Goal: Task Accomplishment & Management: Use online tool/utility

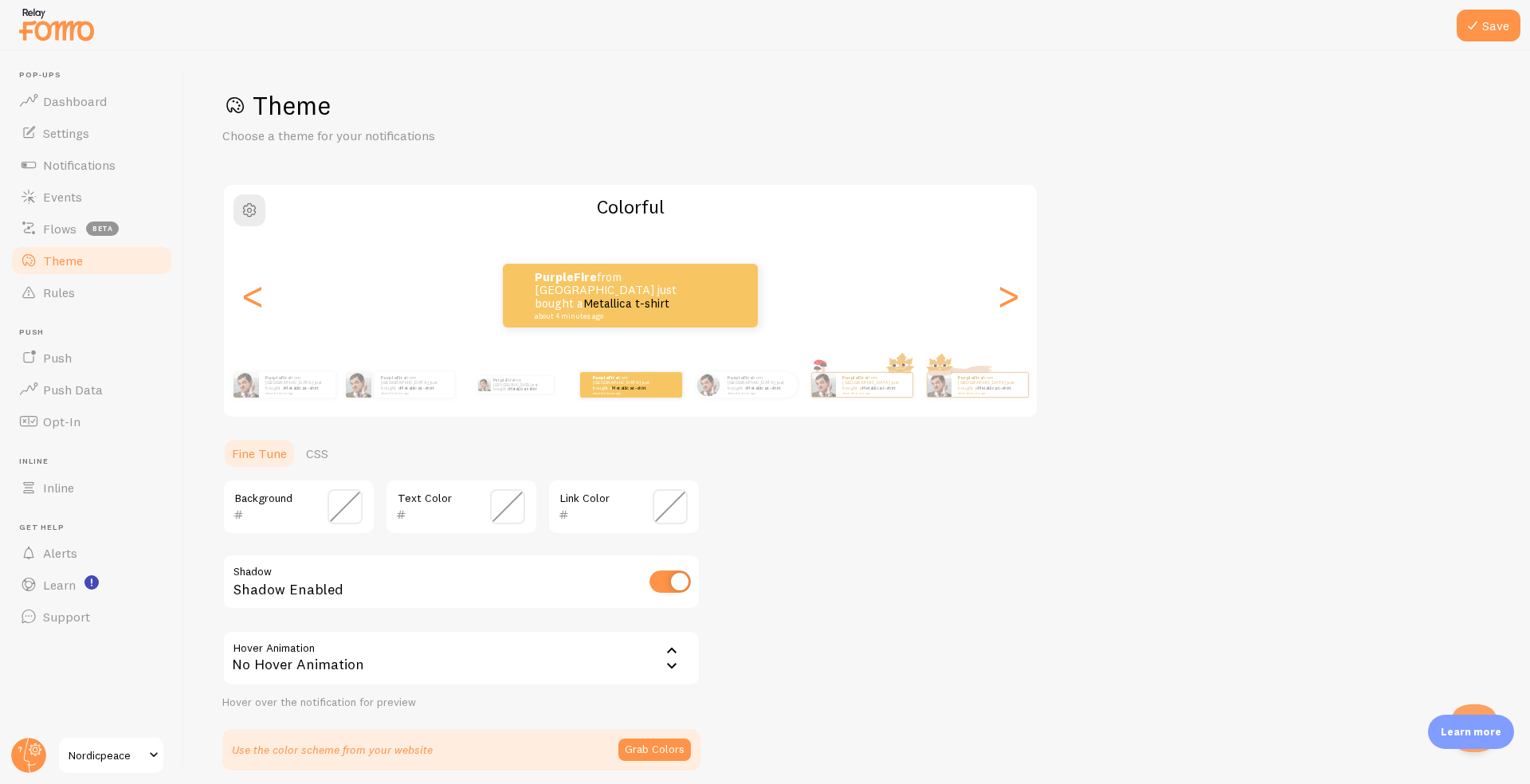
scroll to position [63, 0]
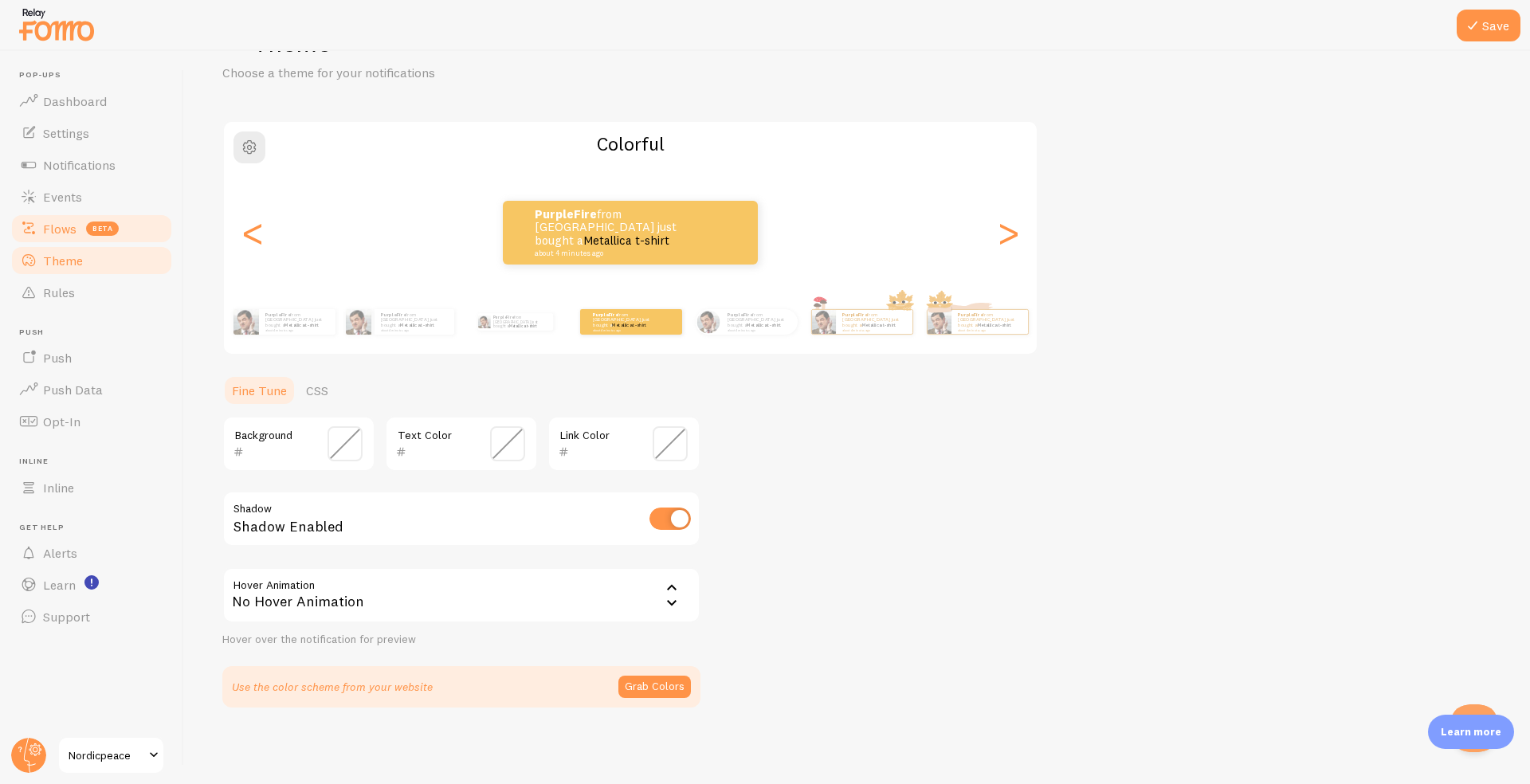
click at [73, 237] on link "Flows beta" at bounding box center [91, 228] width 164 height 32
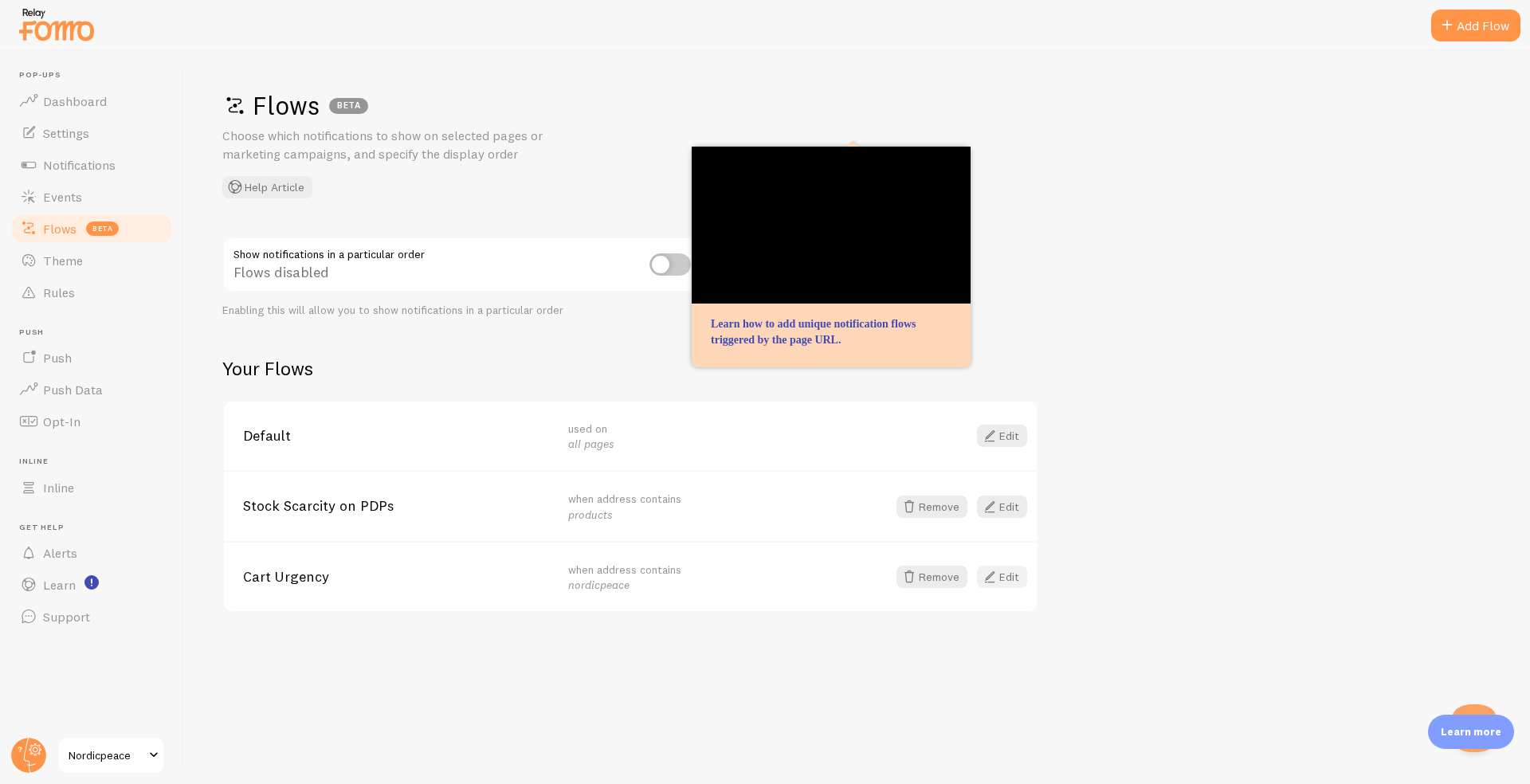
click at [998, 578] on span at bounding box center [990, 577] width 19 height 19
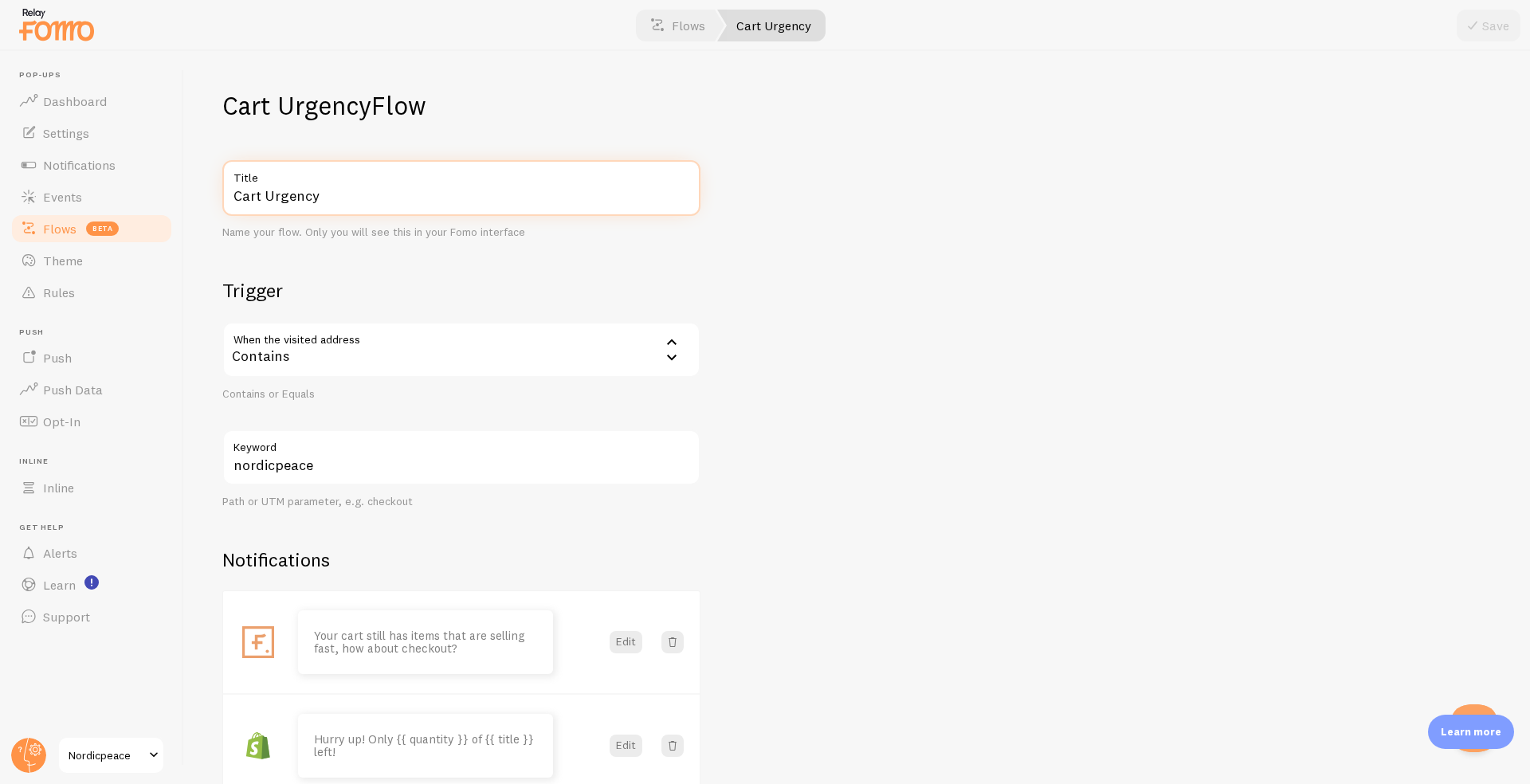
click at [305, 188] on input "Cart Urgency" at bounding box center [461, 188] width 478 height 56
click at [326, 274] on div "Cart Urgency Title Name your flow. Only you will see this in your Fomo interfac…" at bounding box center [461, 555] width 478 height 792
click at [302, 336] on div "Contains" at bounding box center [461, 349] width 478 height 56
click at [324, 286] on h2 "Trigger" at bounding box center [461, 291] width 478 height 25
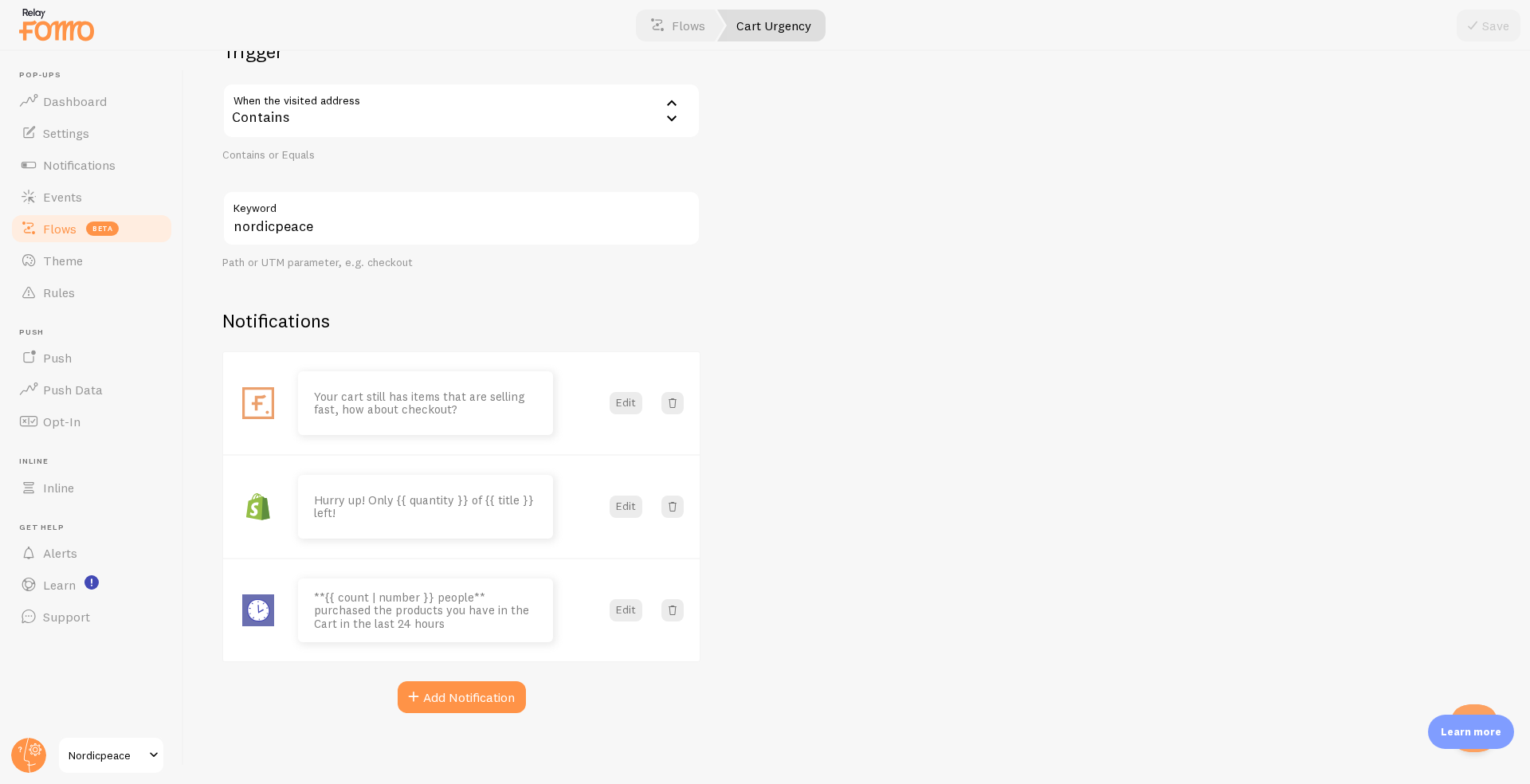
scroll to position [245, 0]
click at [627, 397] on button "Edit" at bounding box center [626, 397] width 33 height 22
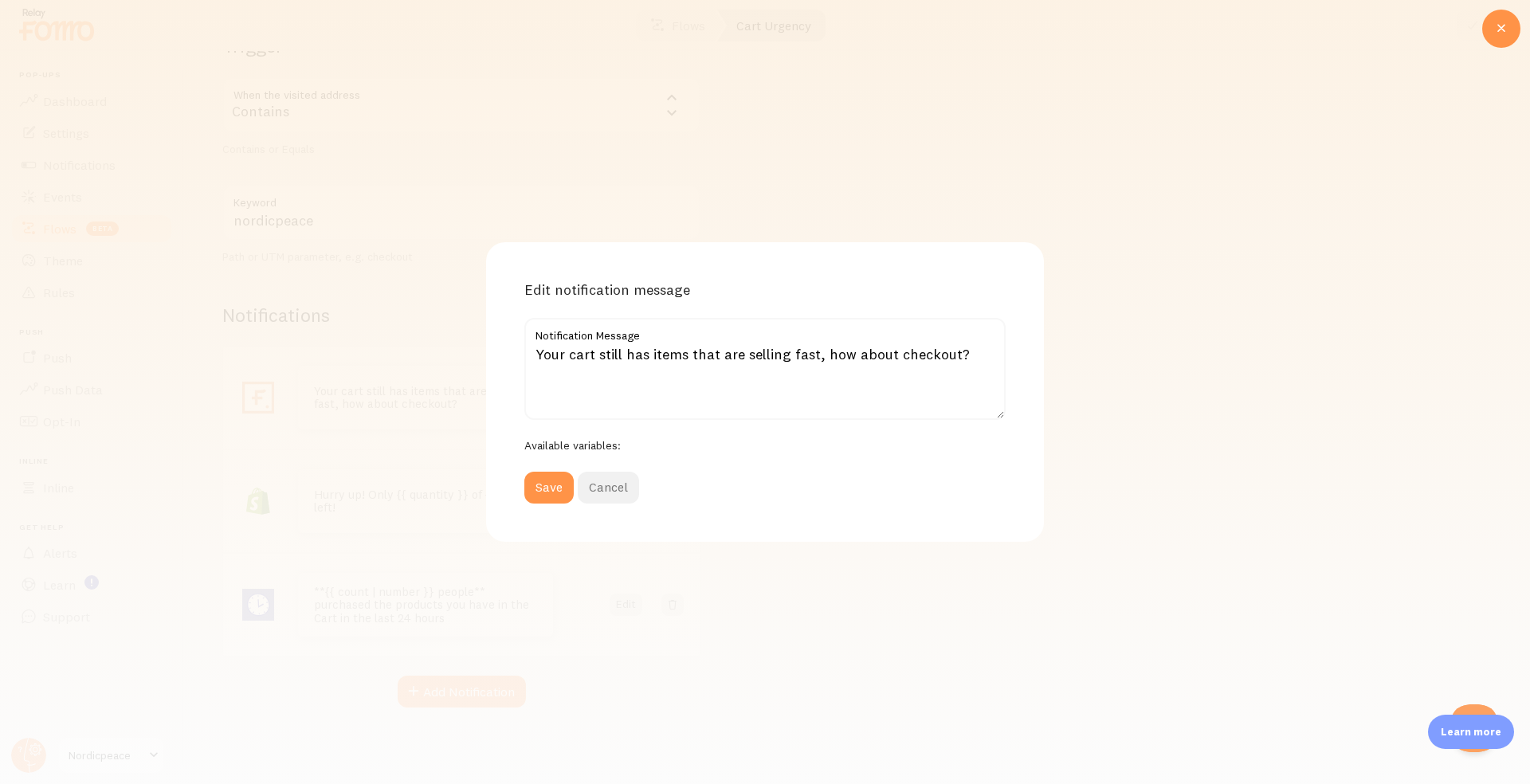
click at [616, 497] on button "Cancel" at bounding box center [609, 487] width 61 height 32
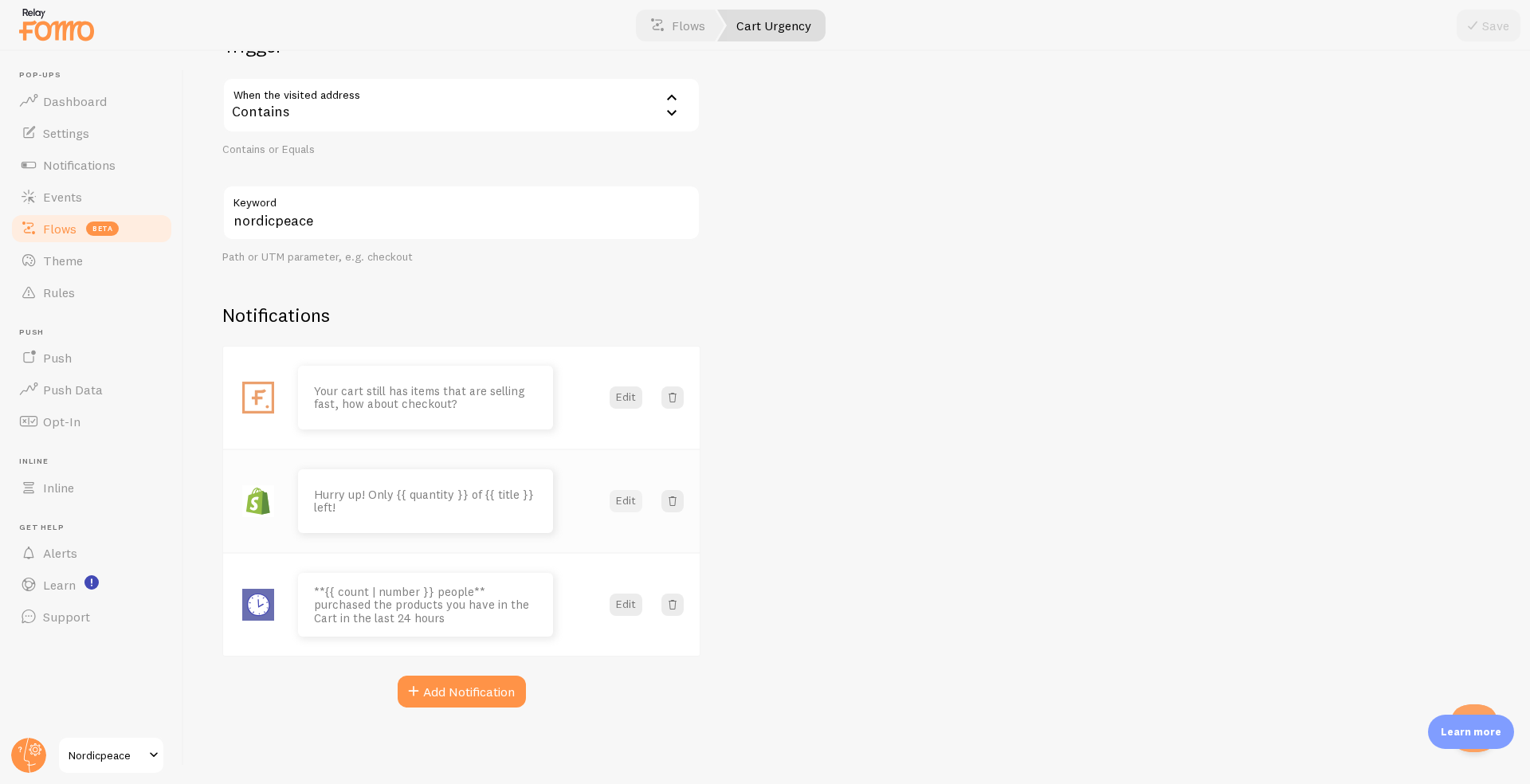
click at [617, 497] on button "Edit" at bounding box center [626, 501] width 33 height 22
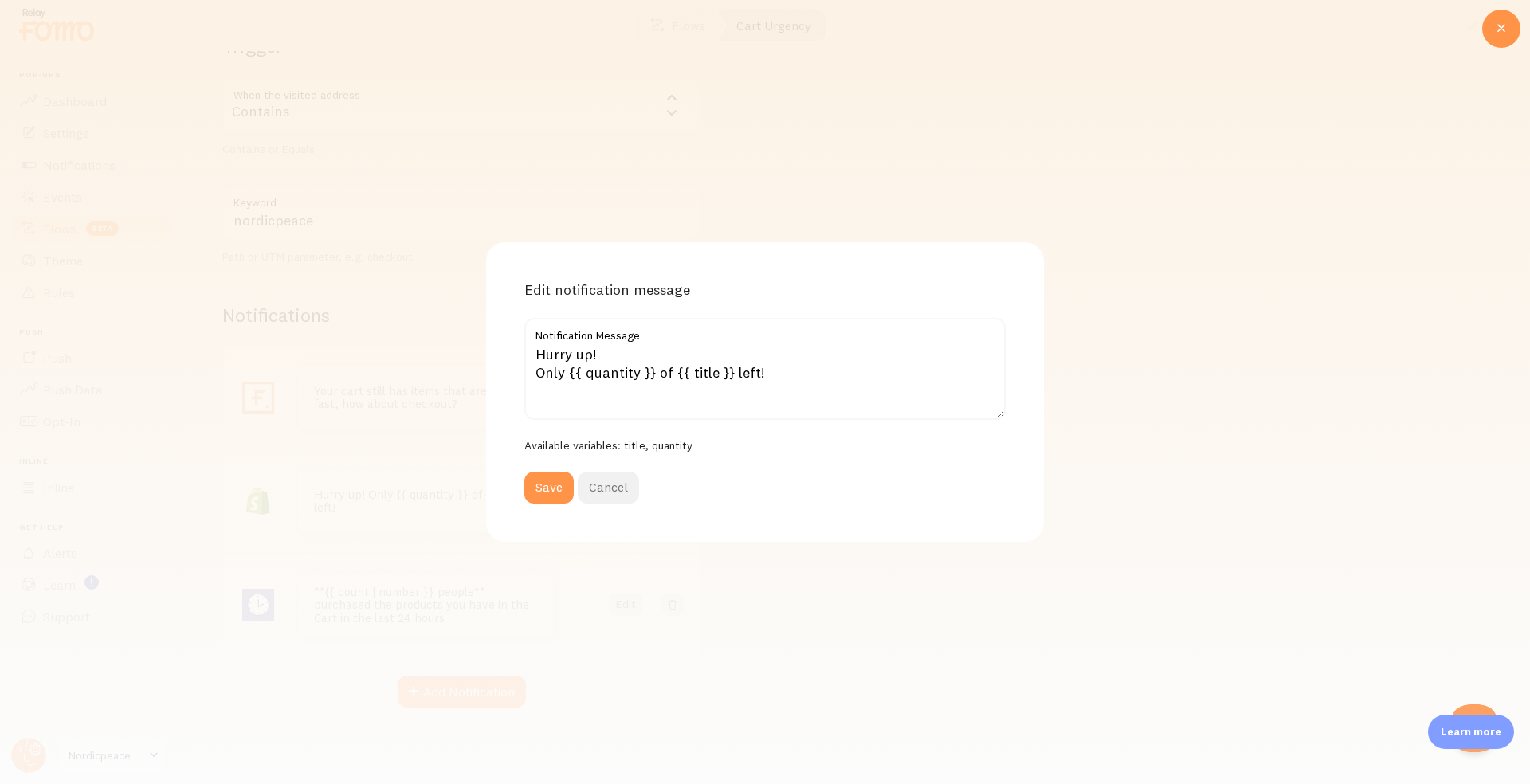
click at [617, 497] on button "Cancel" at bounding box center [609, 487] width 61 height 32
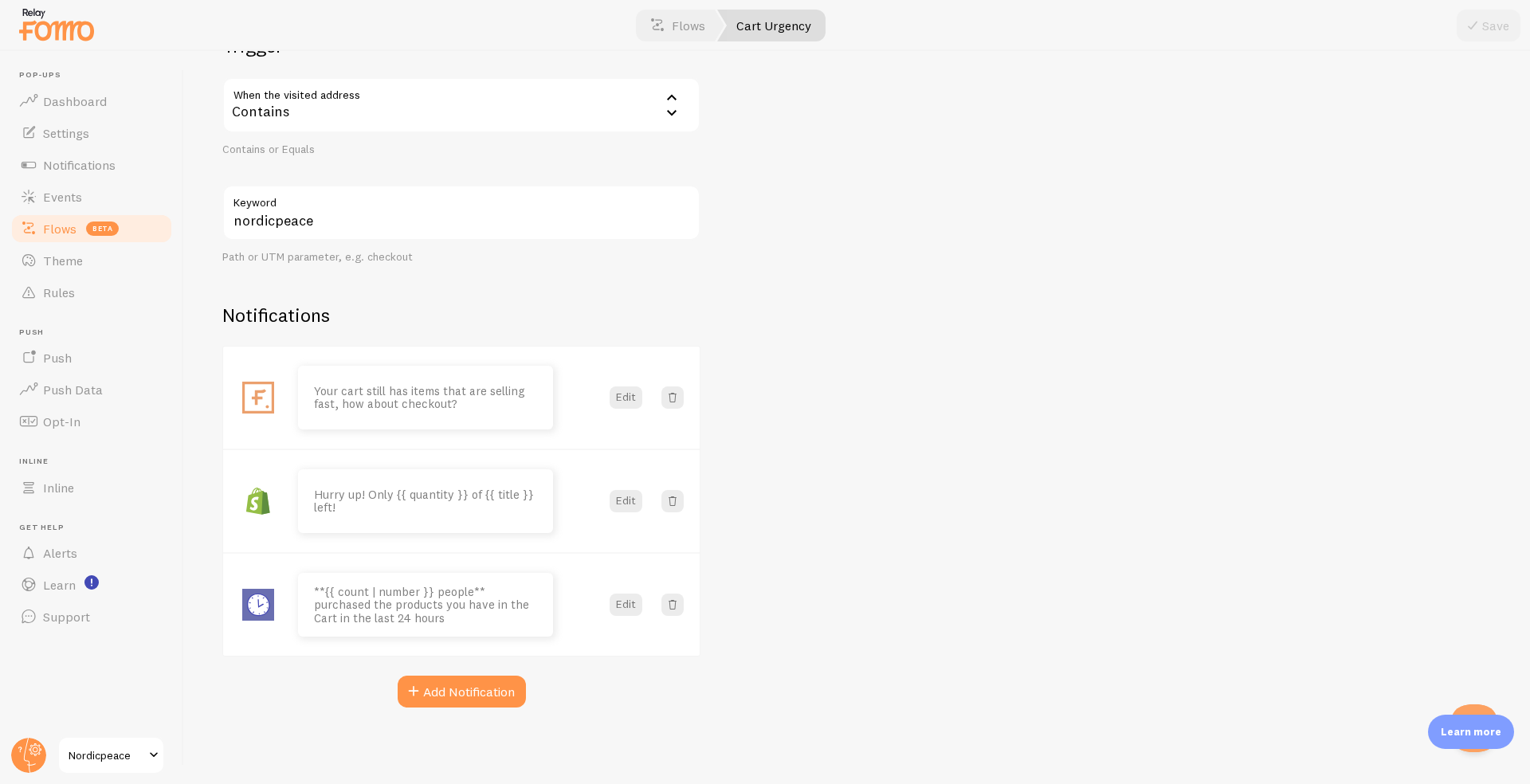
click at [90, 231] on span "beta" at bounding box center [102, 228] width 33 height 14
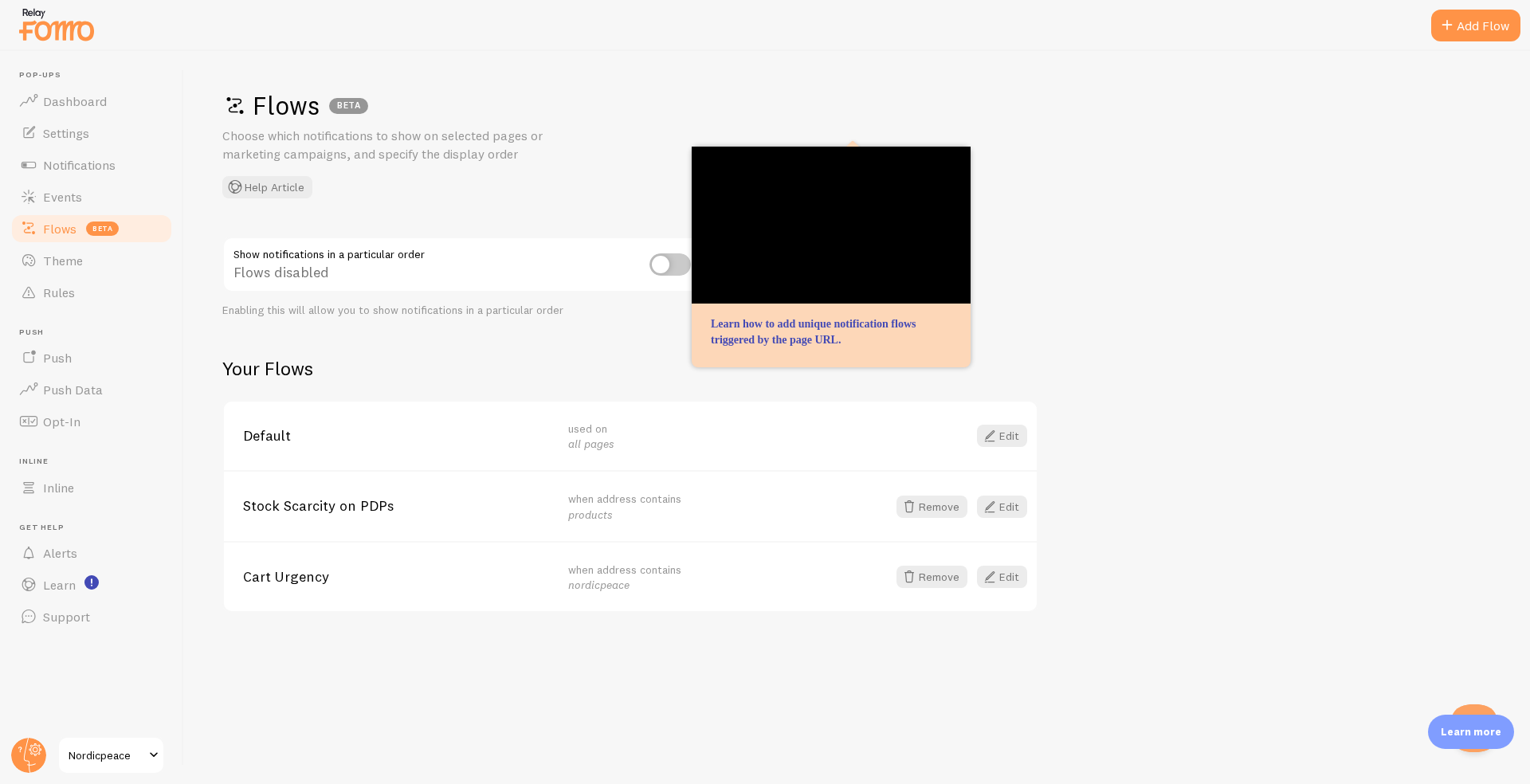
click at [297, 505] on span "Stock Scarcity on PDPs" at bounding box center [396, 505] width 306 height 14
click at [995, 504] on span at bounding box center [990, 506] width 19 height 19
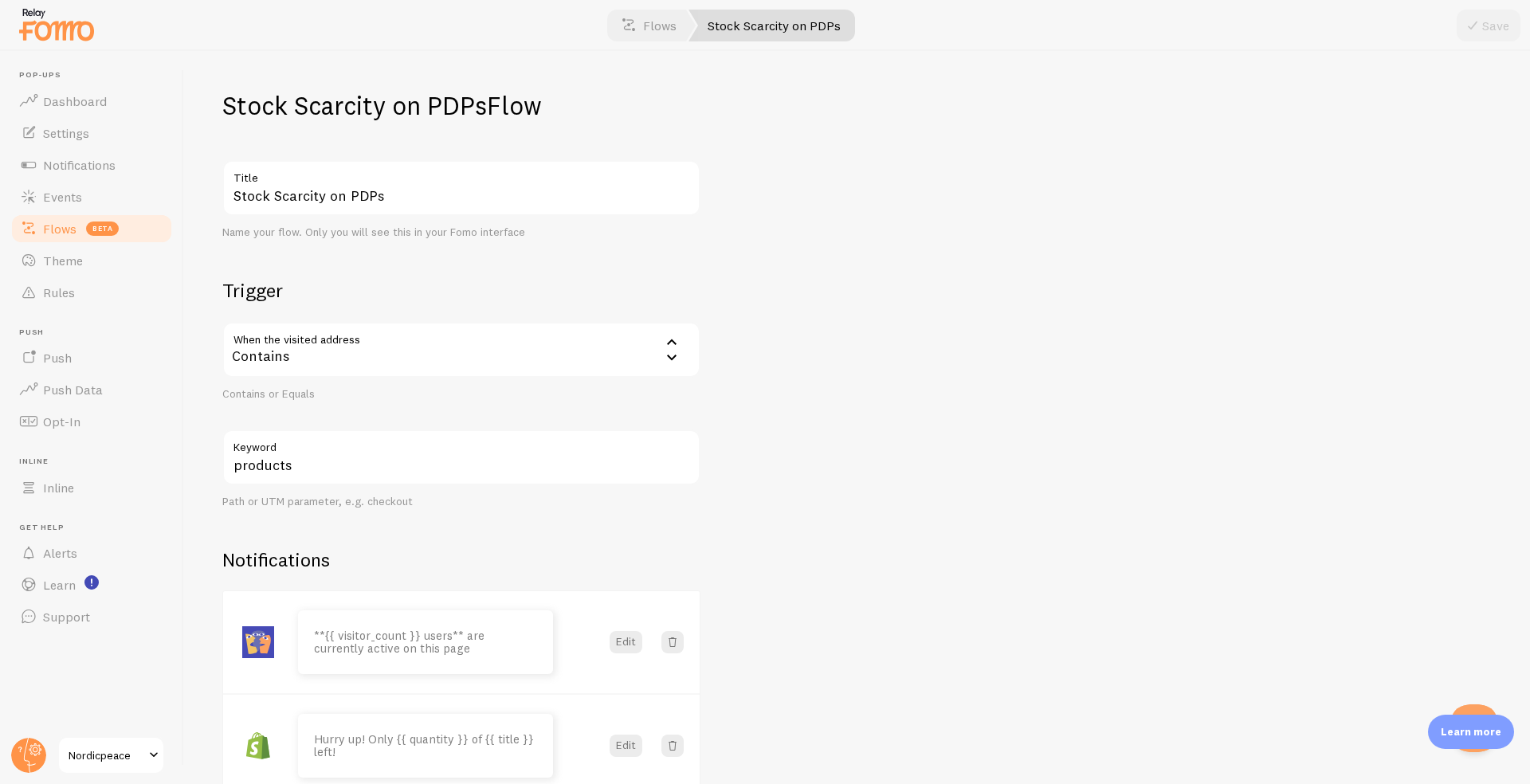
click at [60, 235] on span "Flows" at bounding box center [59, 229] width 34 height 16
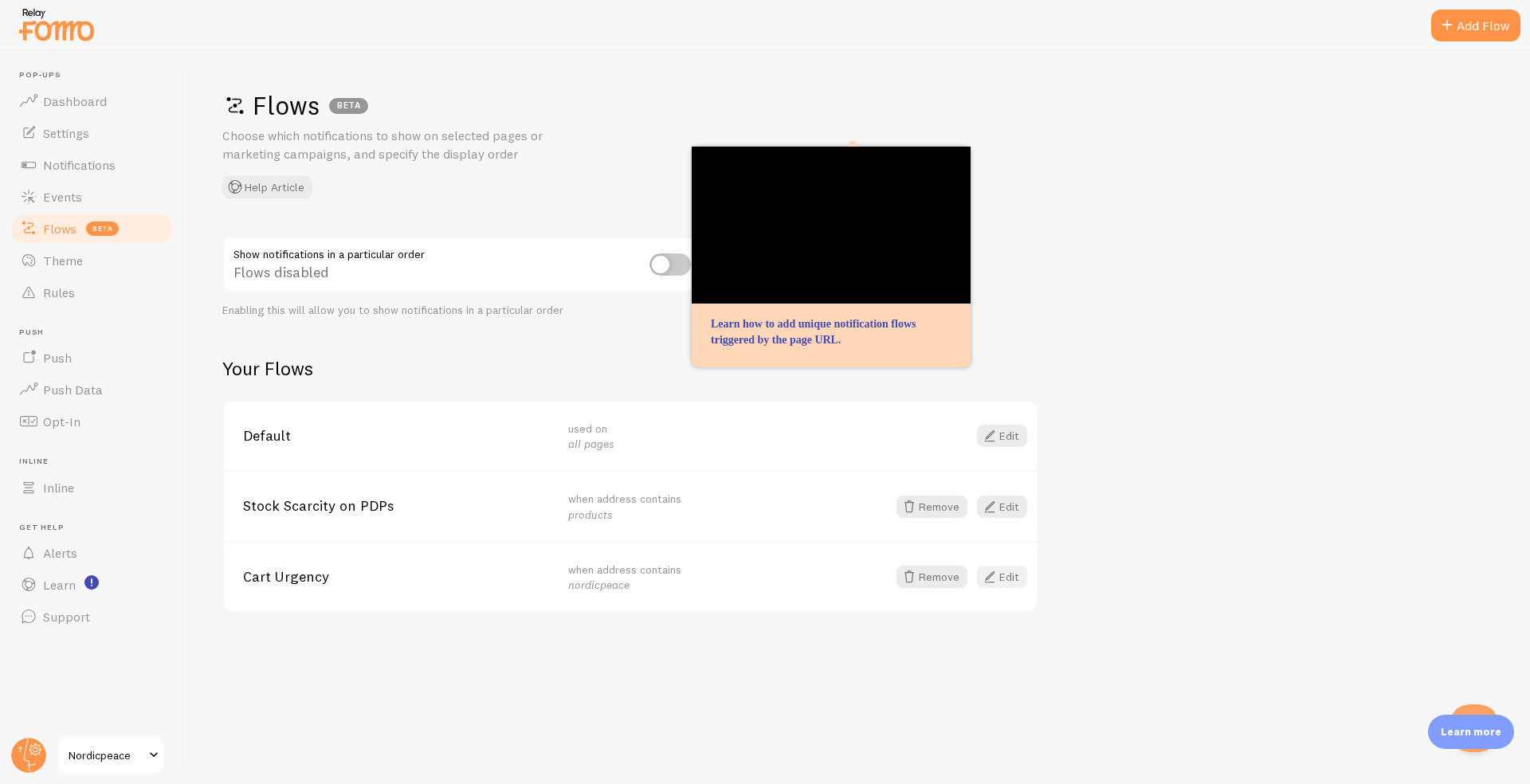
click at [992, 576] on span at bounding box center [990, 577] width 19 height 19
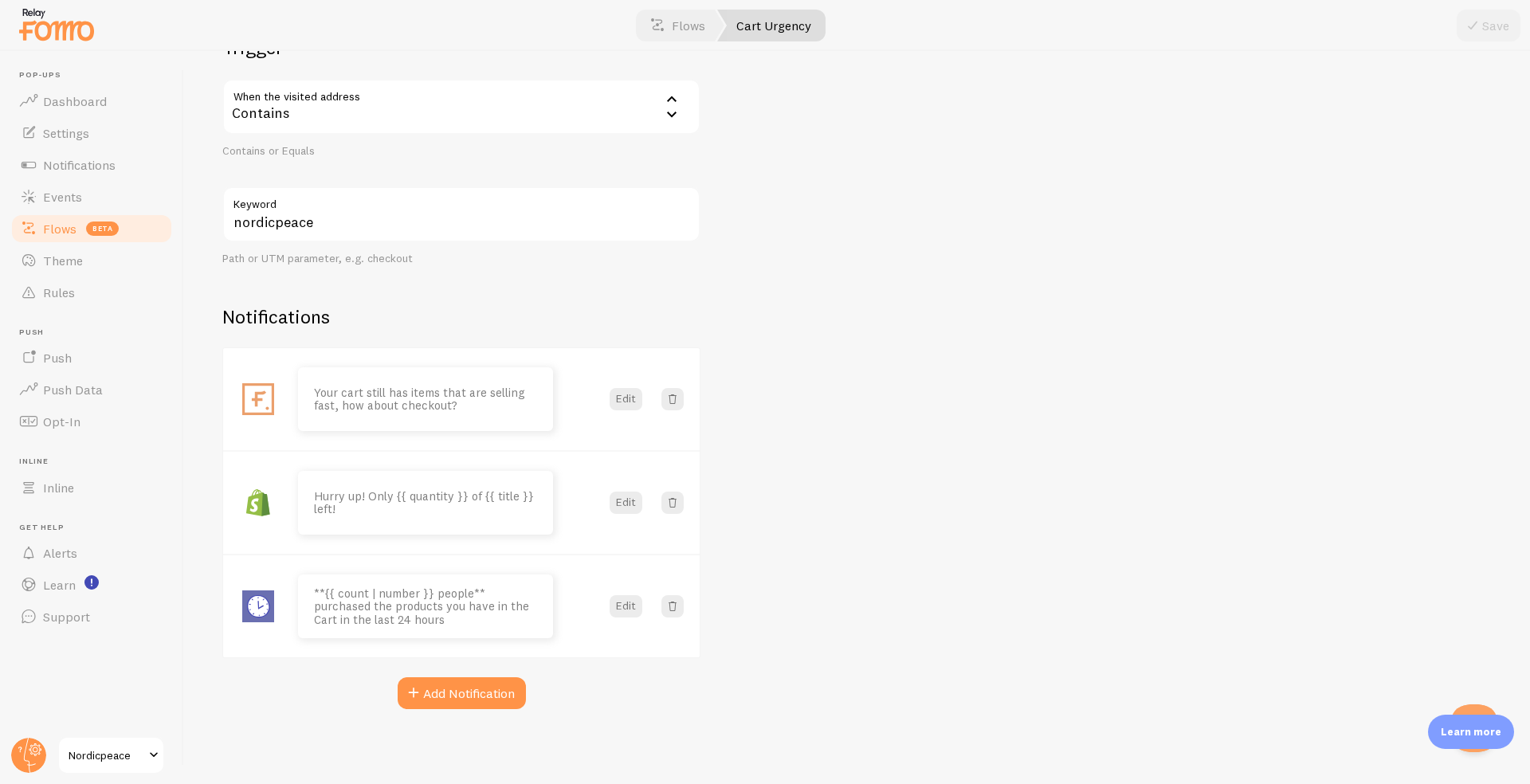
scroll to position [245, 0]
click at [98, 136] on link "Settings" at bounding box center [91, 132] width 164 height 32
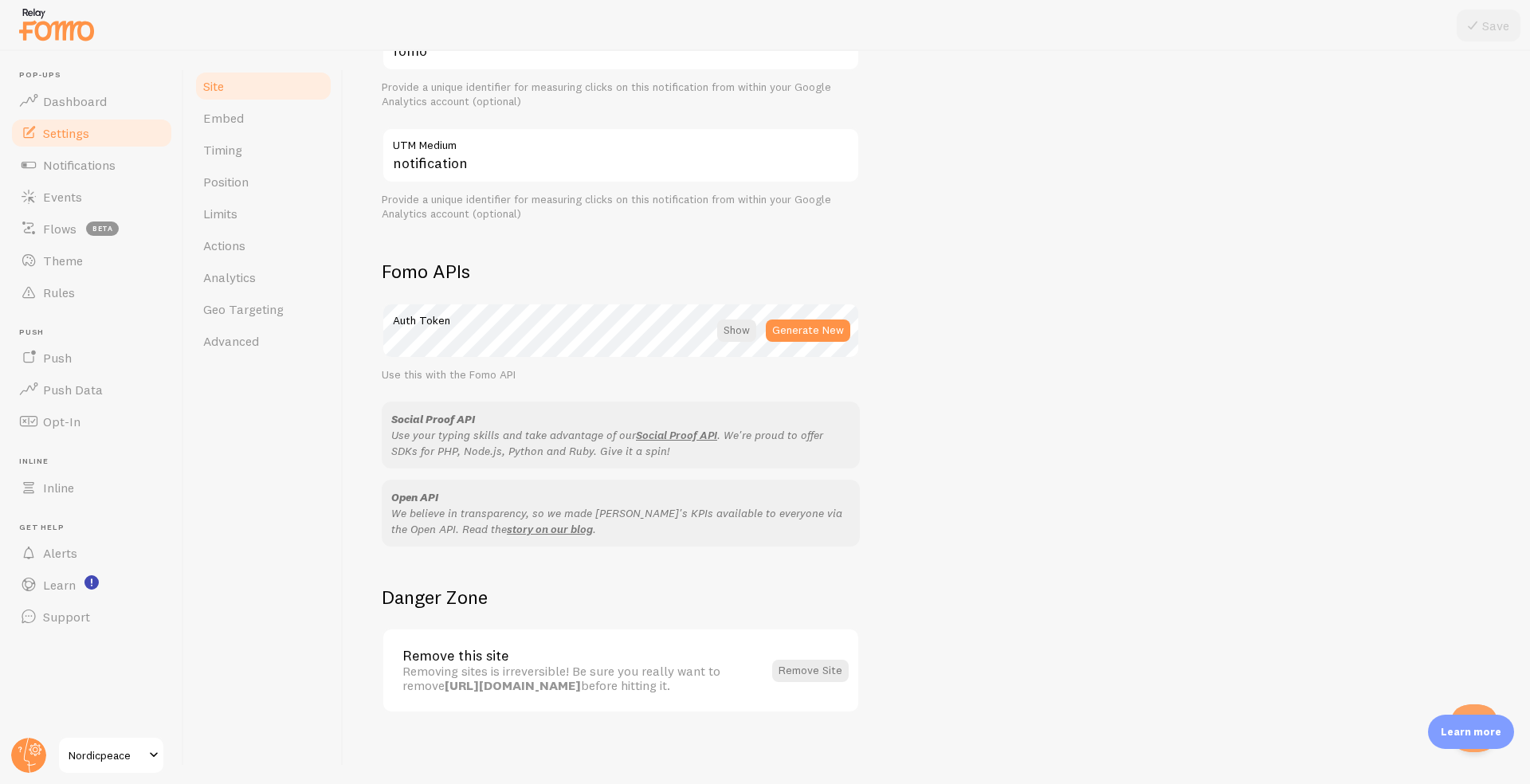
scroll to position [721, 0]
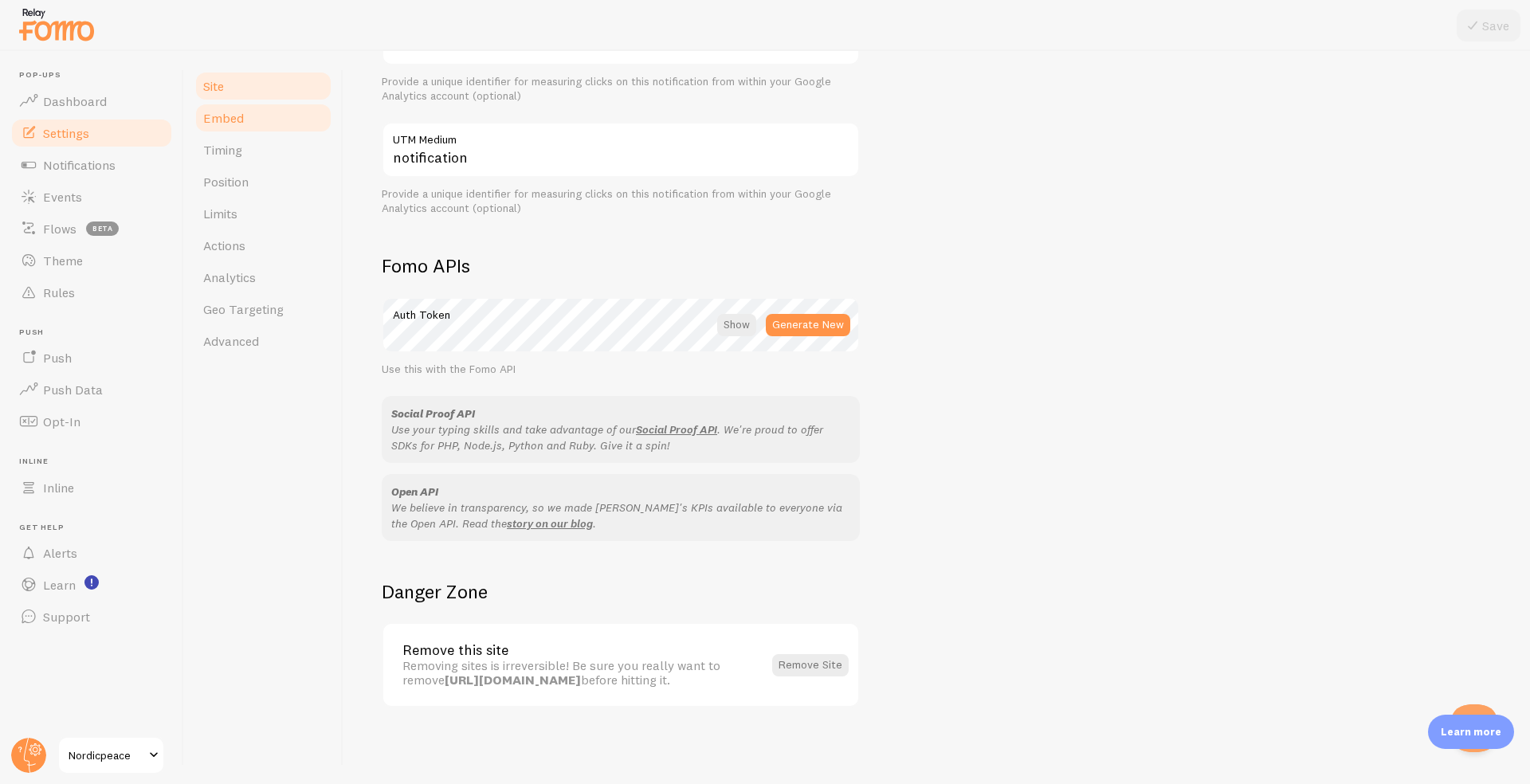
click at [252, 111] on link "Embed" at bounding box center [263, 118] width 140 height 32
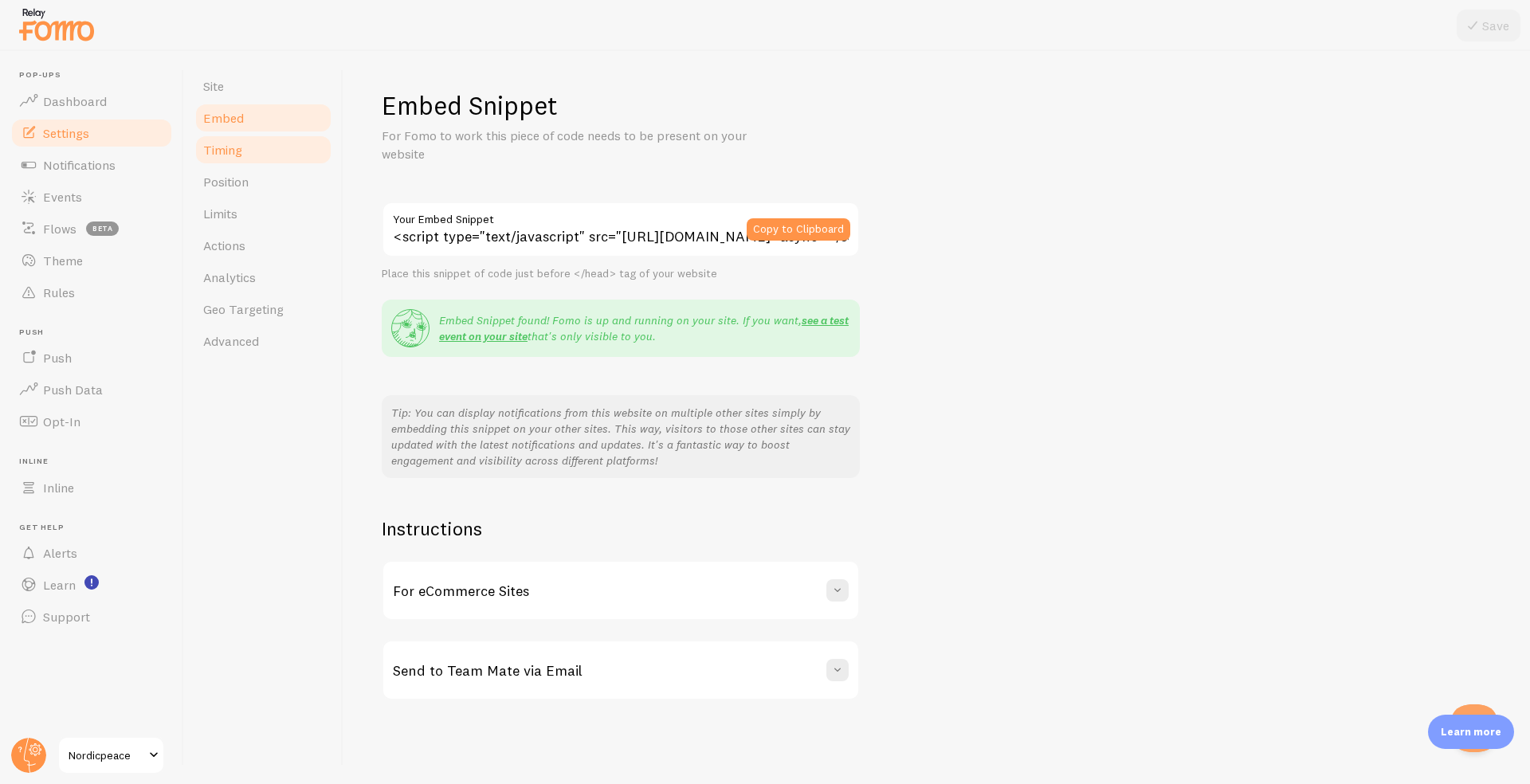
click at [251, 159] on link "Timing" at bounding box center [263, 149] width 140 height 32
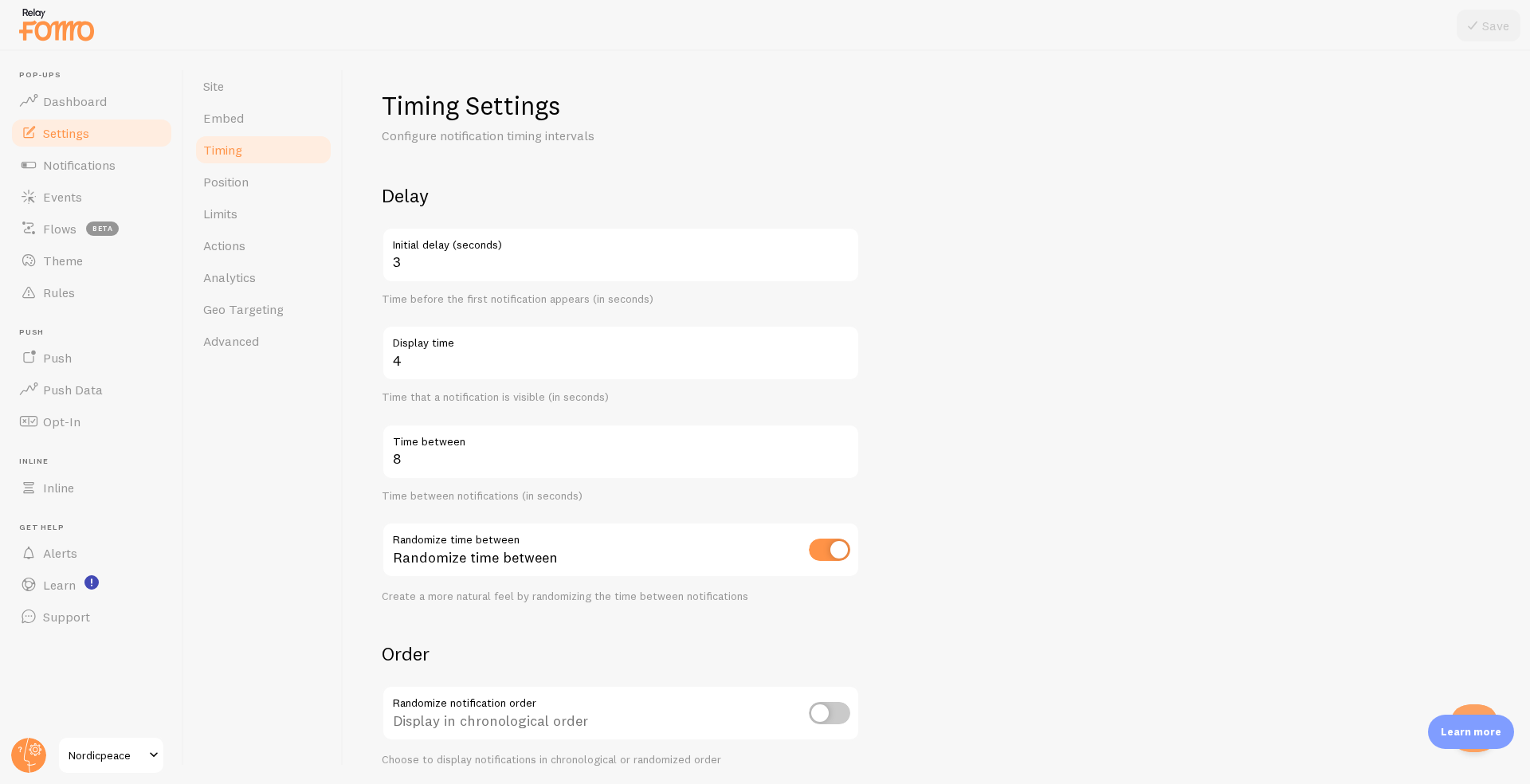
scroll to position [159, 0]
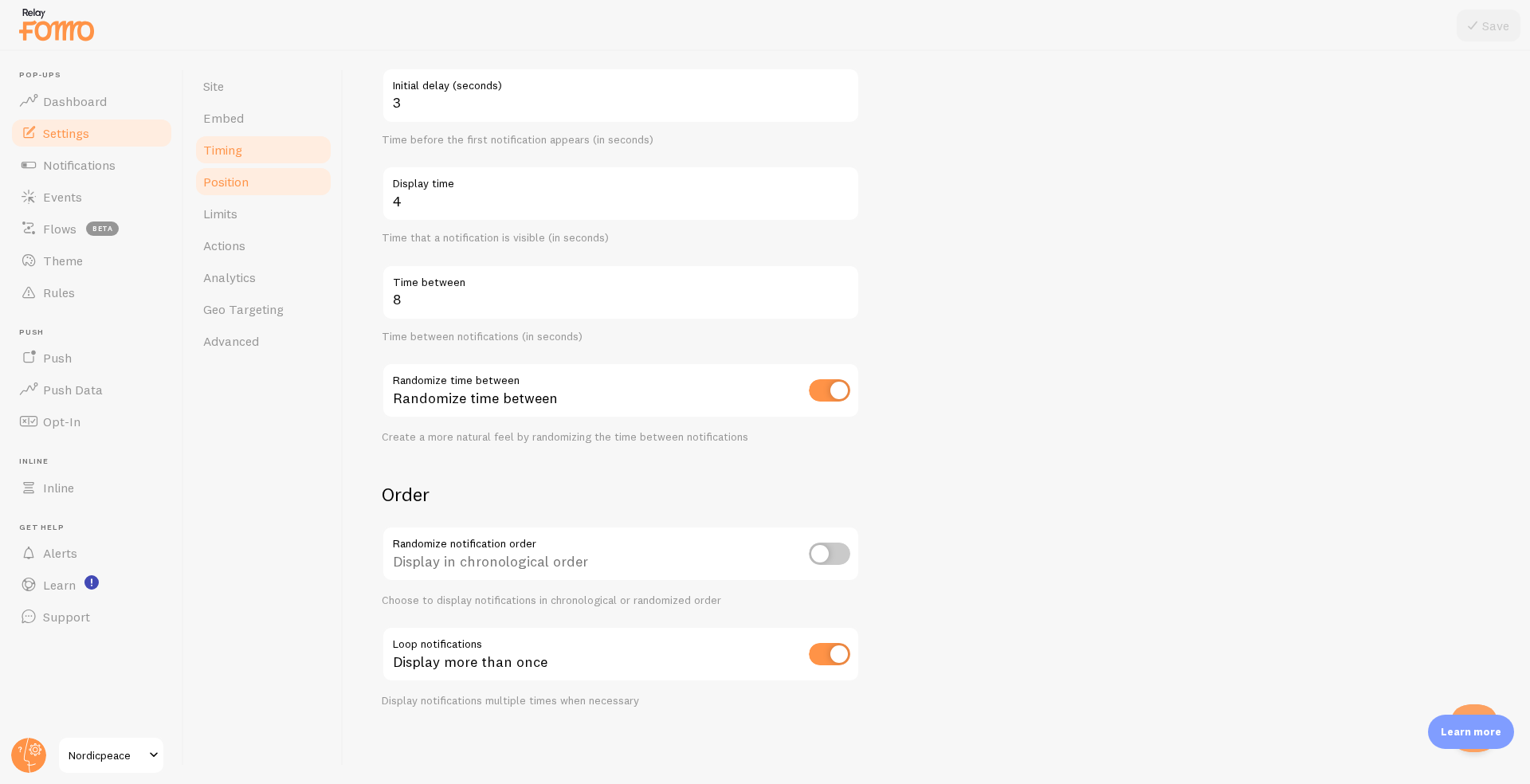
click at [244, 186] on span "Position" at bounding box center [225, 181] width 45 height 16
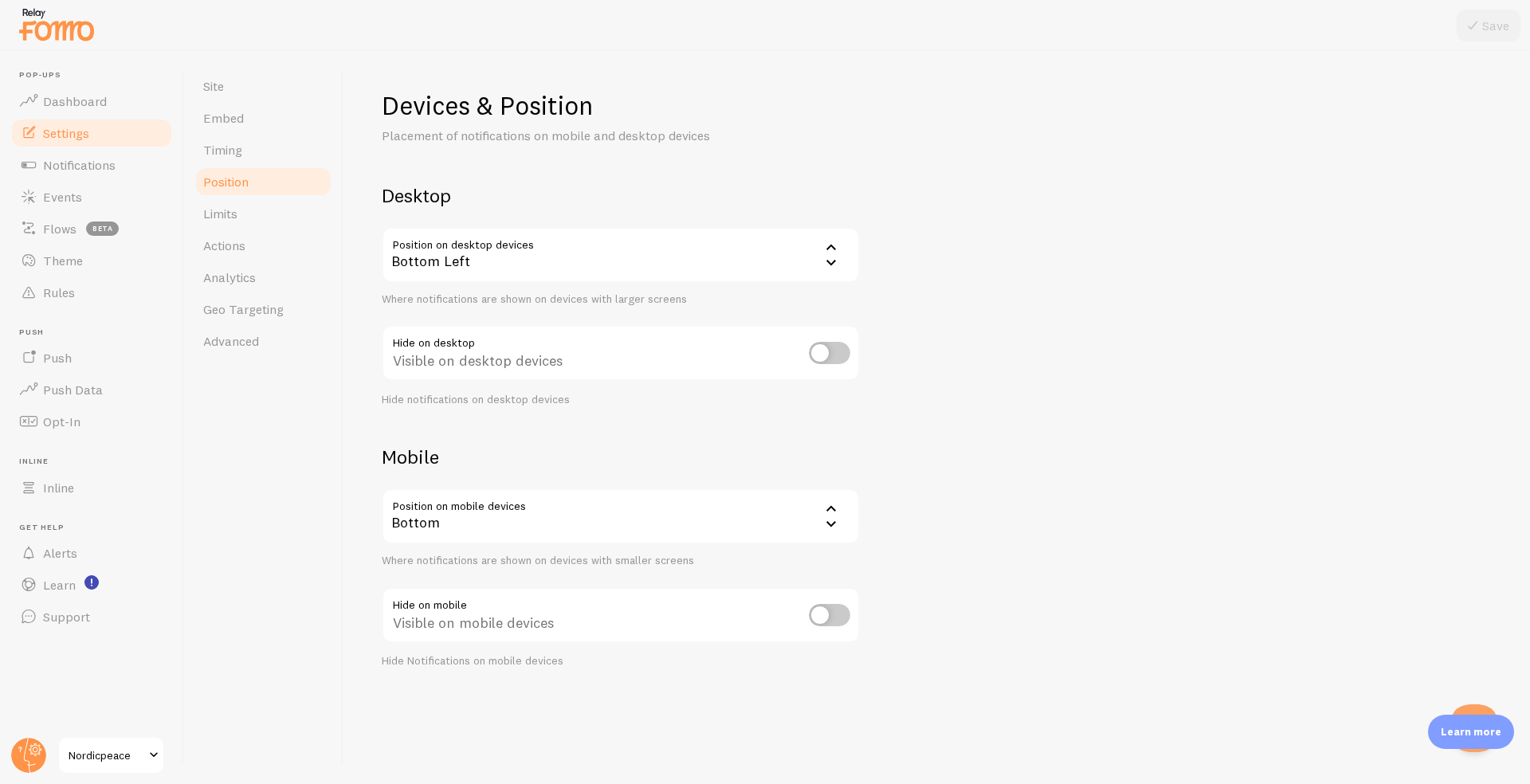
click at [57, 33] on img at bounding box center [56, 24] width 79 height 40
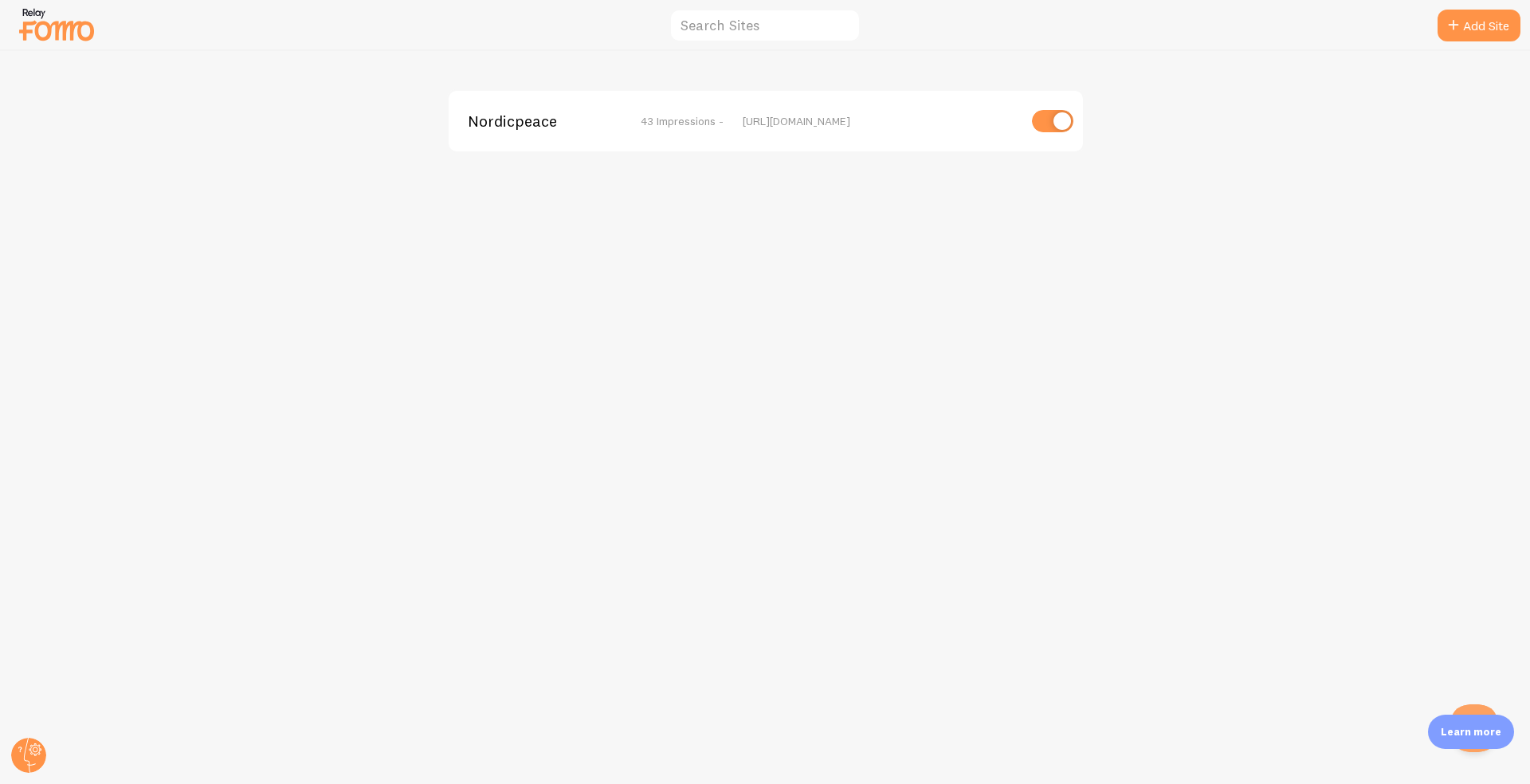
click at [507, 124] on span "Nordicpeace" at bounding box center [532, 121] width 128 height 14
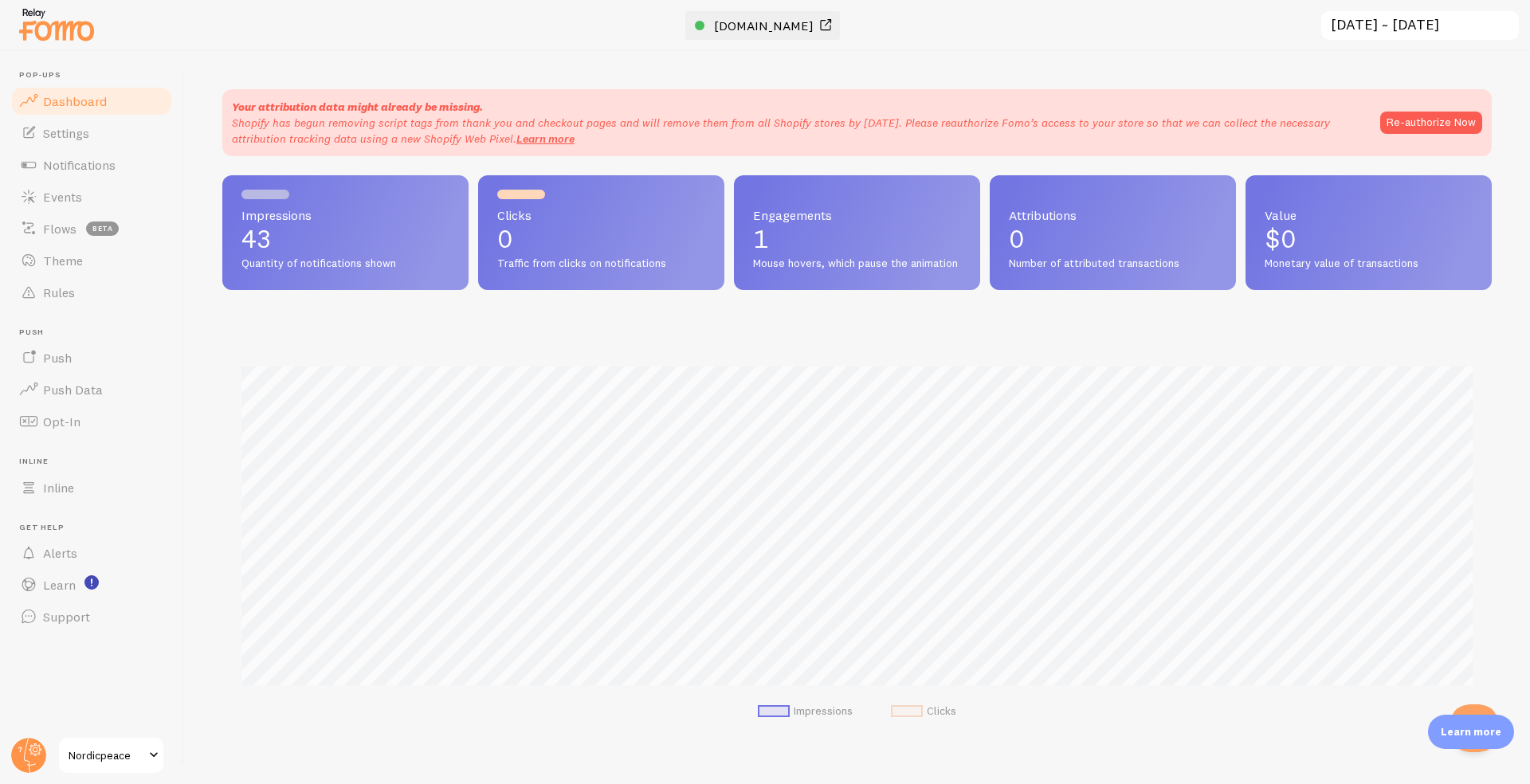
scroll to position [418, 1270]
click at [65, 231] on span "Flows" at bounding box center [59, 229] width 34 height 16
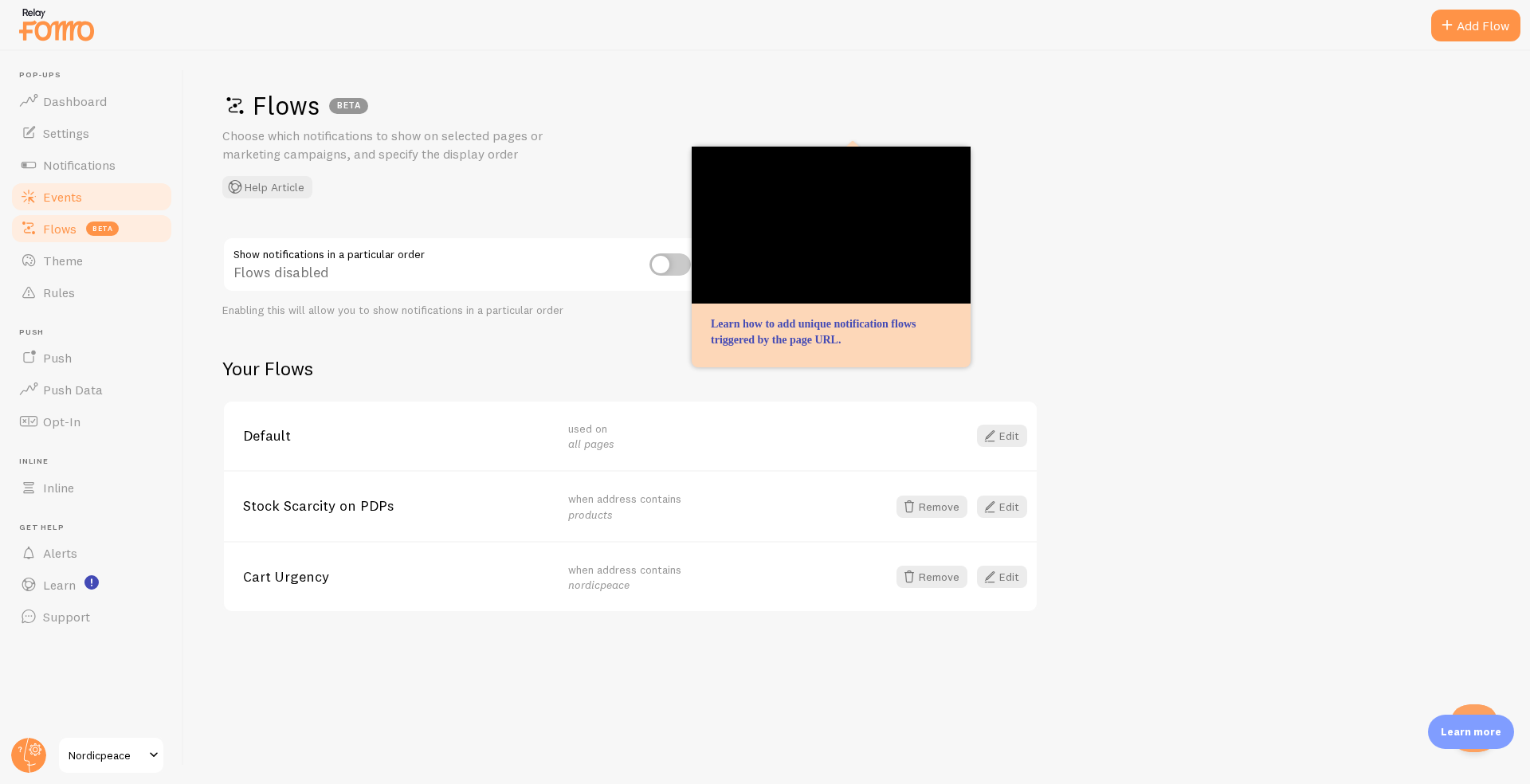
click at [69, 209] on link "Events" at bounding box center [91, 196] width 164 height 32
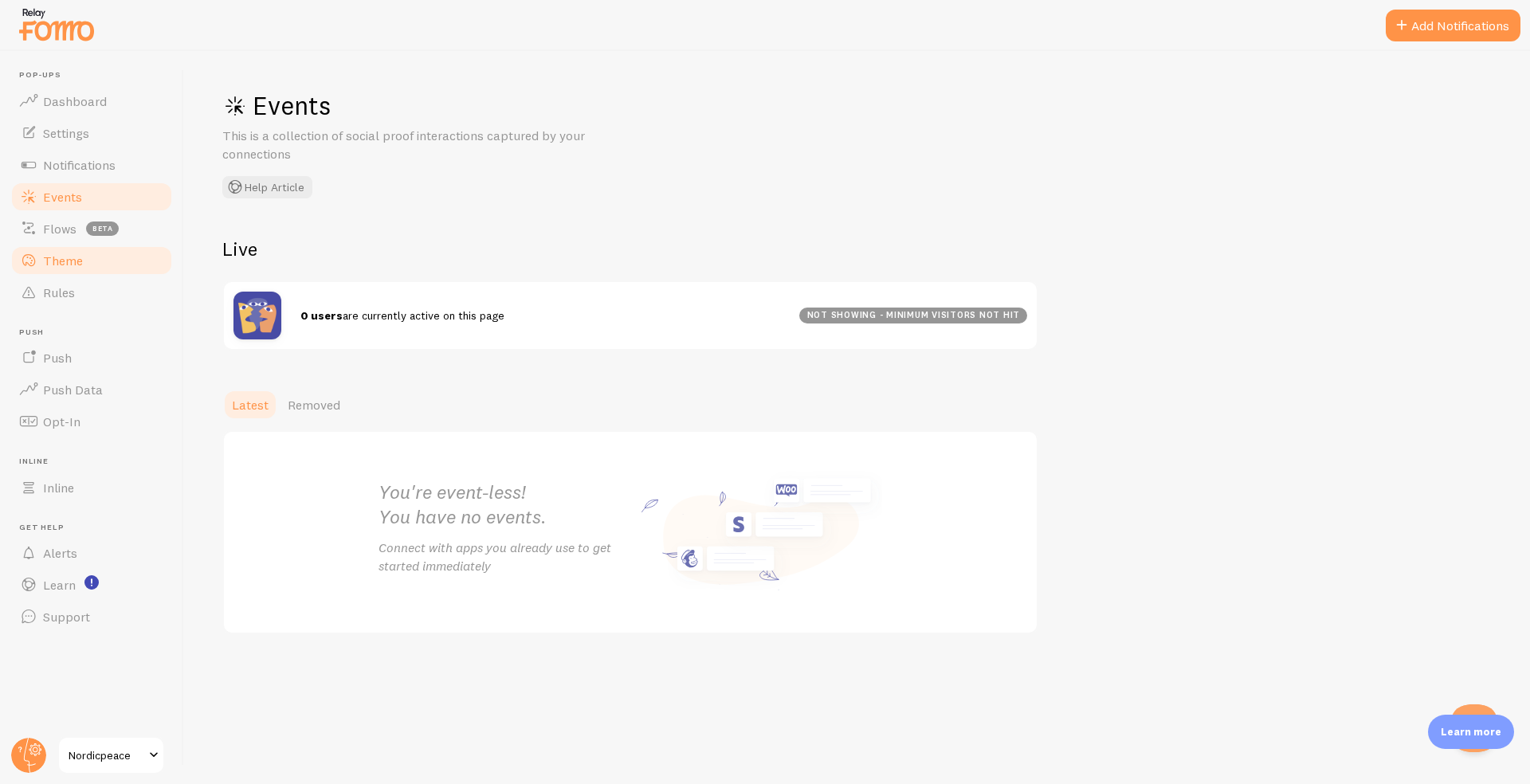
click at [71, 263] on span "Theme" at bounding box center [63, 260] width 40 height 16
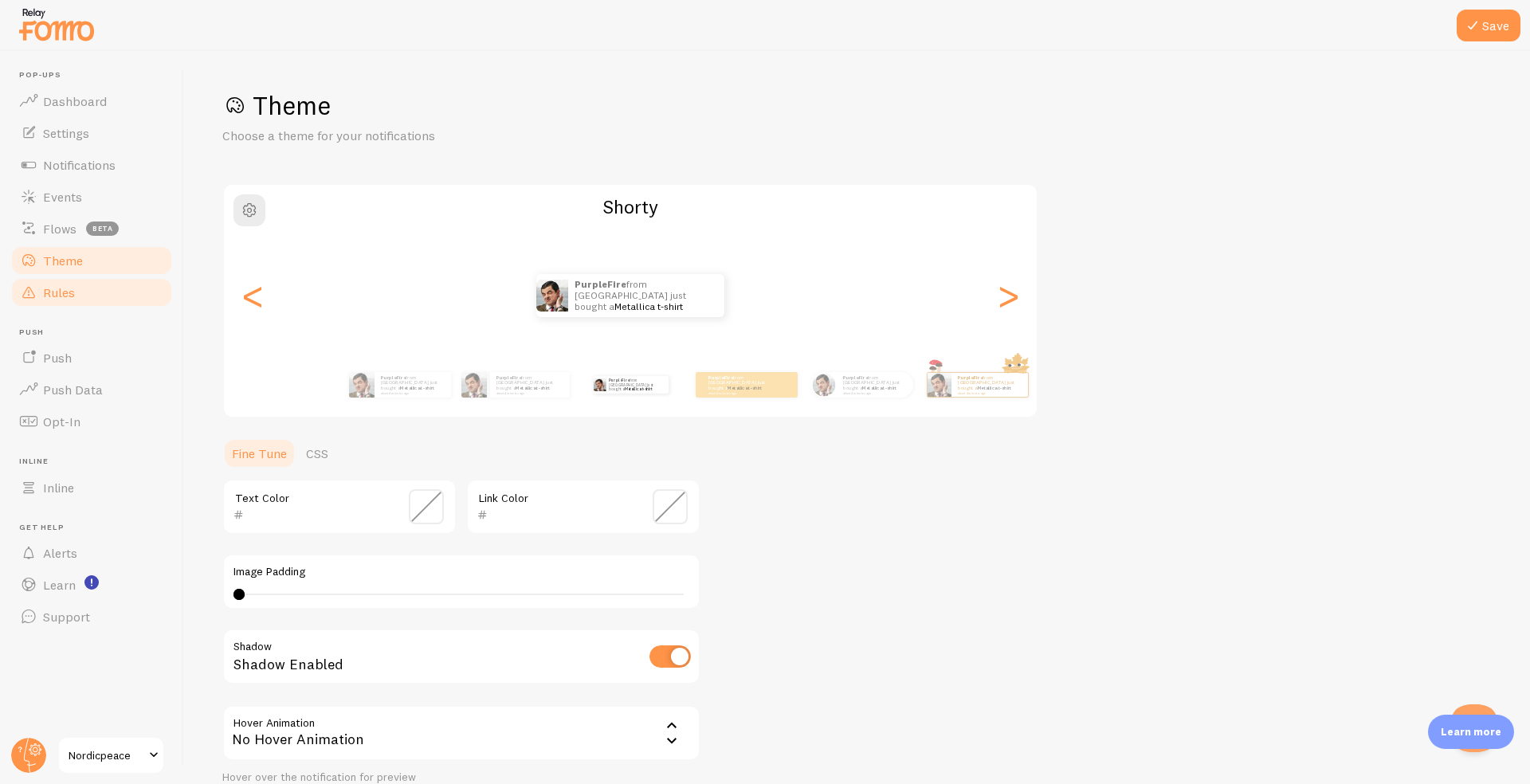
click at [70, 284] on span "Rules" at bounding box center [58, 292] width 32 height 16
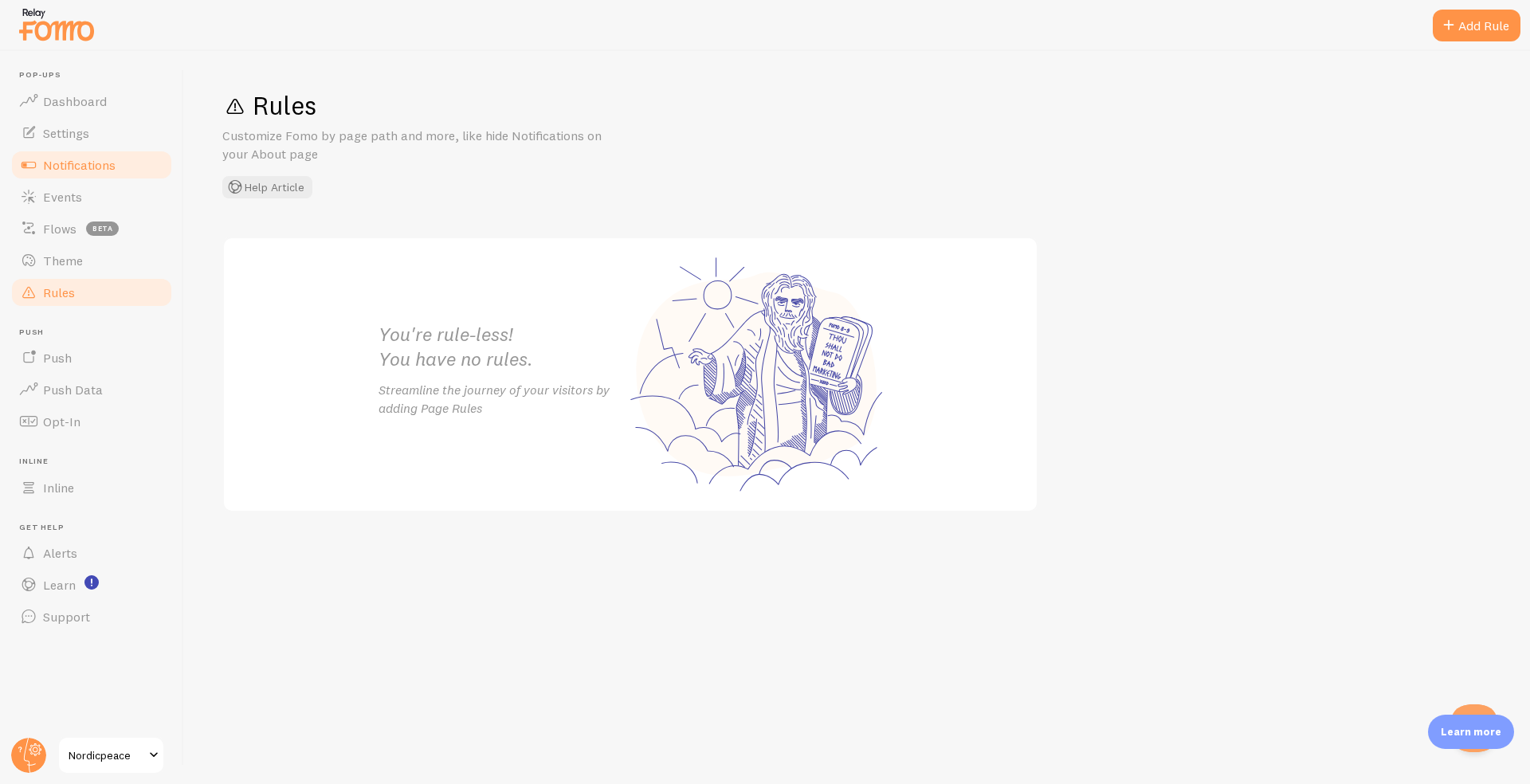
click at [70, 172] on link "Notifications" at bounding box center [91, 165] width 164 height 32
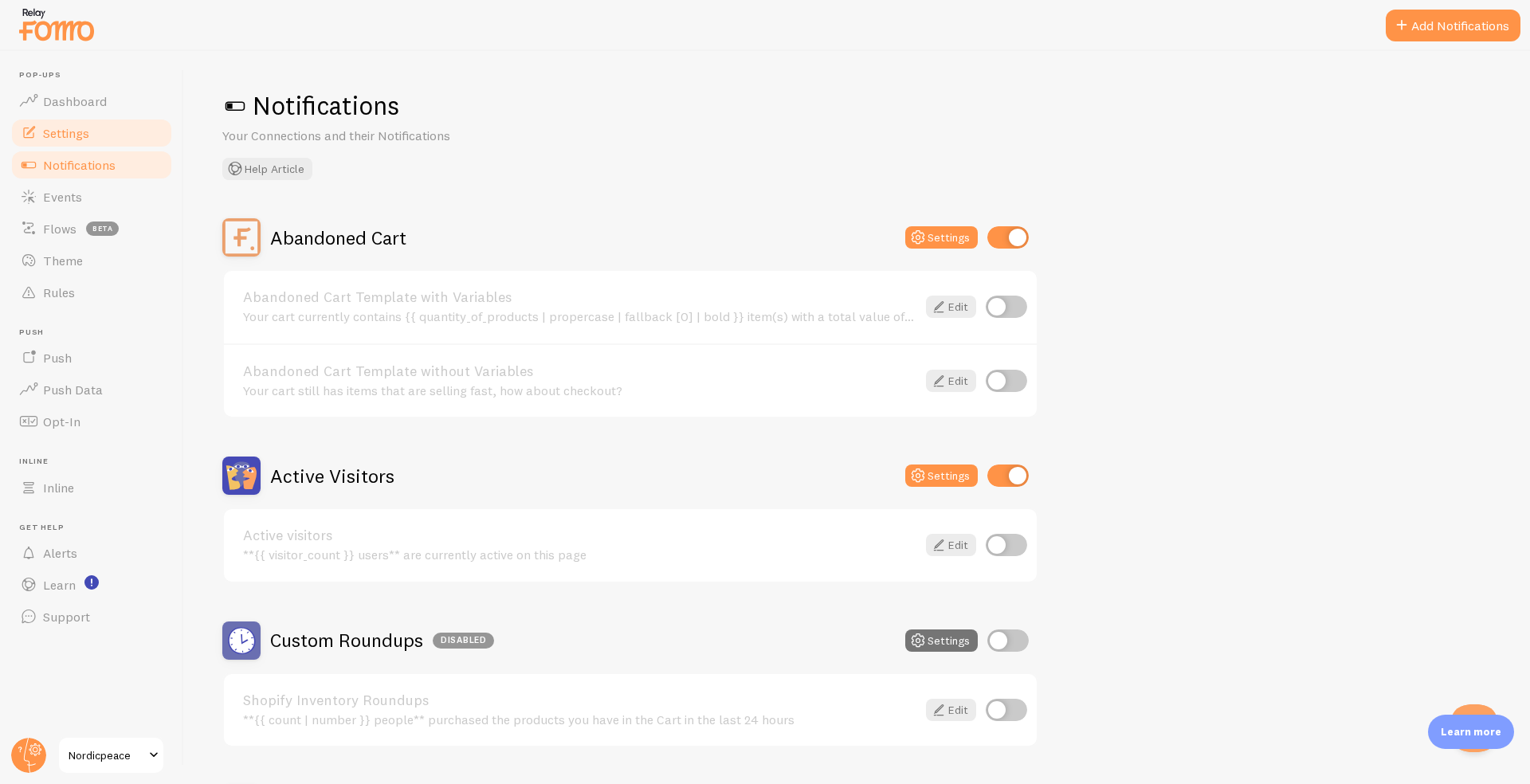
click at [68, 125] on span "Settings" at bounding box center [66, 133] width 46 height 16
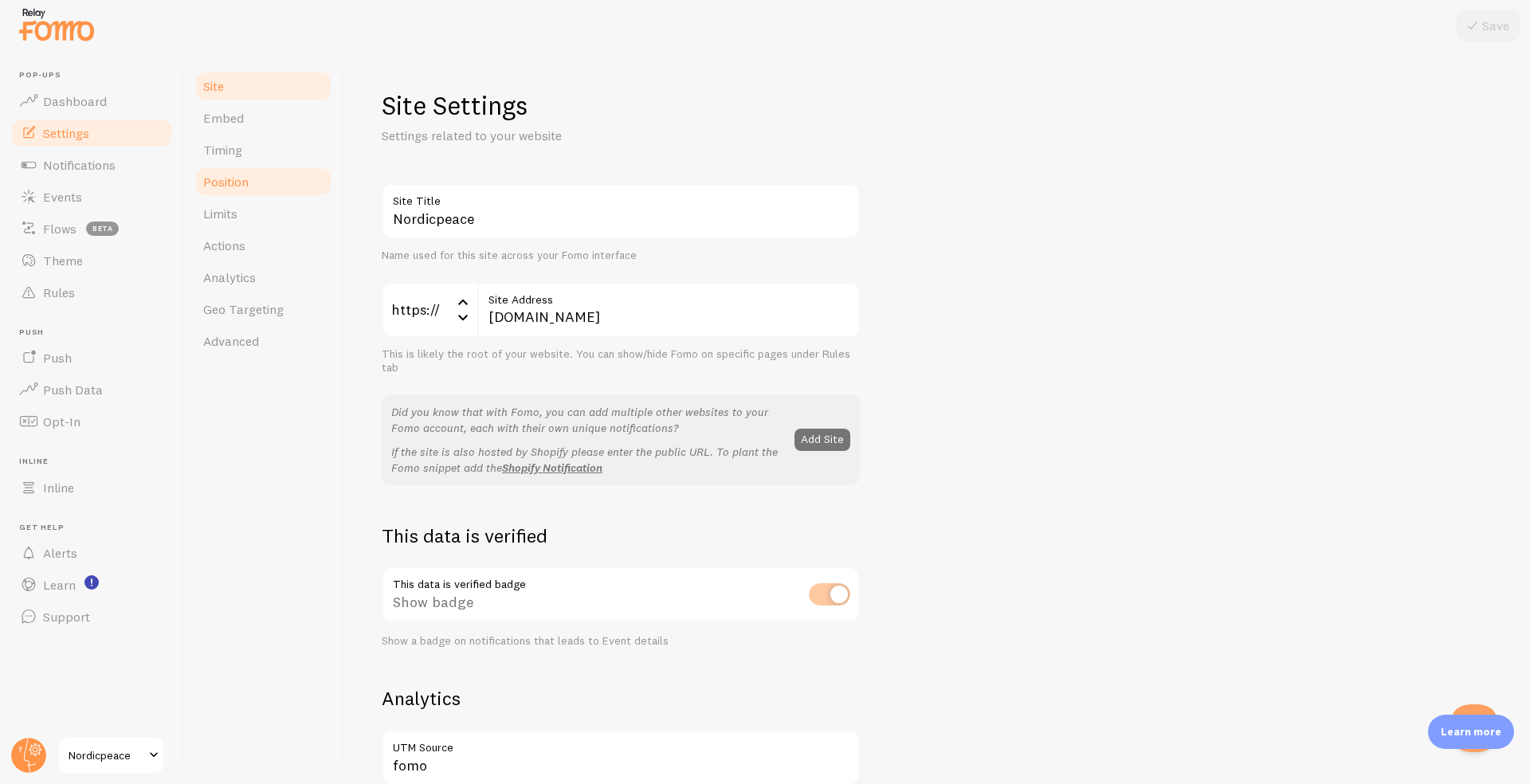
click at [246, 180] on span "Position" at bounding box center [225, 181] width 45 height 16
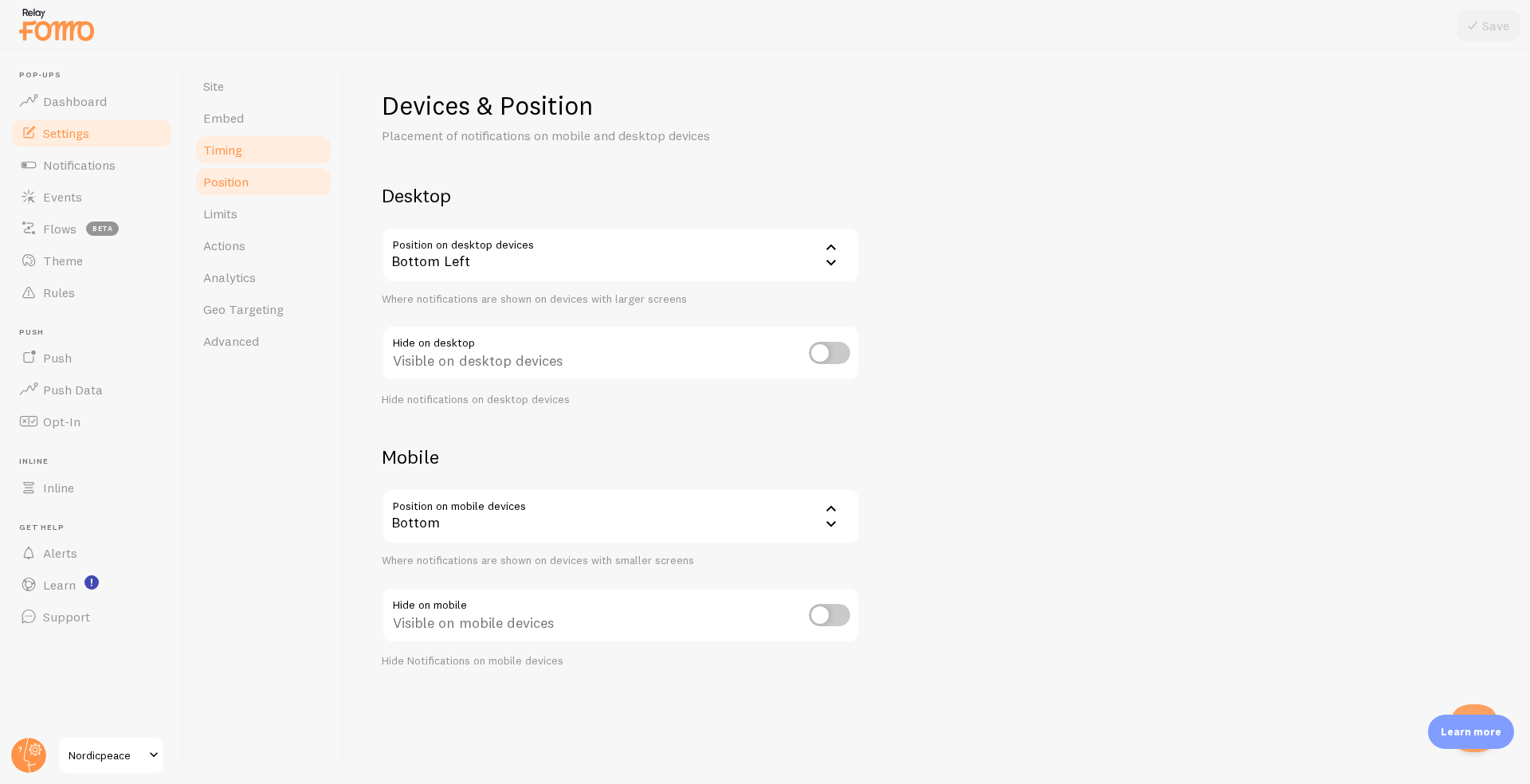
click at [240, 147] on span "Timing" at bounding box center [222, 149] width 39 height 16
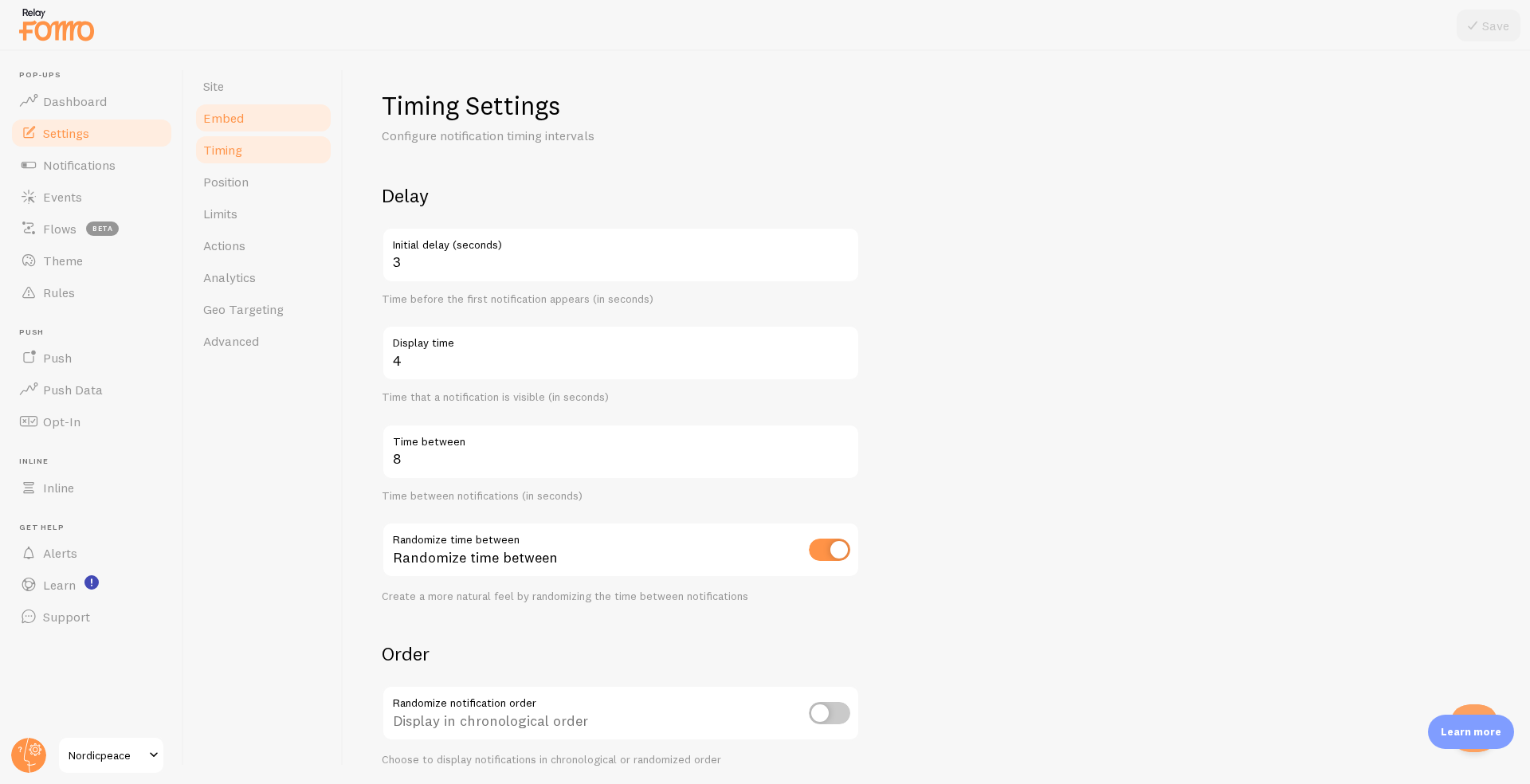
click at [240, 115] on span "Embed" at bounding box center [223, 118] width 40 height 16
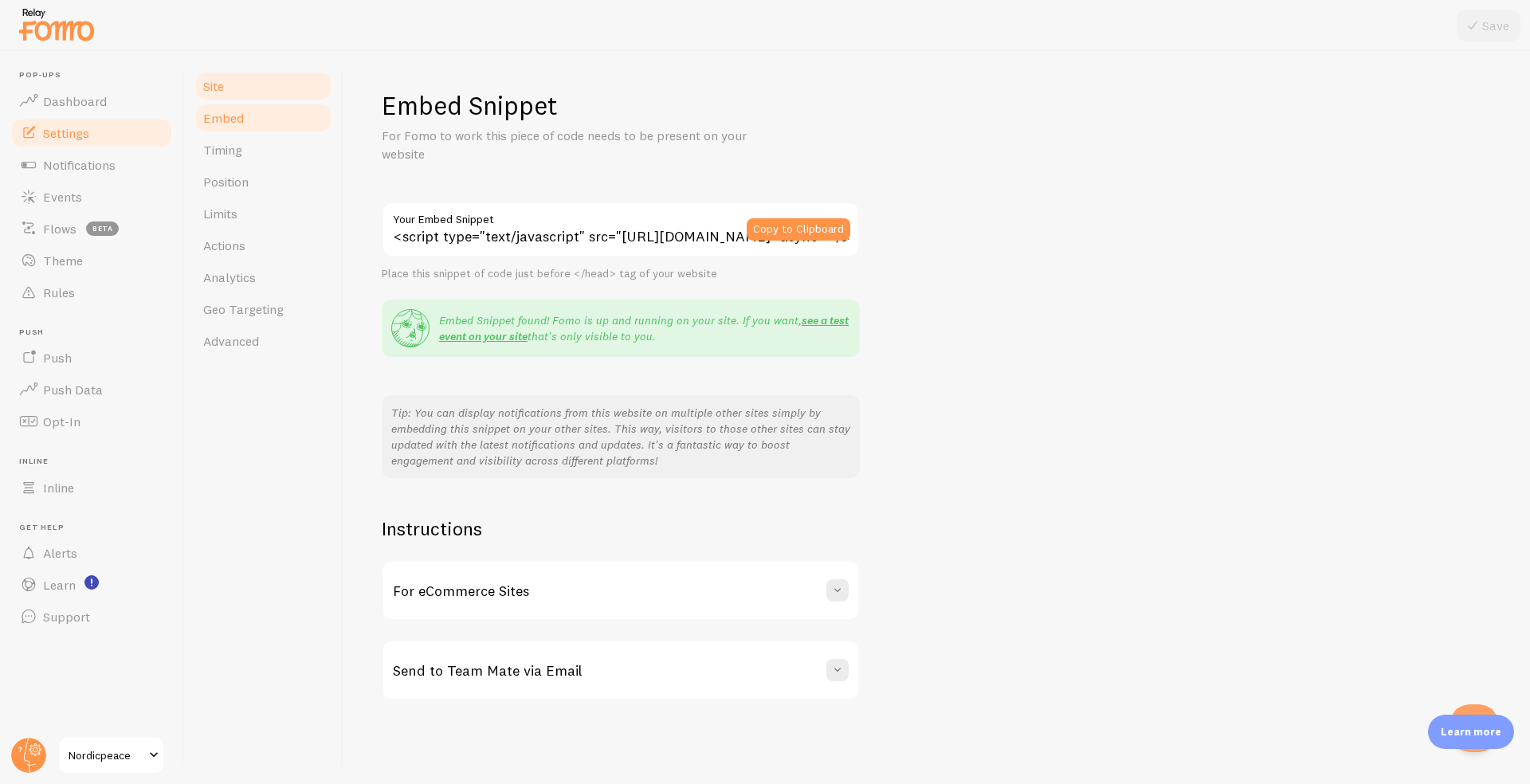
click at [232, 82] on link "Site" at bounding box center [263, 85] width 140 height 32
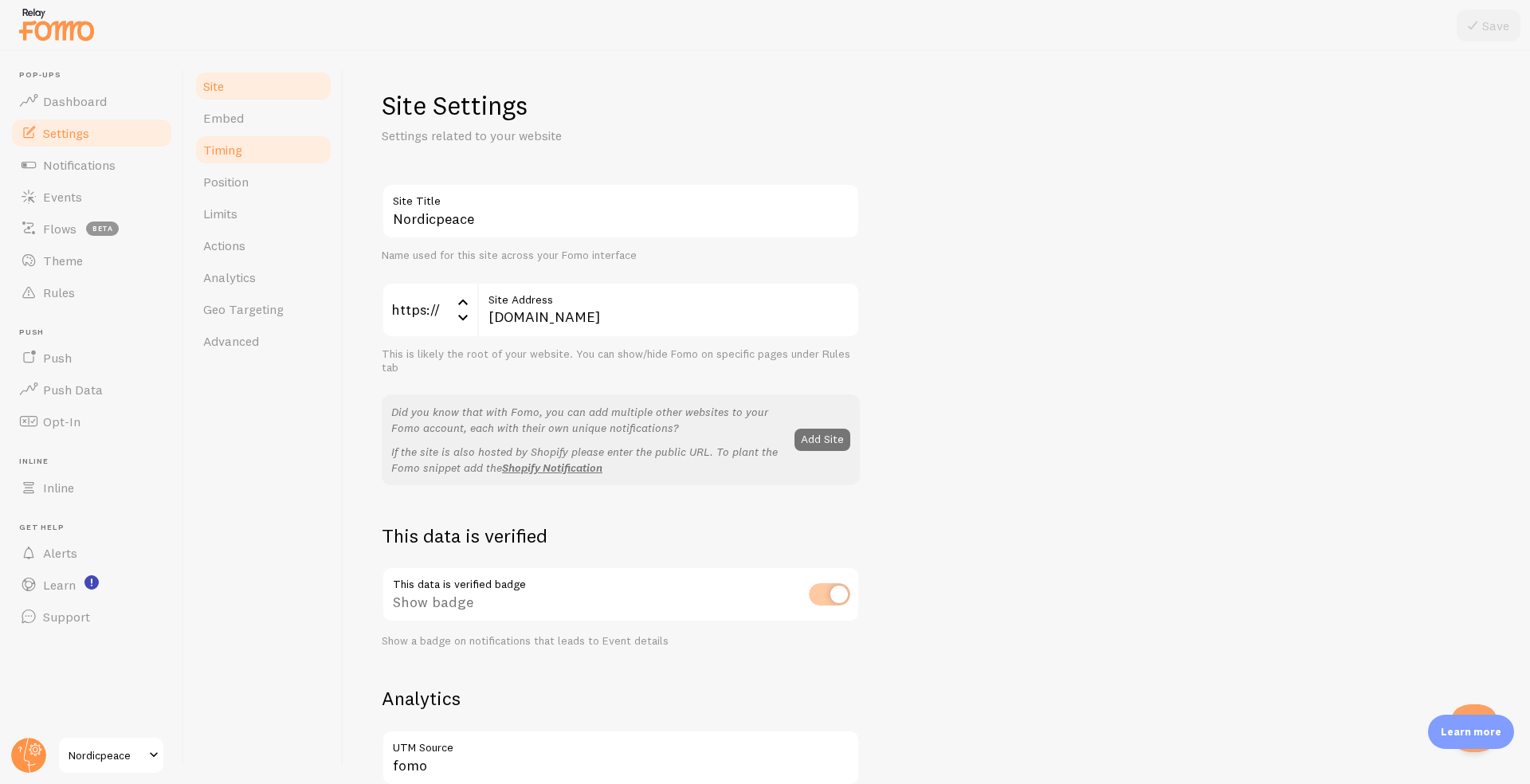
click at [232, 161] on link "Timing" at bounding box center [263, 149] width 140 height 32
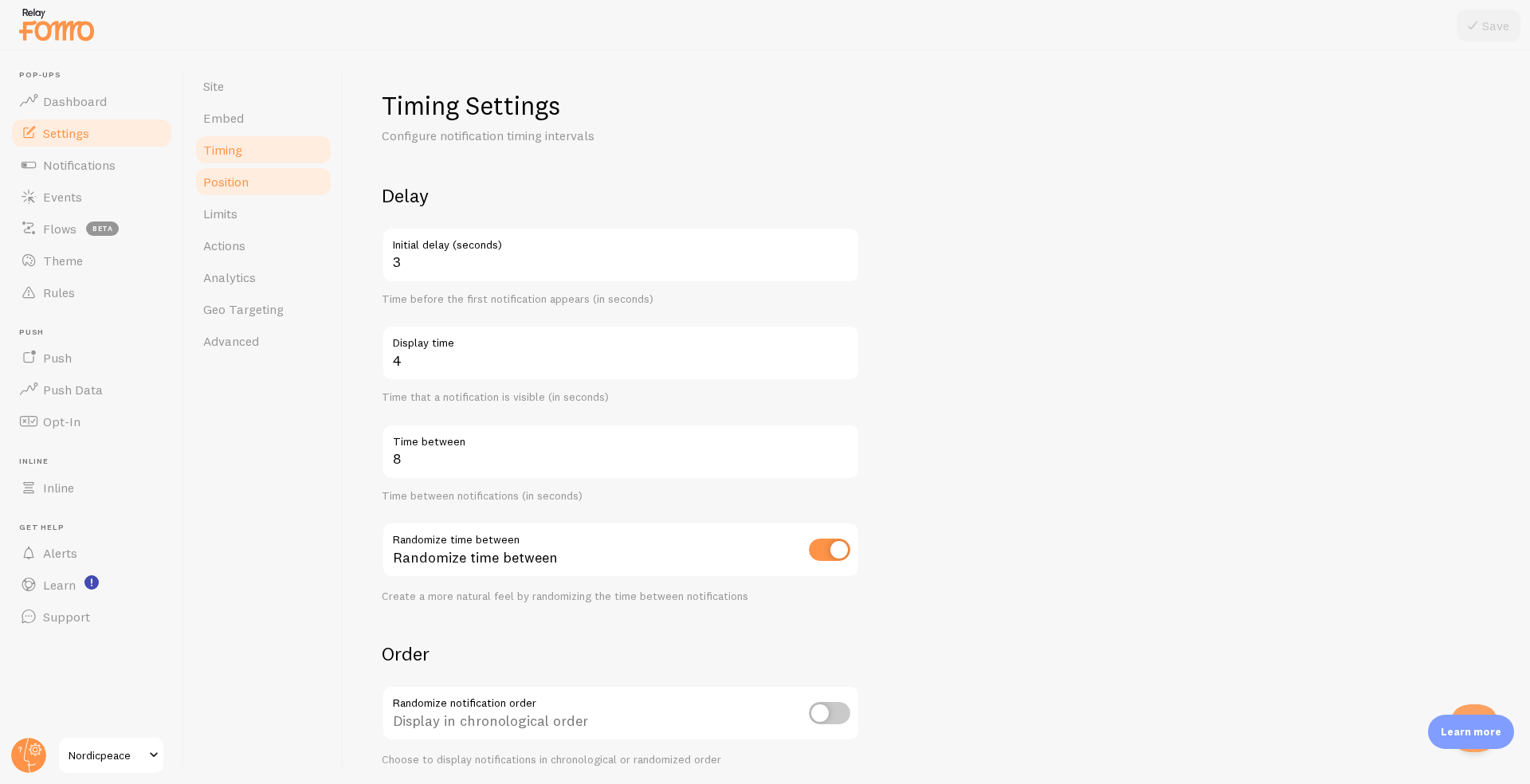
click at [232, 192] on link "Position" at bounding box center [263, 181] width 140 height 32
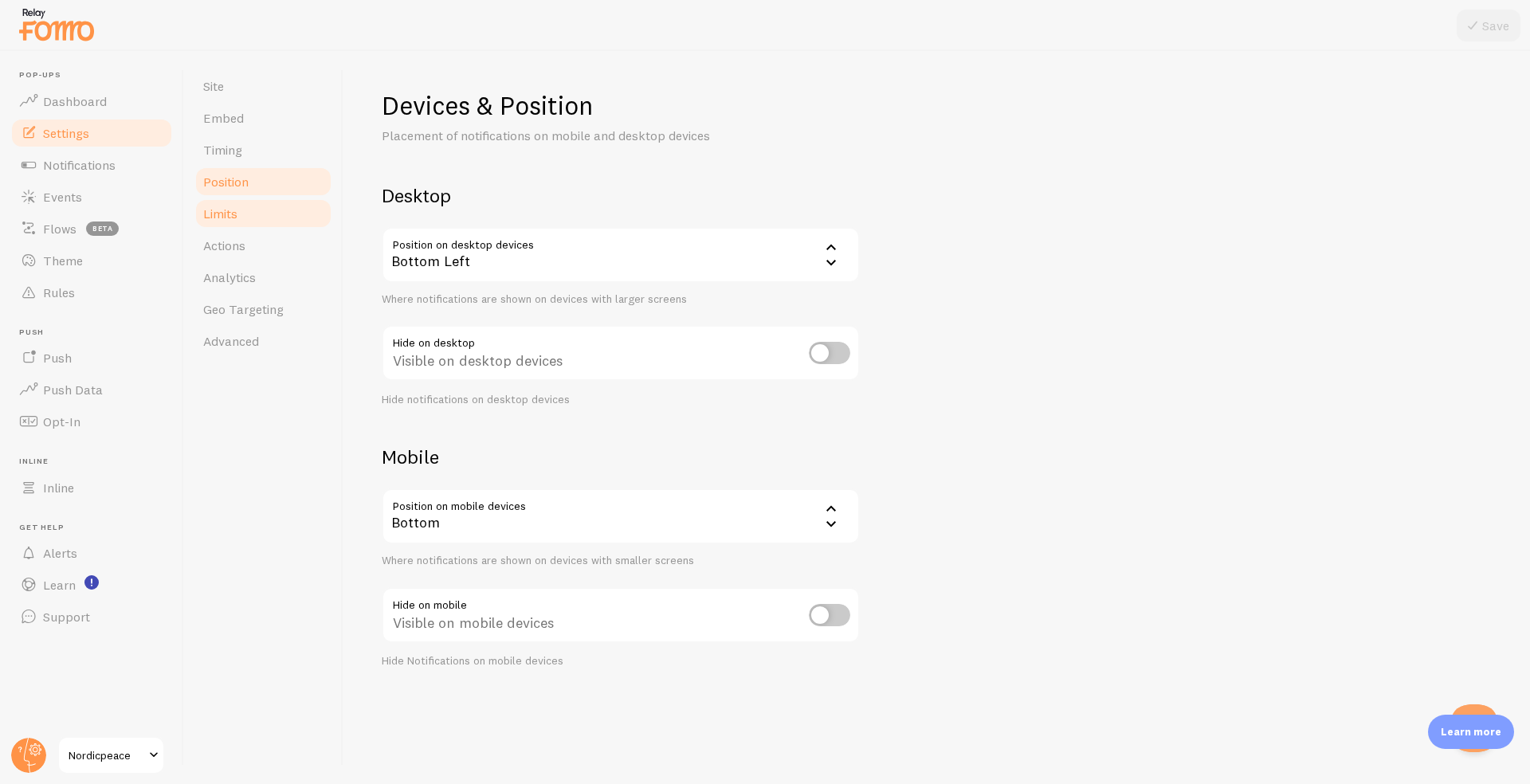
click at [232, 217] on span "Limits" at bounding box center [220, 213] width 34 height 16
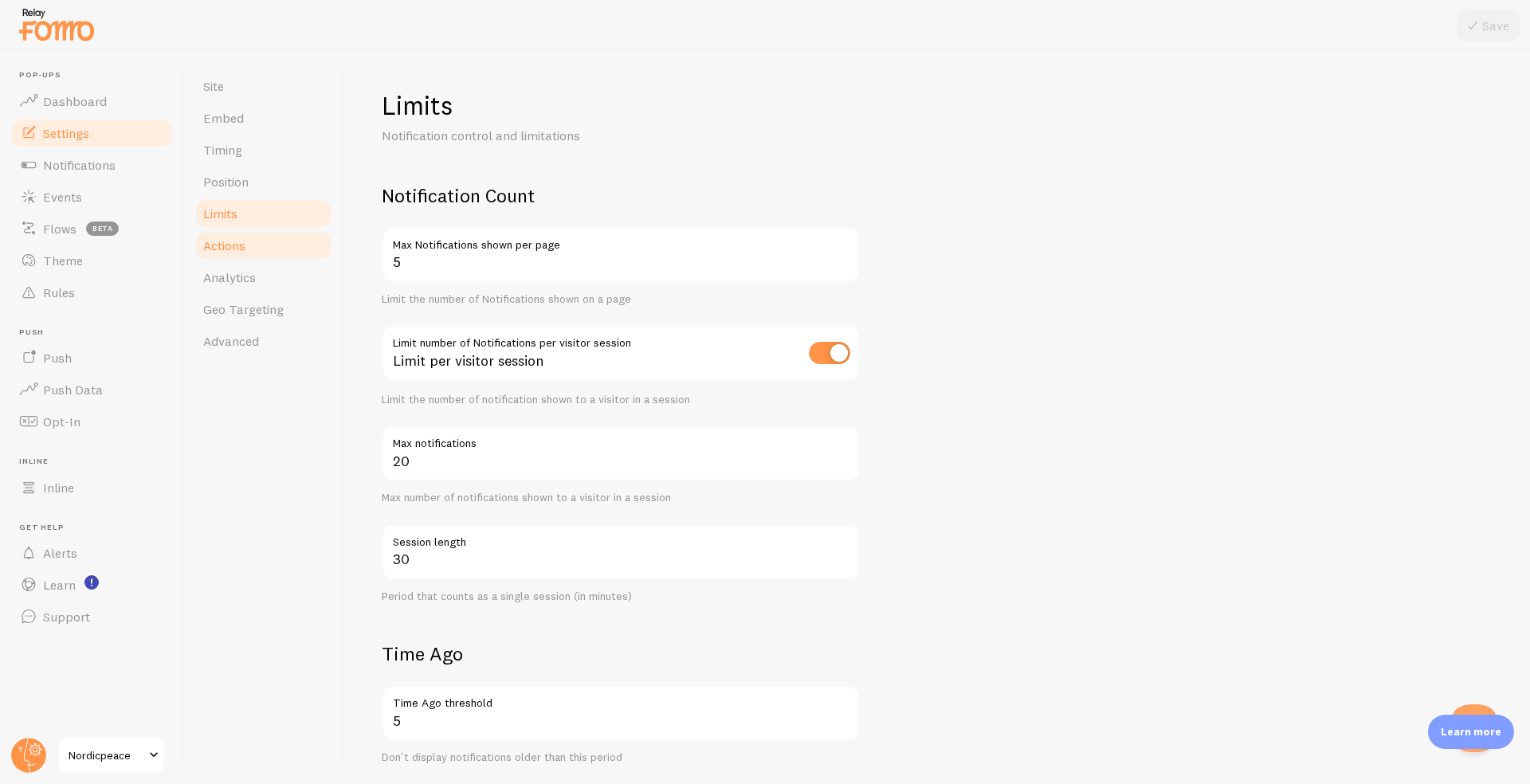
click at [232, 233] on link "Actions" at bounding box center [263, 245] width 140 height 32
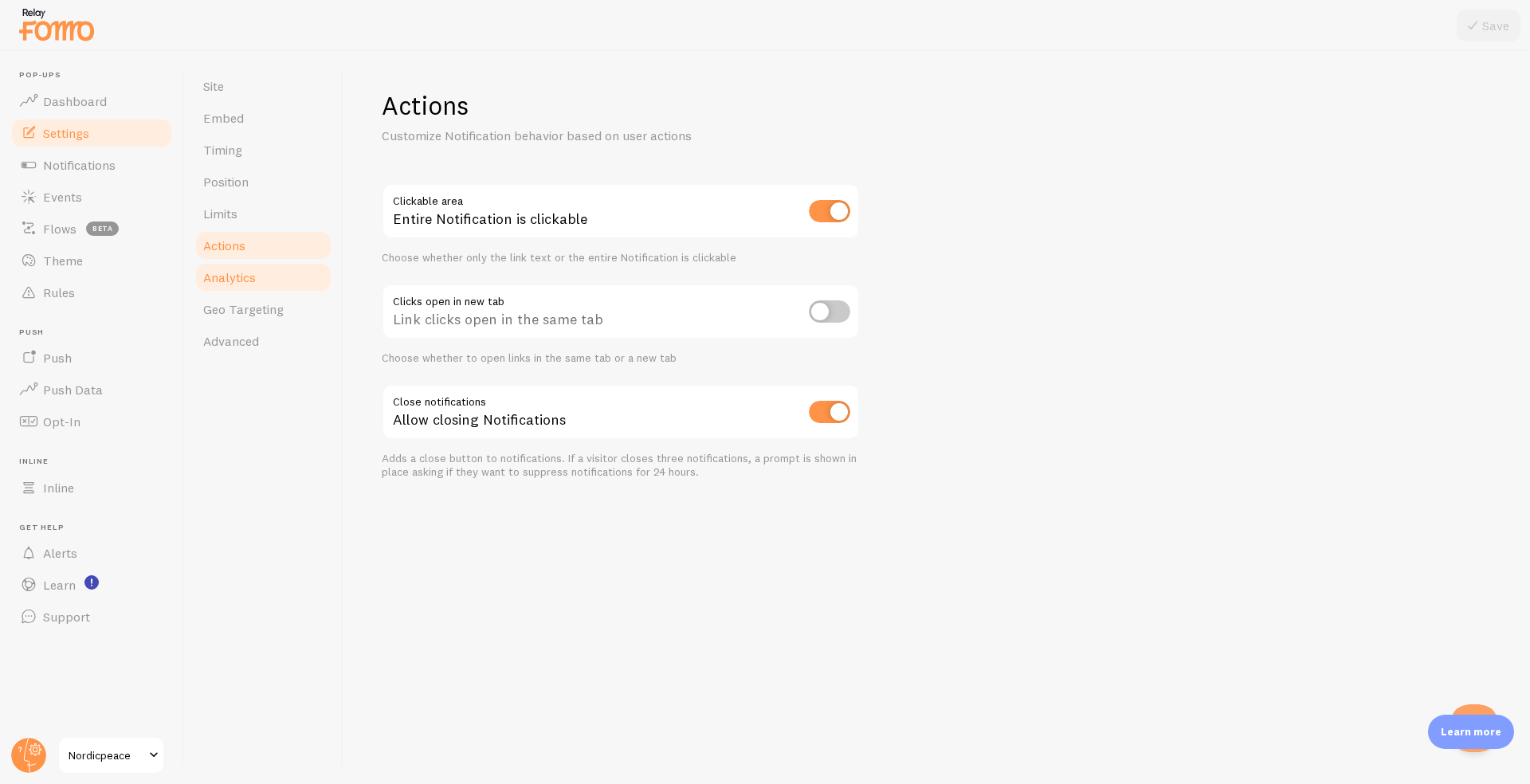
click at [232, 263] on link "Analytics" at bounding box center [263, 277] width 140 height 32
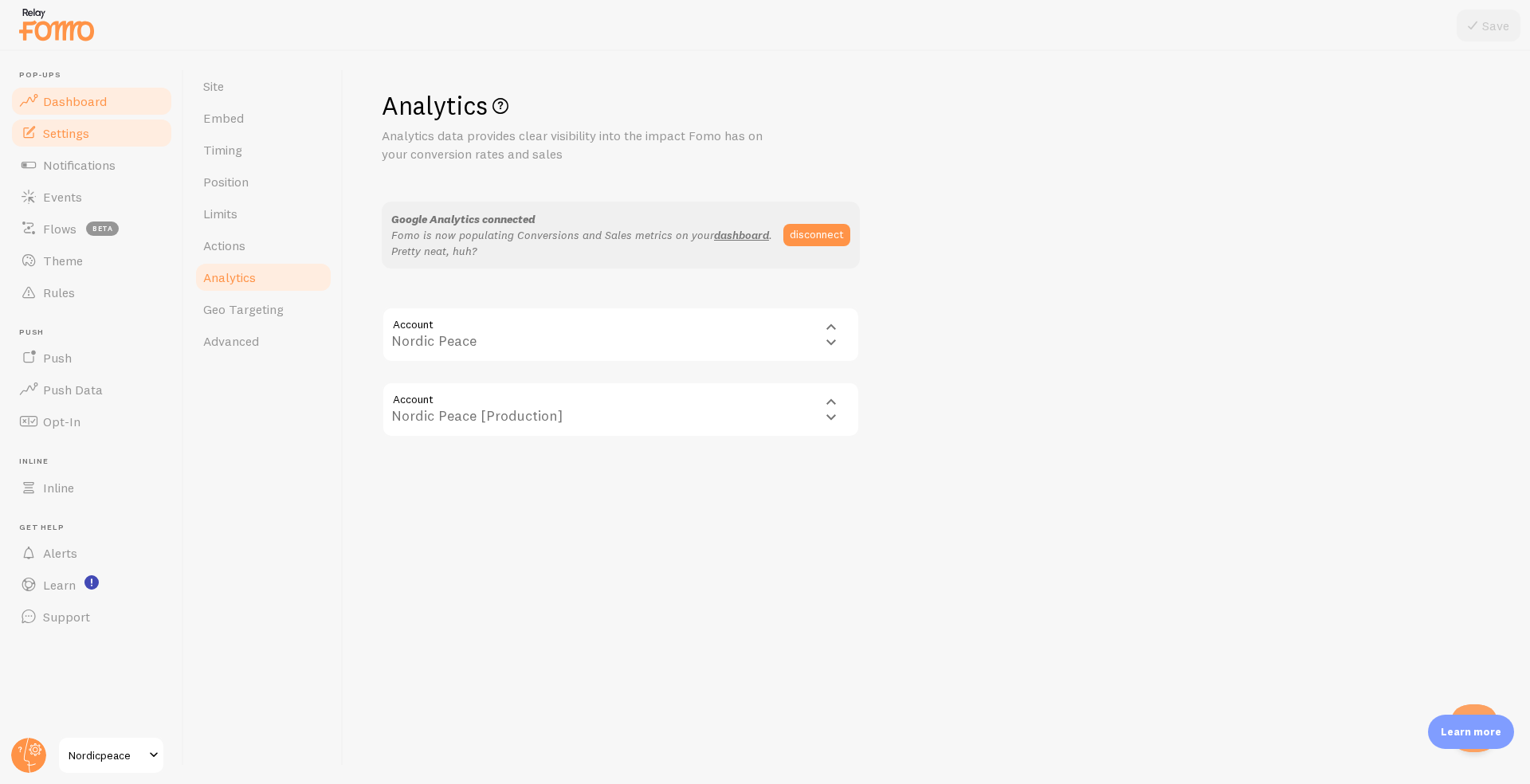
click at [93, 107] on span "Dashboard" at bounding box center [75, 101] width 64 height 16
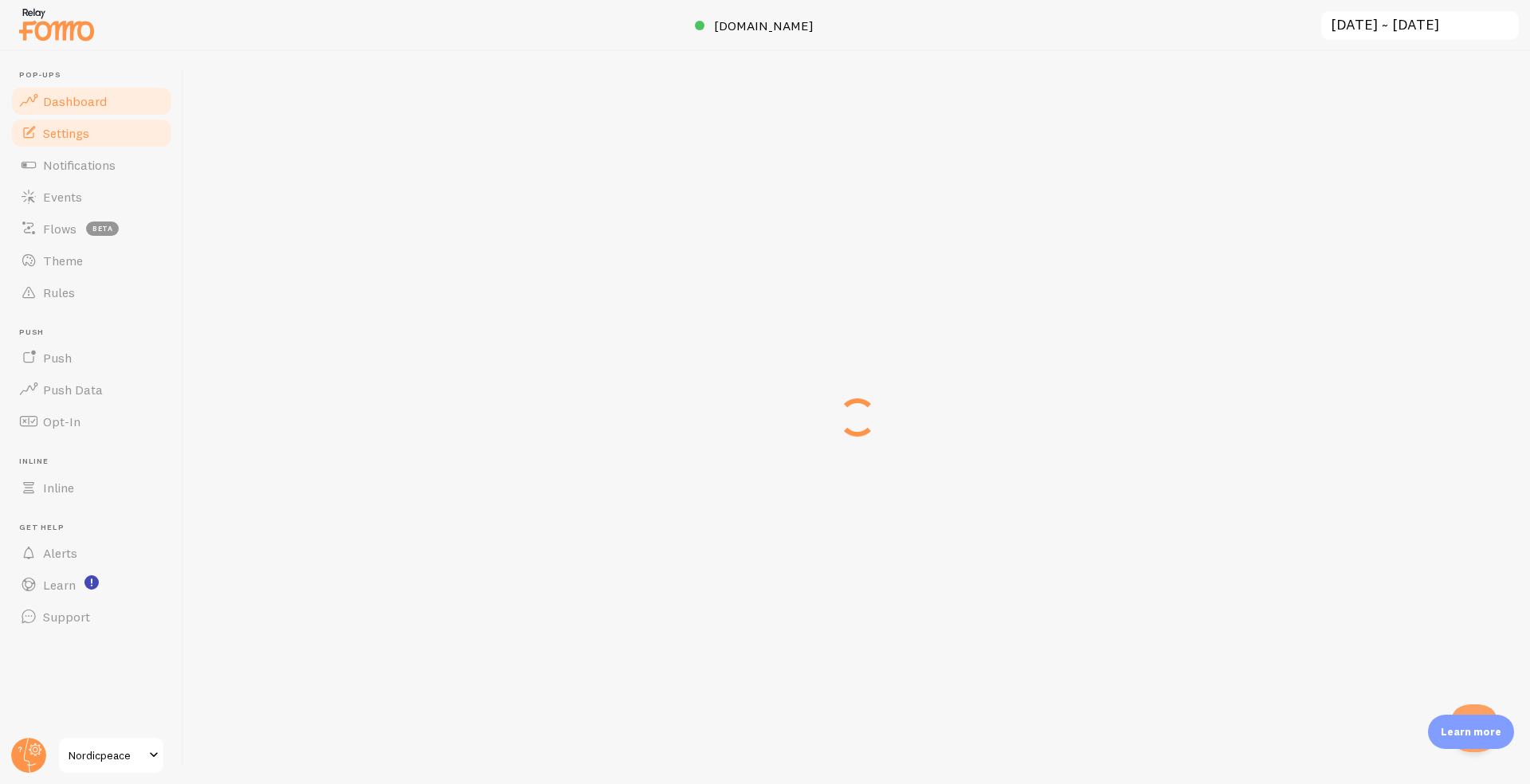
click at [89, 138] on span "Settings" at bounding box center [66, 133] width 46 height 16
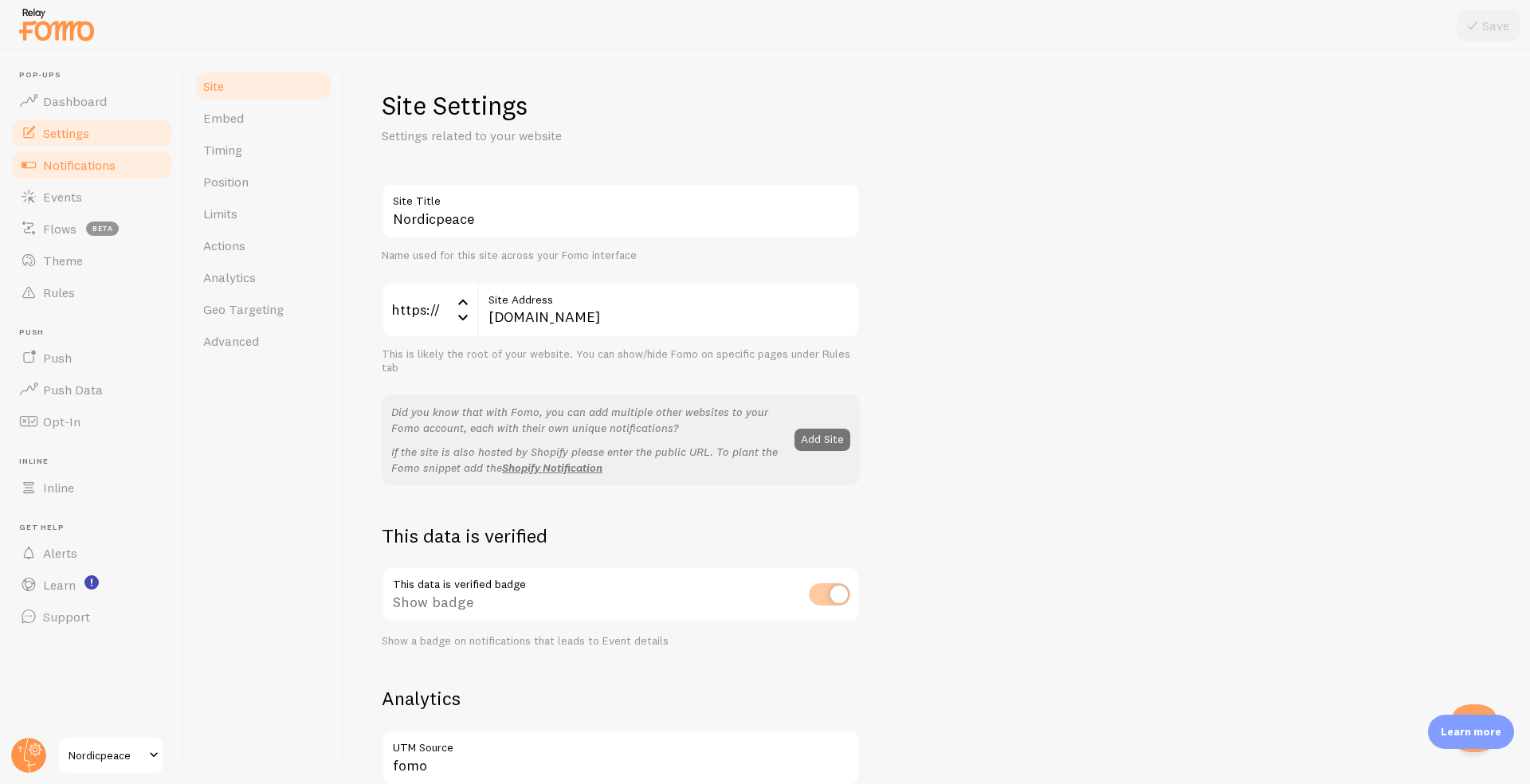
click at [89, 173] on link "Notifications" at bounding box center [91, 165] width 164 height 32
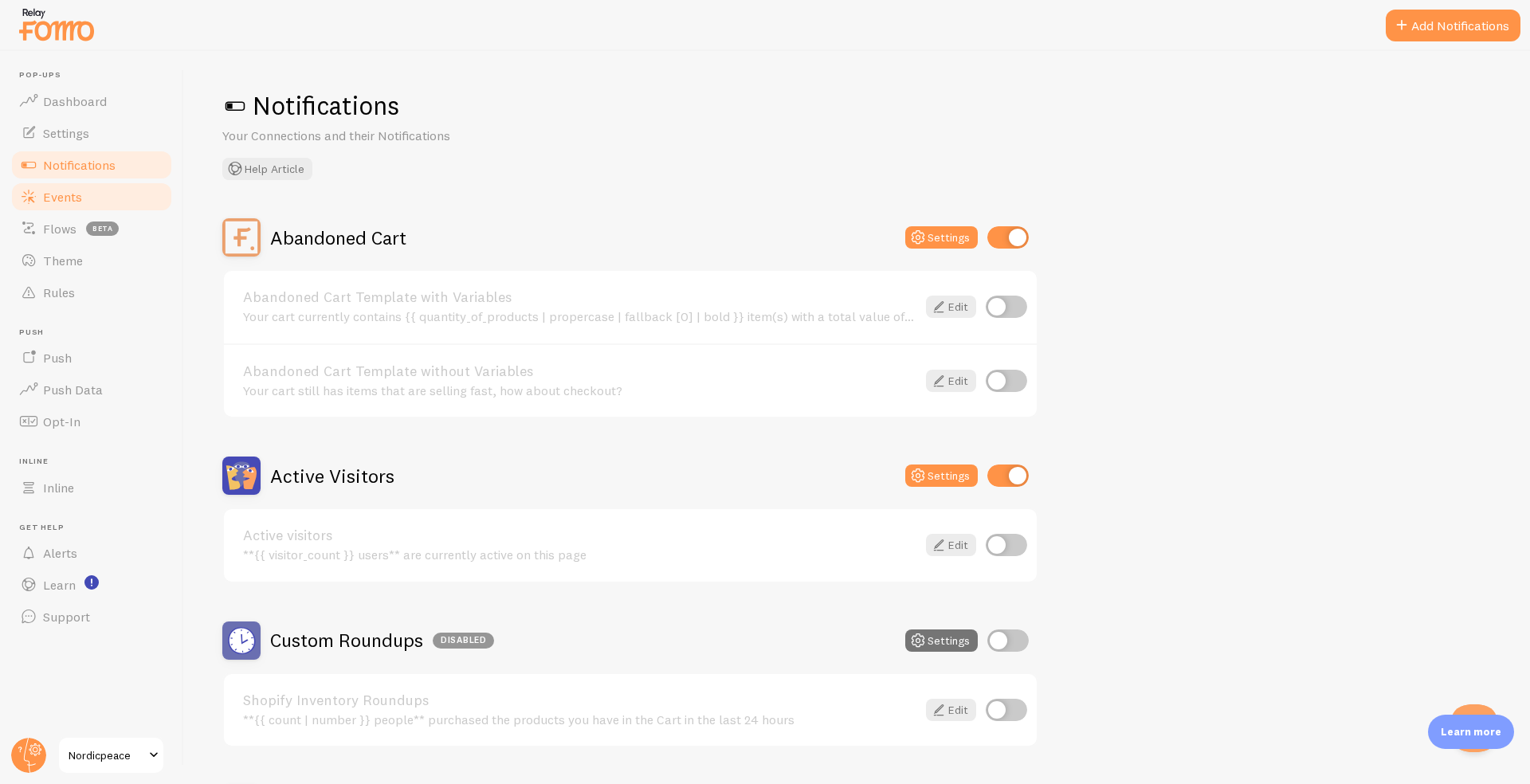
click at [87, 199] on link "Events" at bounding box center [91, 196] width 164 height 32
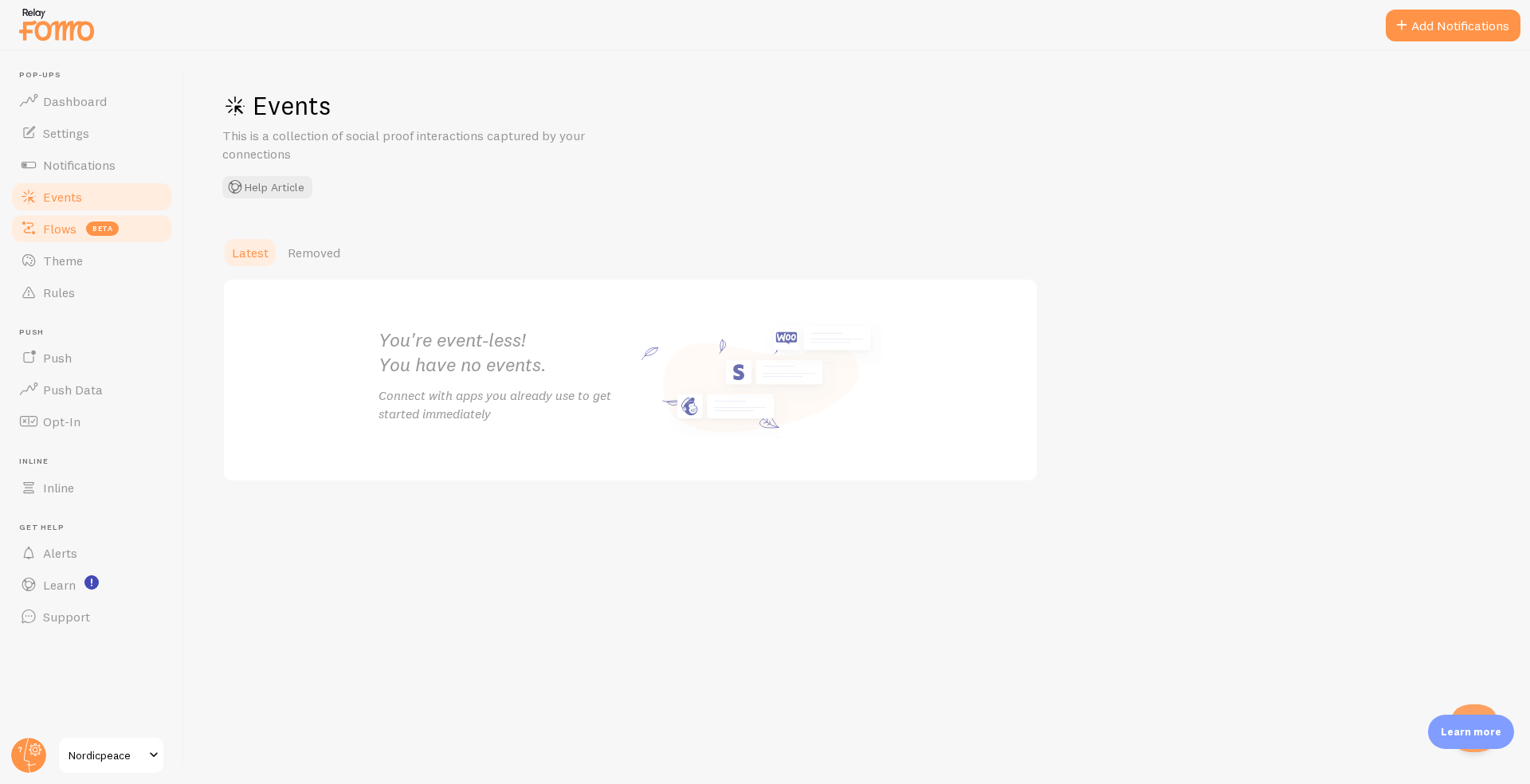
click at [68, 230] on span "Flows" at bounding box center [59, 229] width 34 height 16
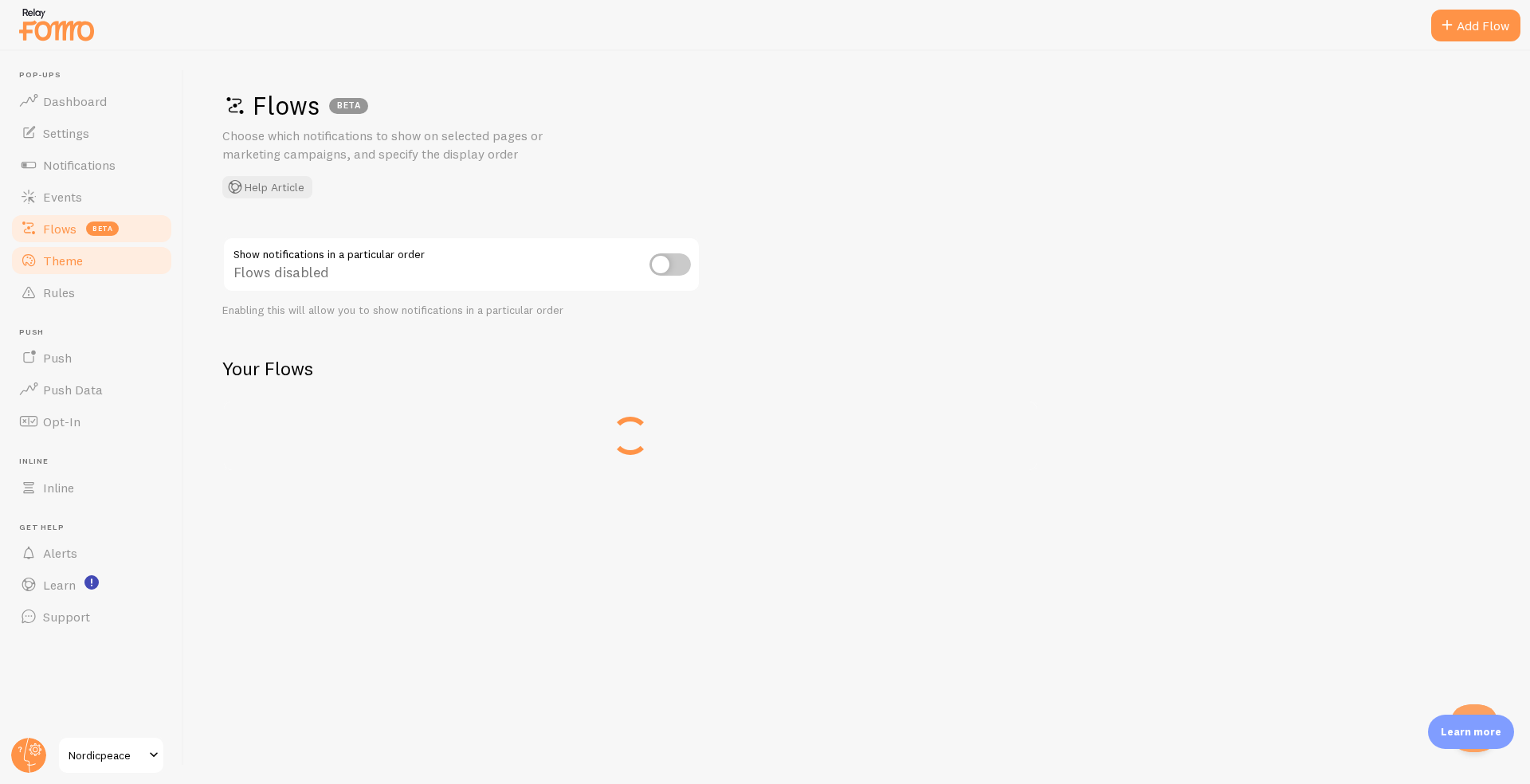
click at [67, 255] on span "Theme" at bounding box center [63, 260] width 40 height 16
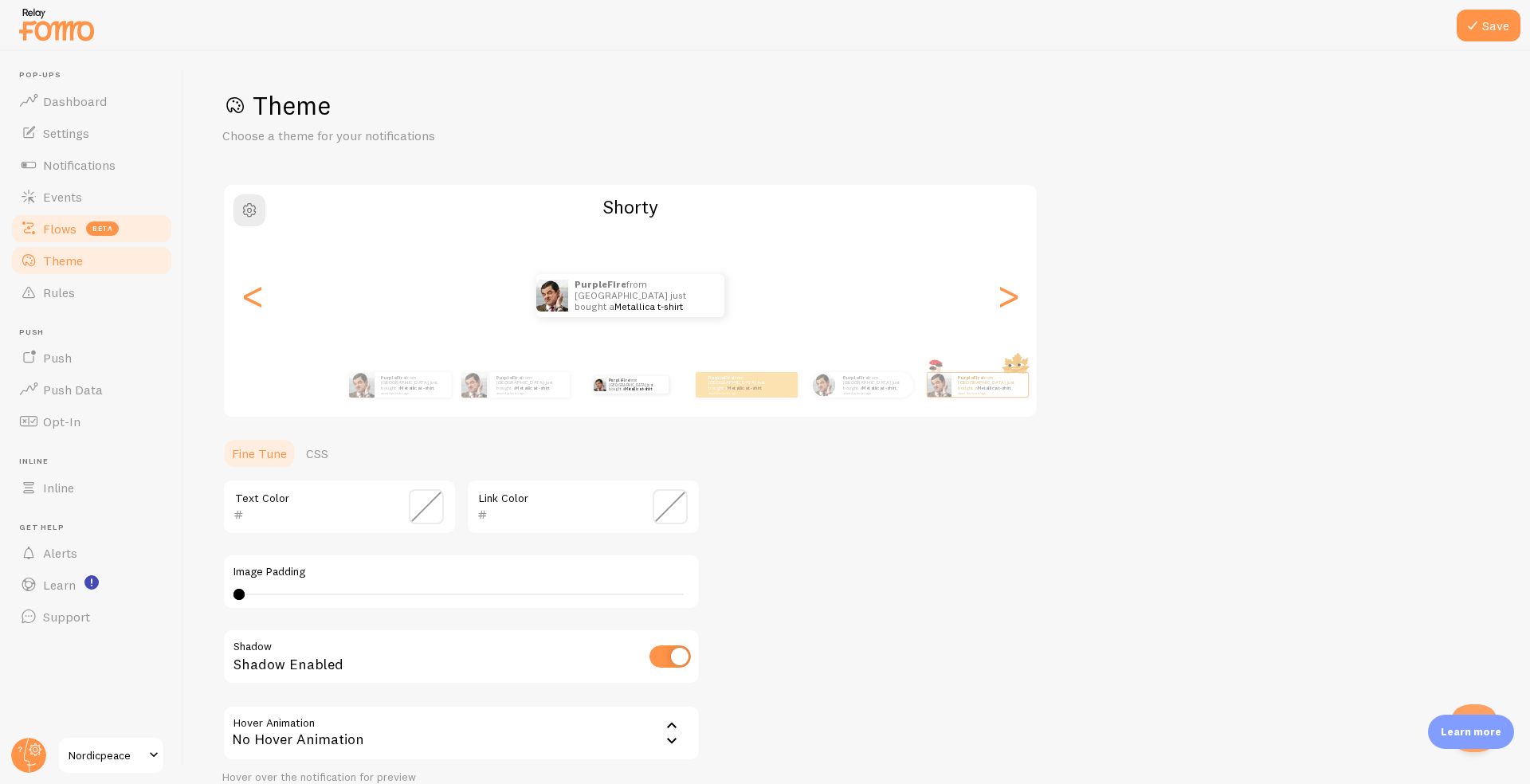
click at [59, 221] on span "Flows" at bounding box center [59, 229] width 34 height 16
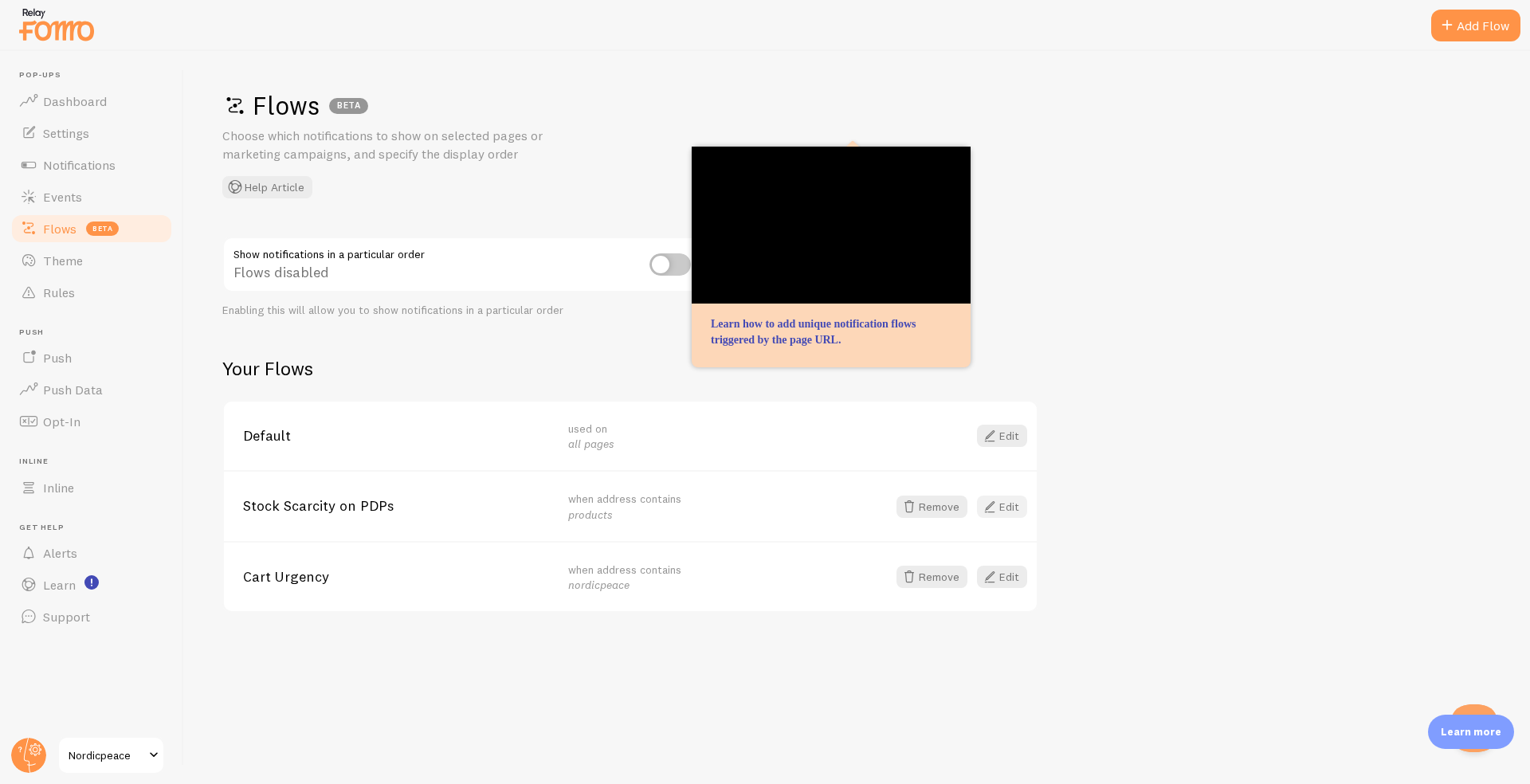
click at [1001, 503] on link "Edit" at bounding box center [1002, 506] width 50 height 22
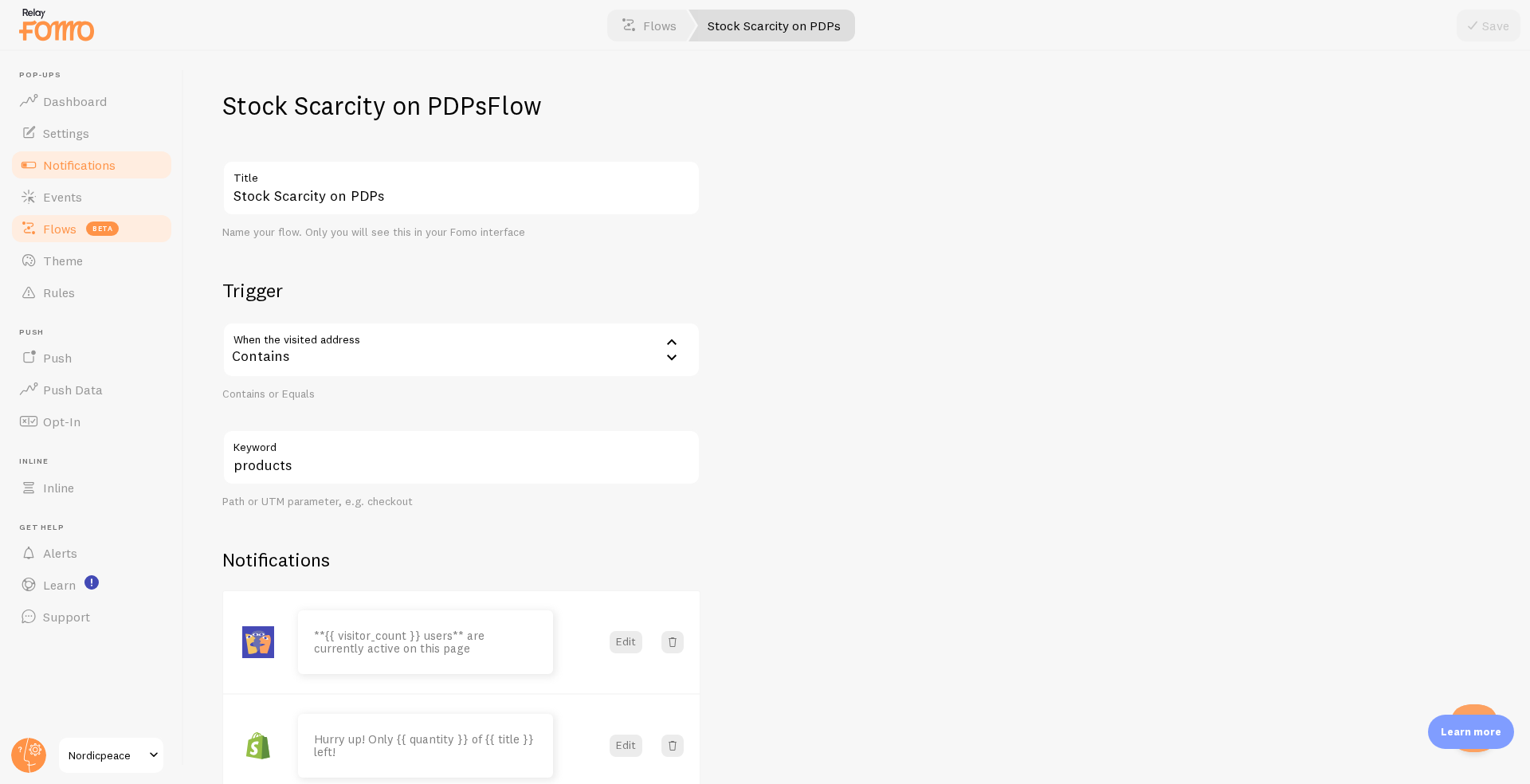
click at [84, 168] on span "Notifications" at bounding box center [79, 165] width 73 height 16
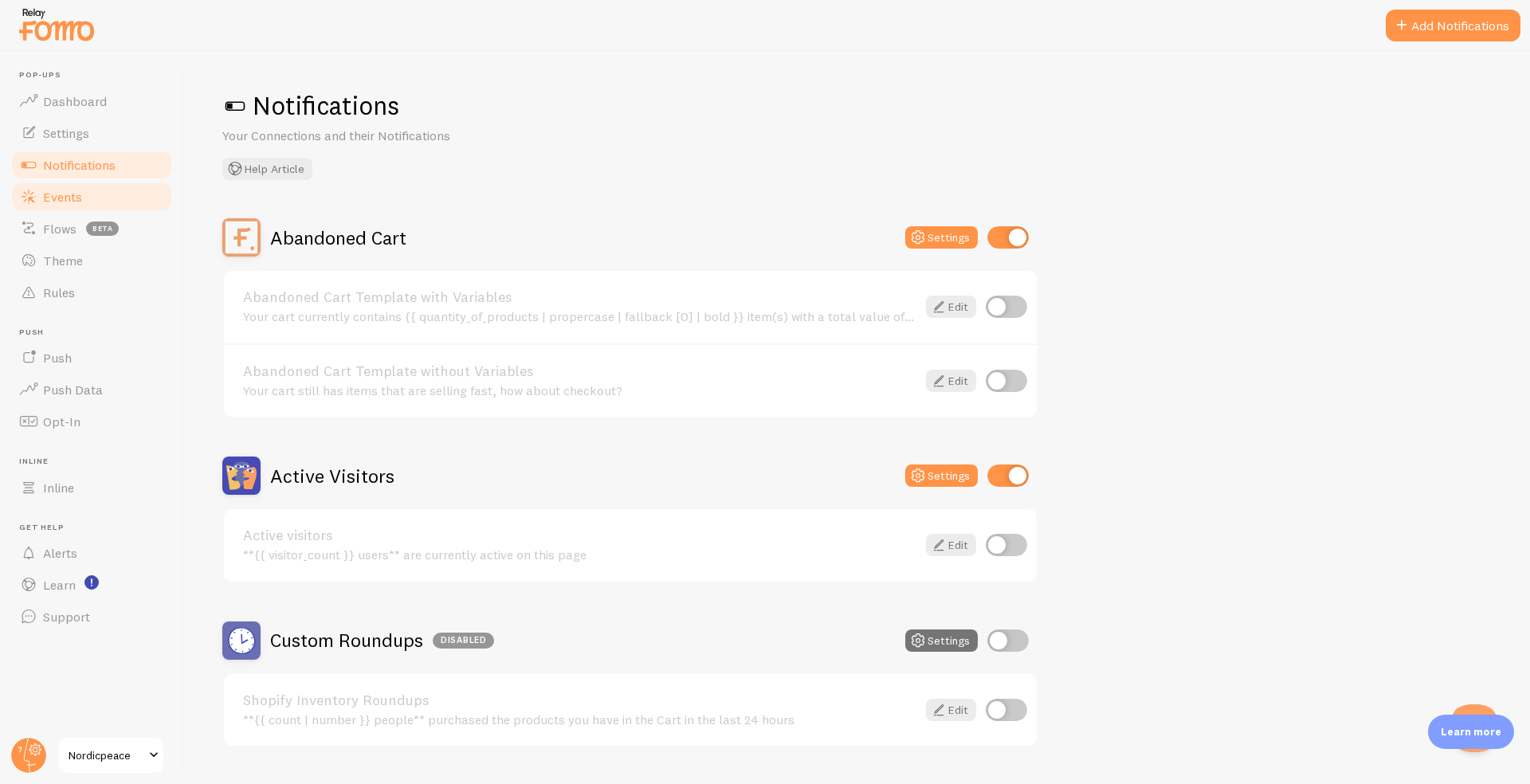
click at [79, 201] on span "Events" at bounding box center [62, 196] width 39 height 16
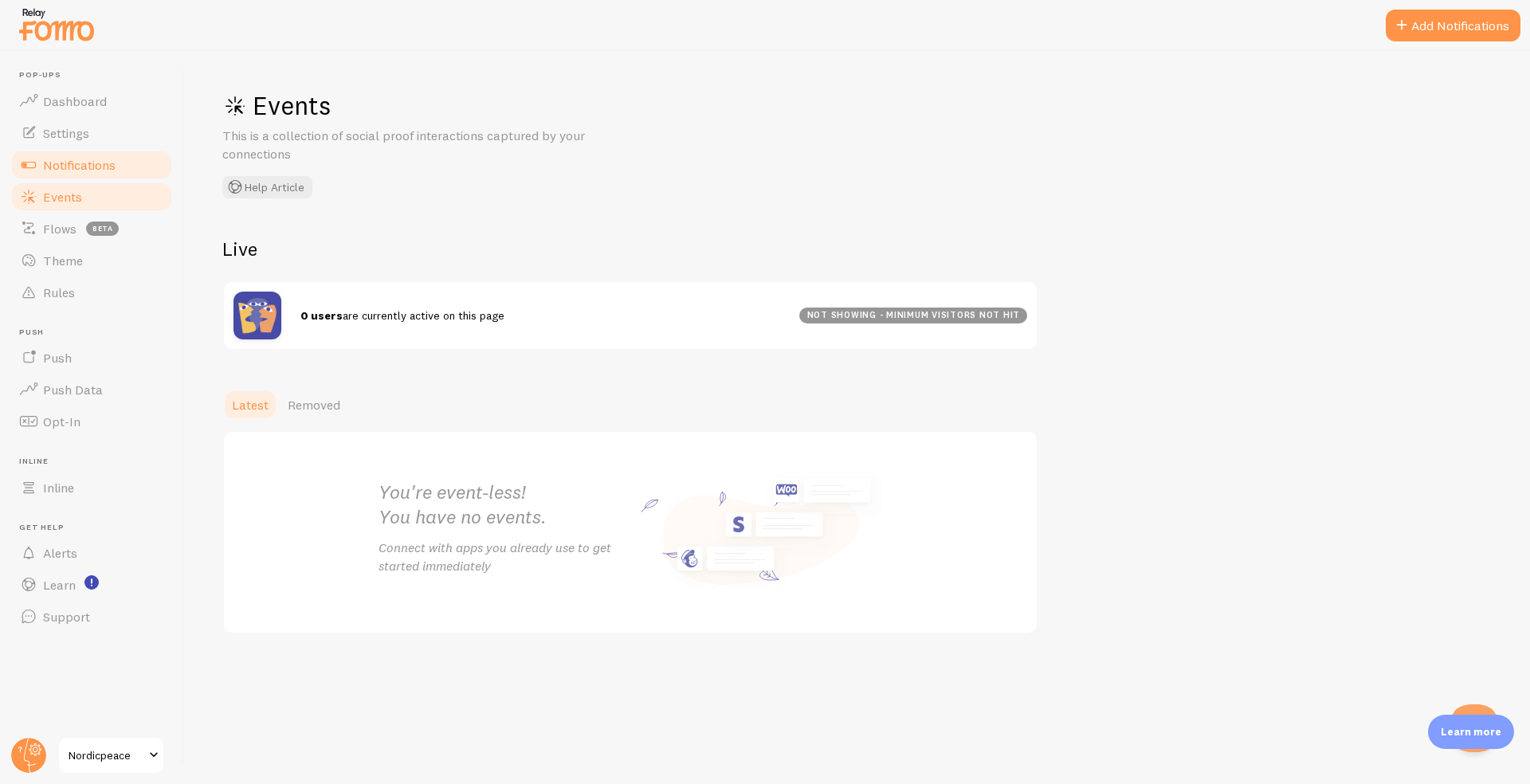
click at [88, 169] on span "Notifications" at bounding box center [79, 165] width 73 height 16
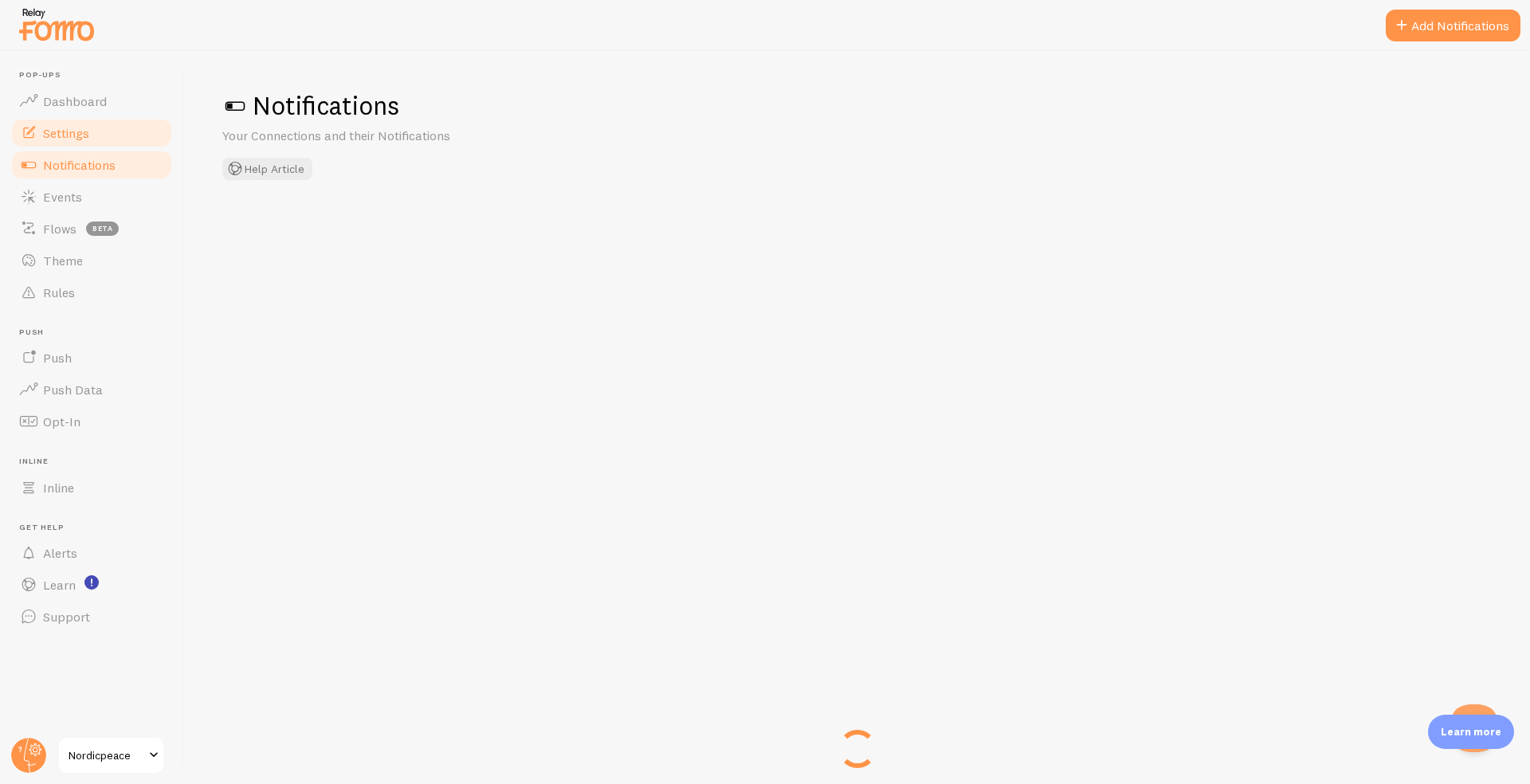
click at [83, 126] on span "Settings" at bounding box center [66, 133] width 46 height 16
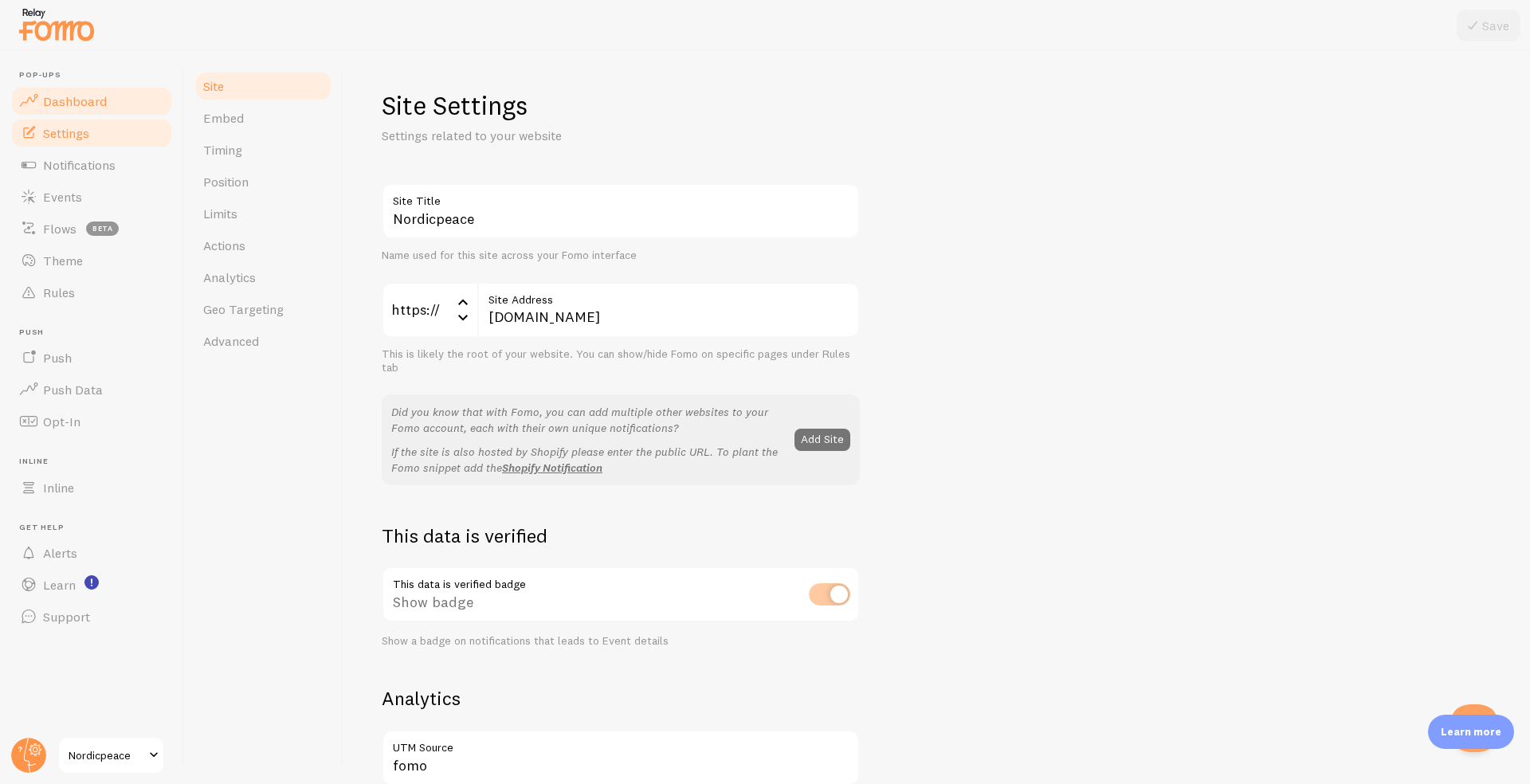
click at [83, 109] on link "Dashboard" at bounding box center [91, 101] width 164 height 32
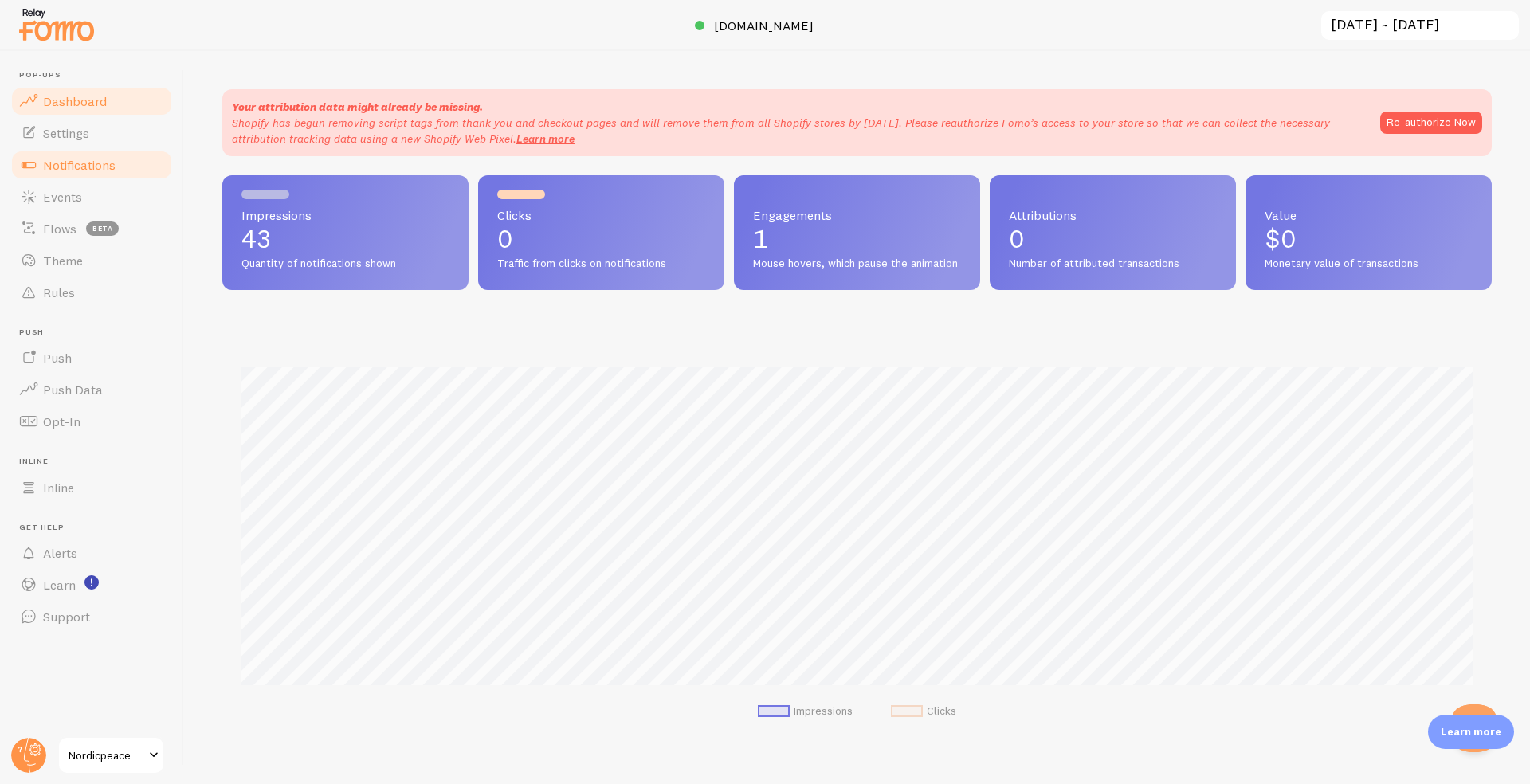
scroll to position [418, 1270]
click at [86, 174] on link "Notifications" at bounding box center [91, 165] width 164 height 32
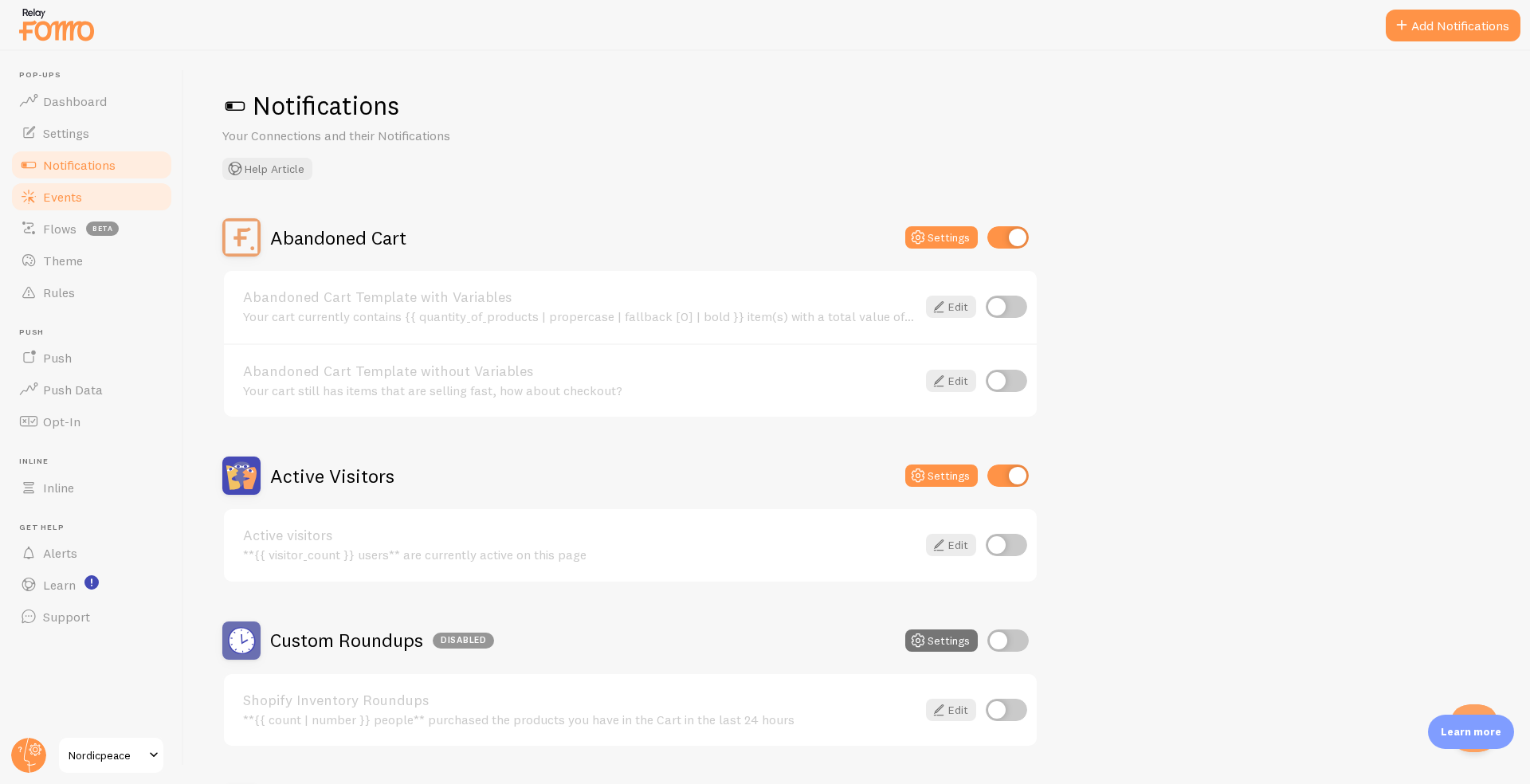
click at [79, 207] on link "Events" at bounding box center [91, 196] width 164 height 32
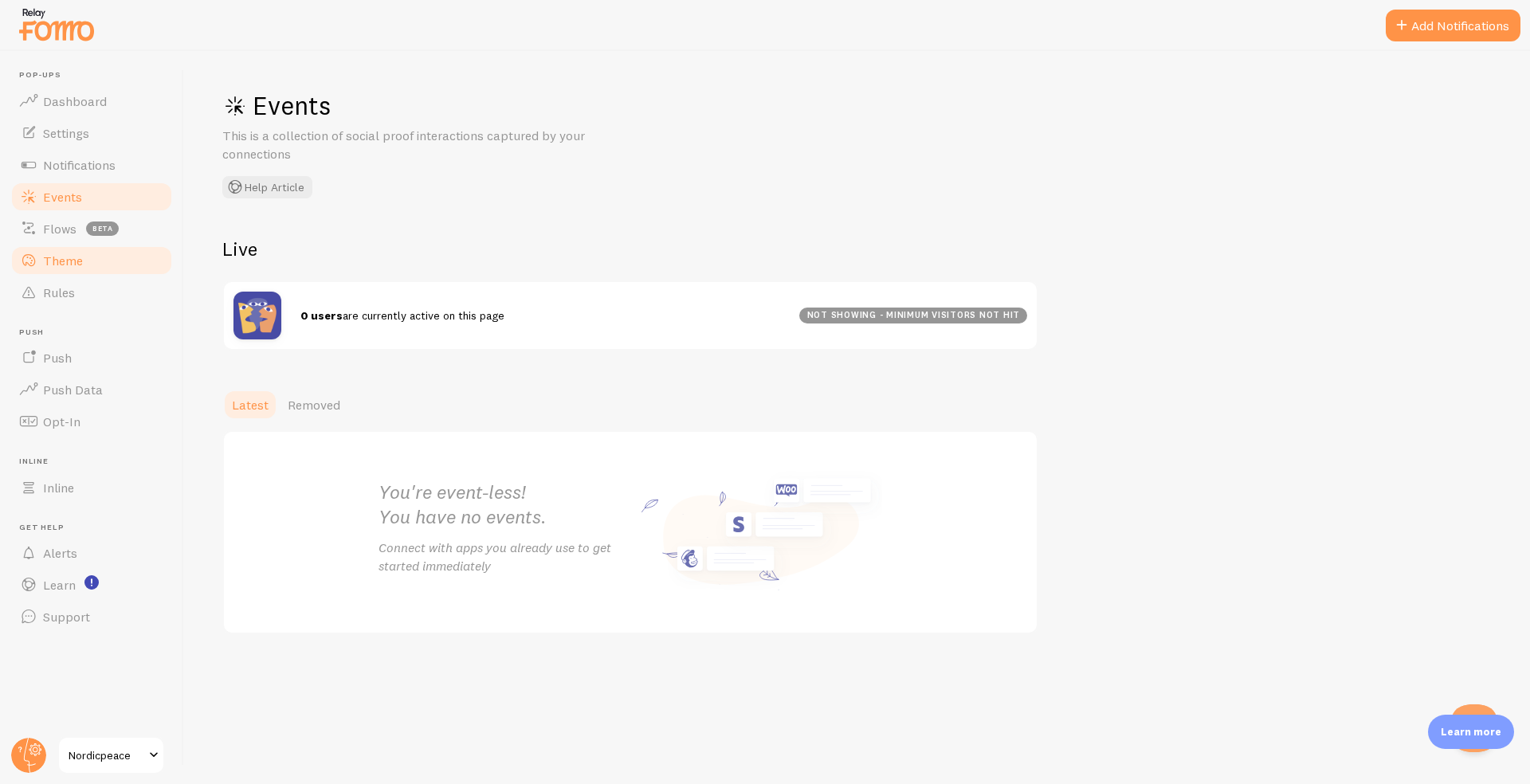
click at [75, 250] on link "Theme" at bounding box center [91, 260] width 164 height 32
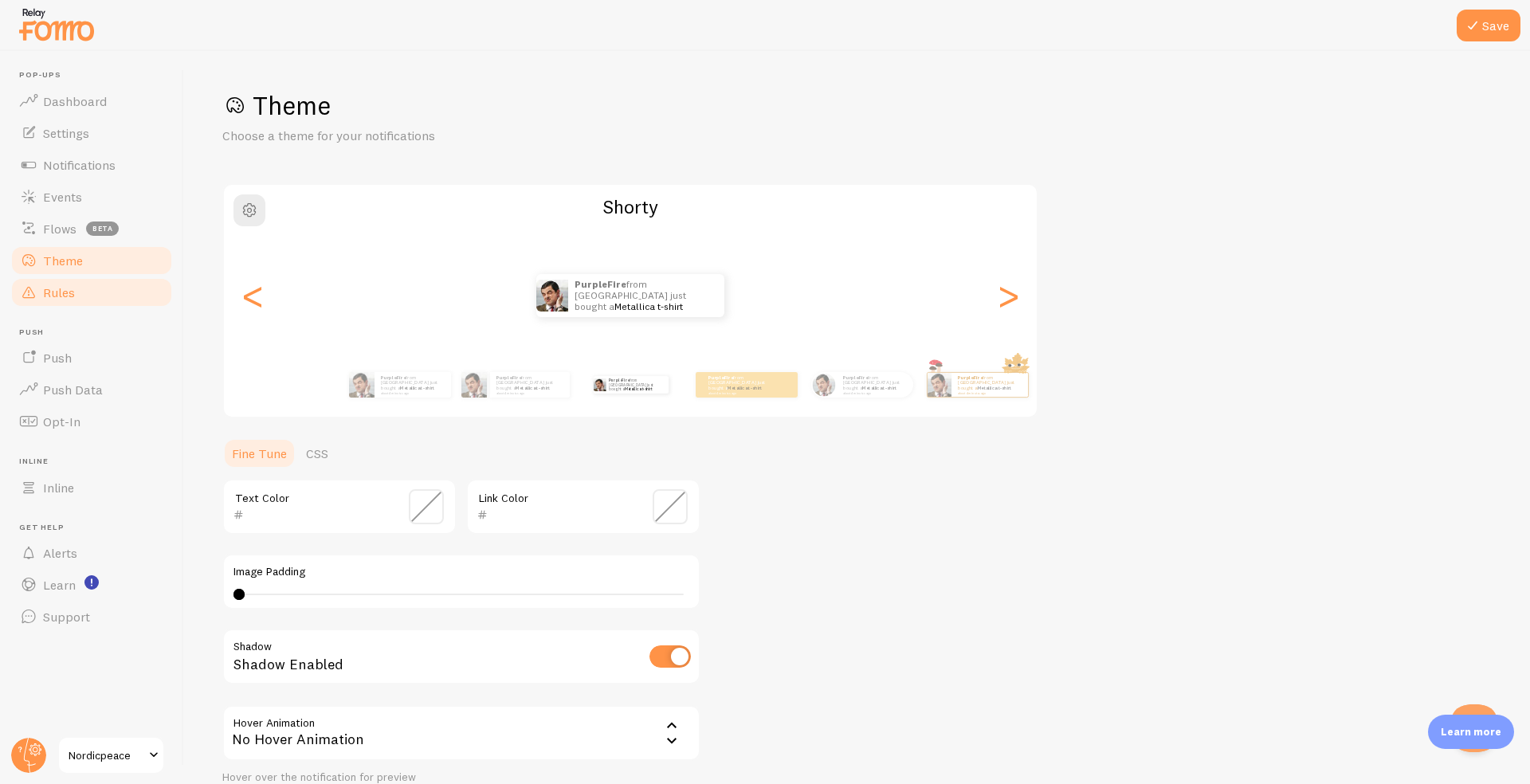
click at [73, 294] on span "Rules" at bounding box center [58, 292] width 32 height 16
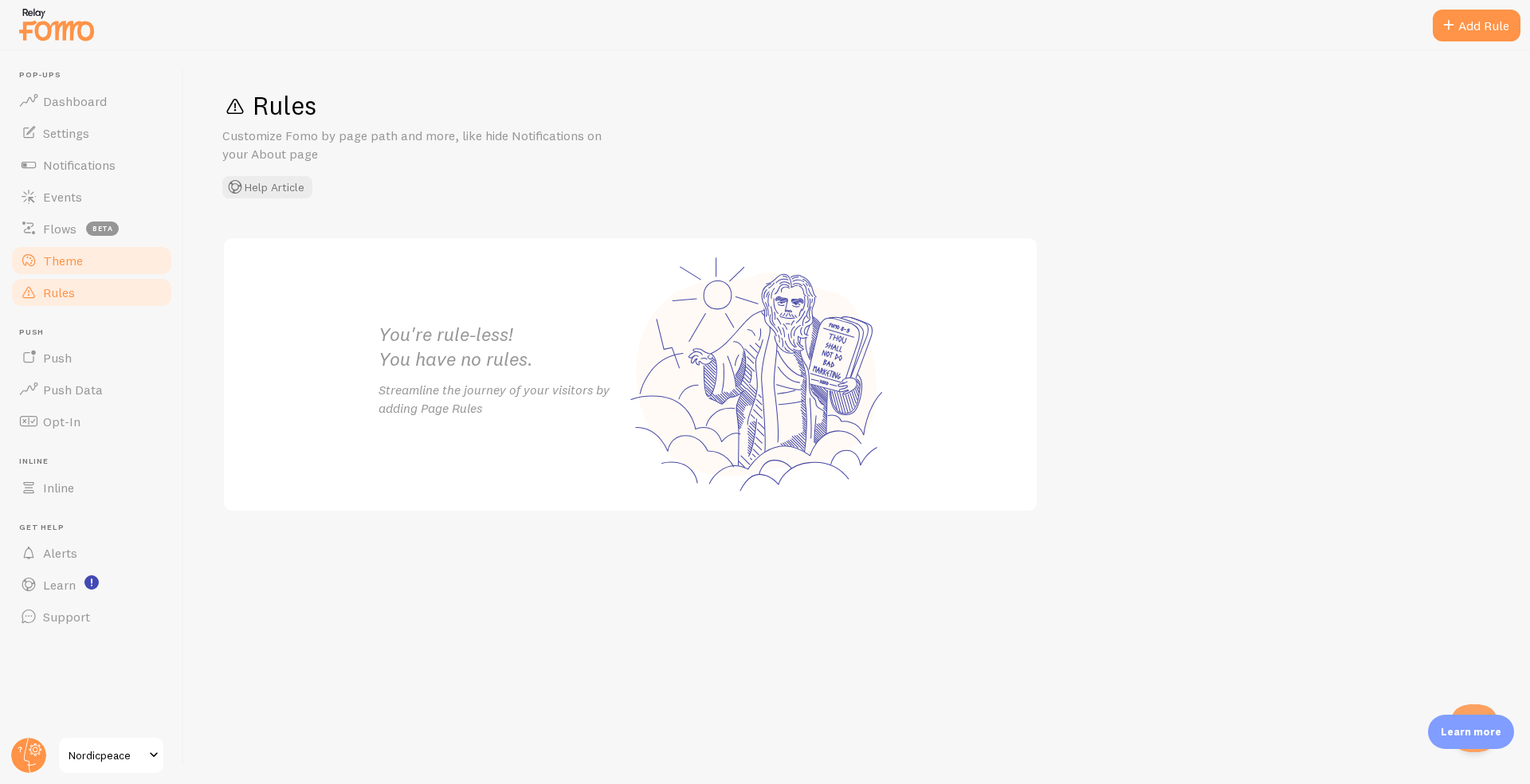
click at [76, 257] on span "Theme" at bounding box center [63, 260] width 40 height 16
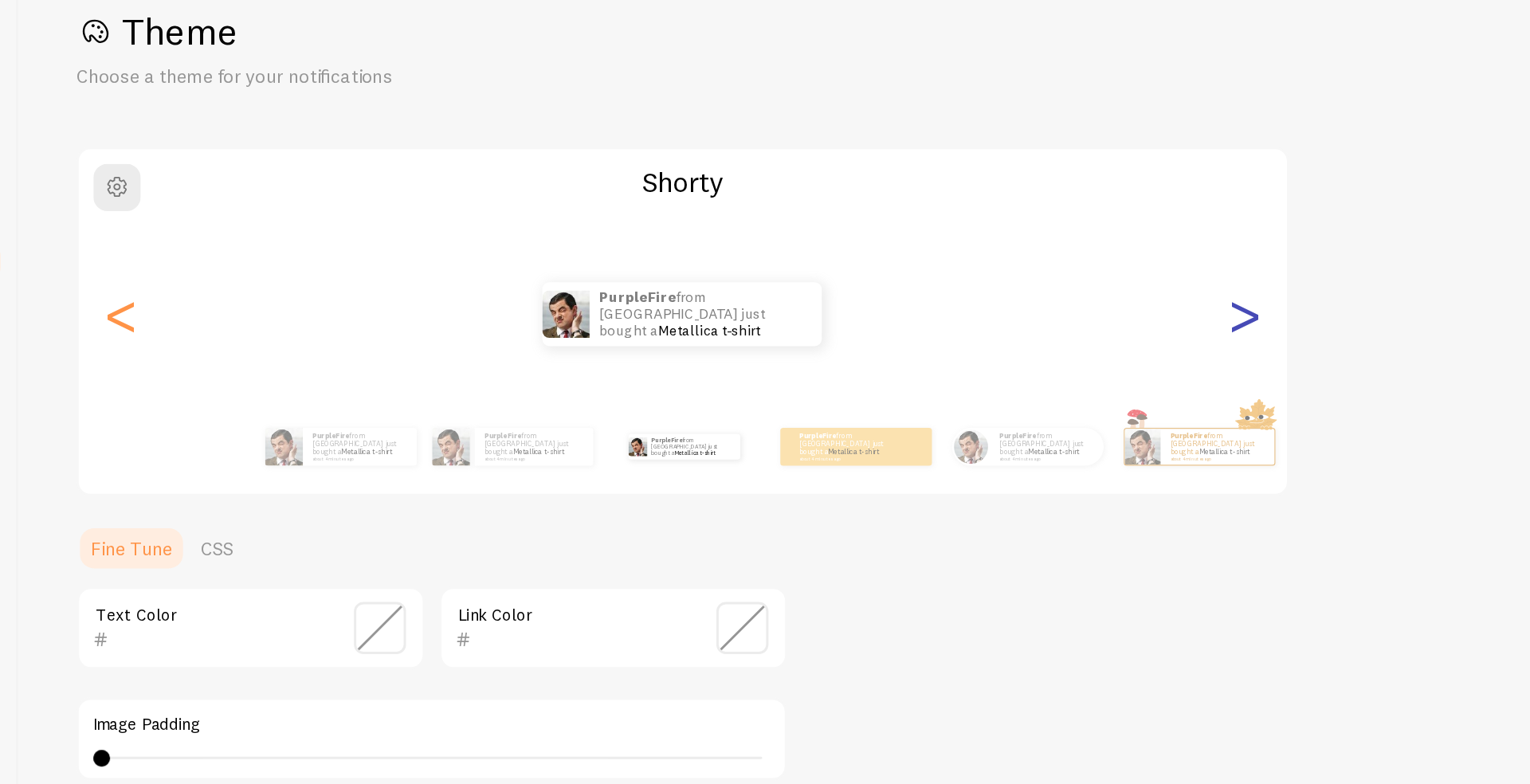
click at [1018, 294] on div ">" at bounding box center [1008, 296] width 19 height 115
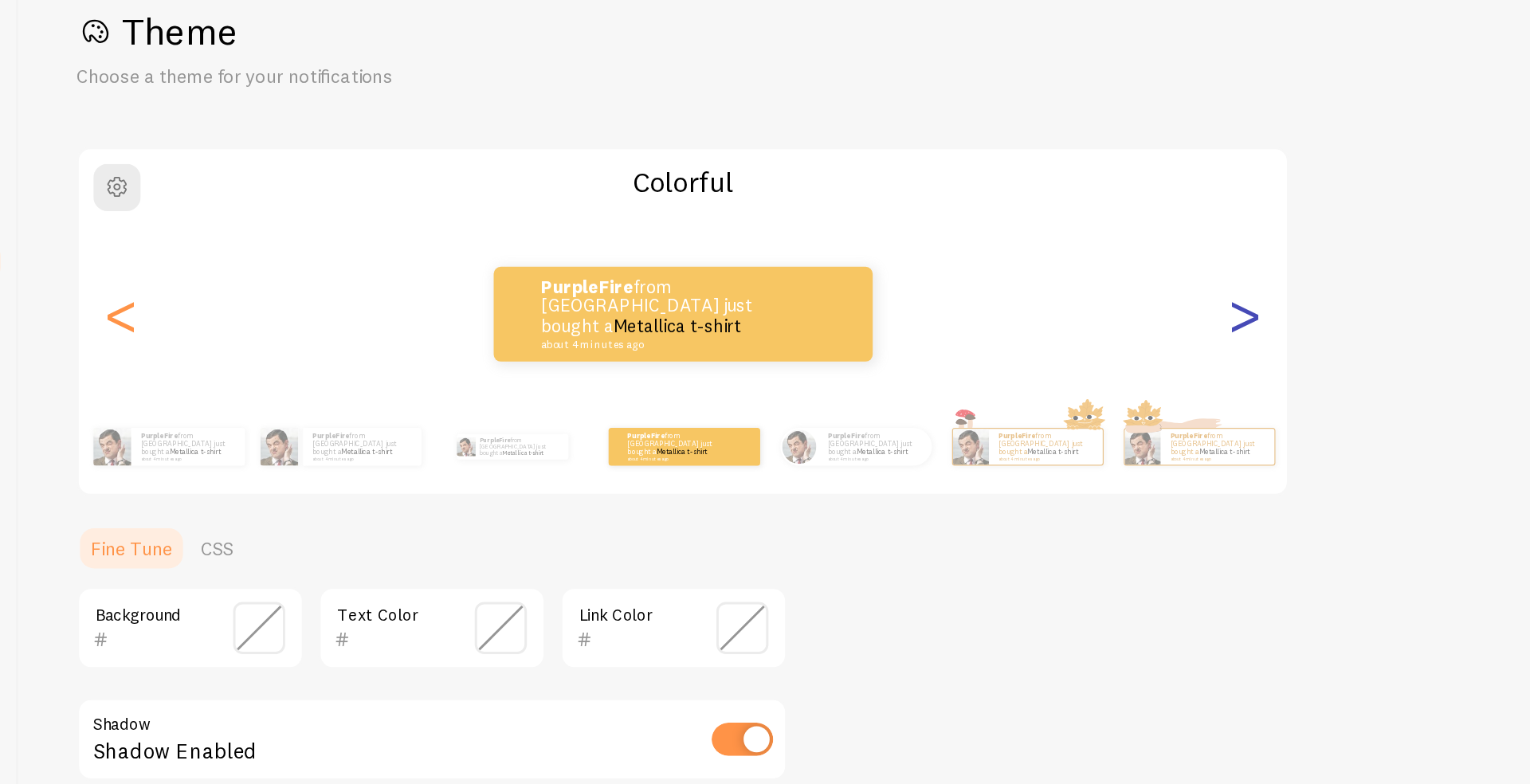
click at [1018, 293] on div ">" at bounding box center [1008, 296] width 19 height 115
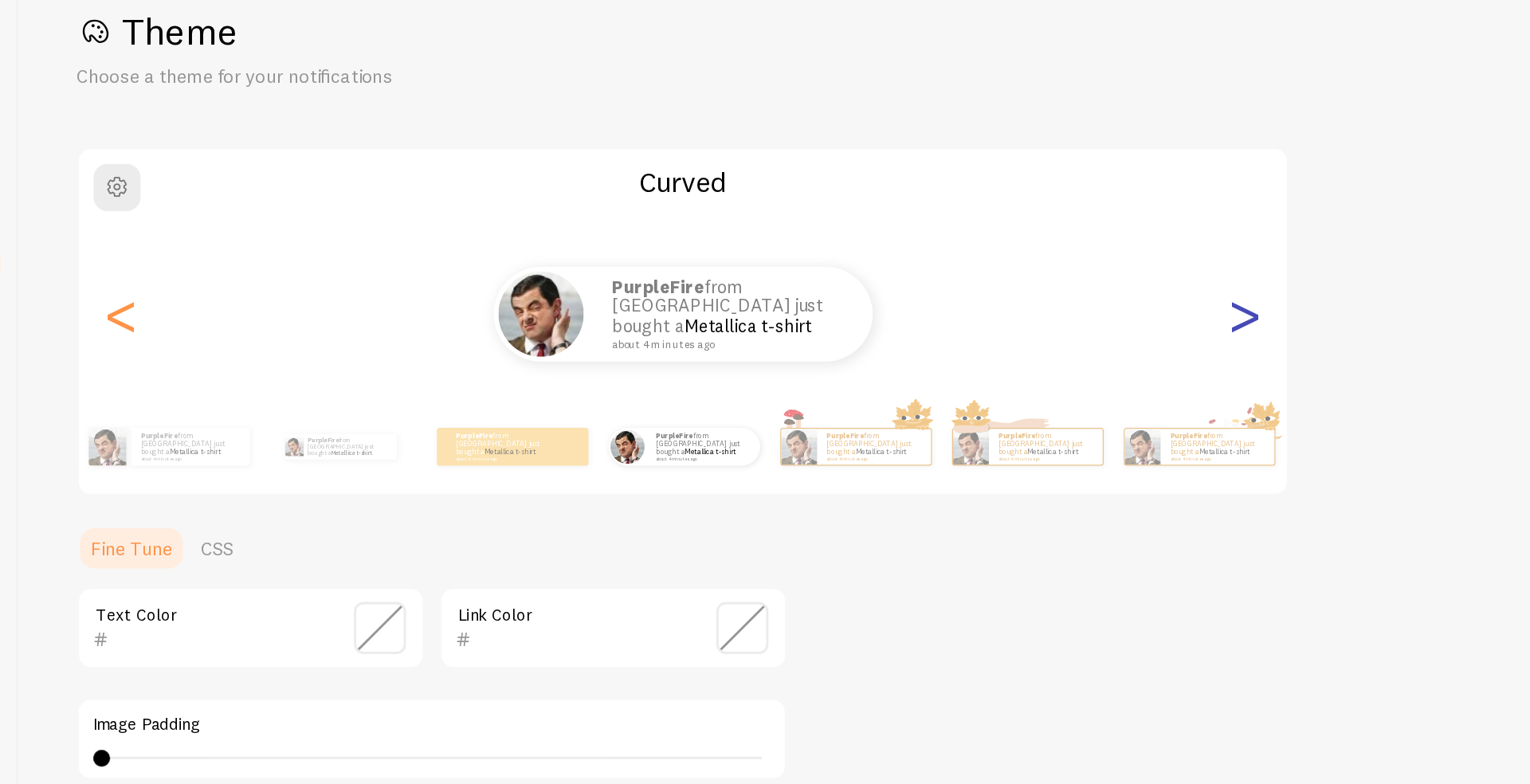
click at [1015, 291] on div ">" at bounding box center [1008, 296] width 19 height 115
type input "0"
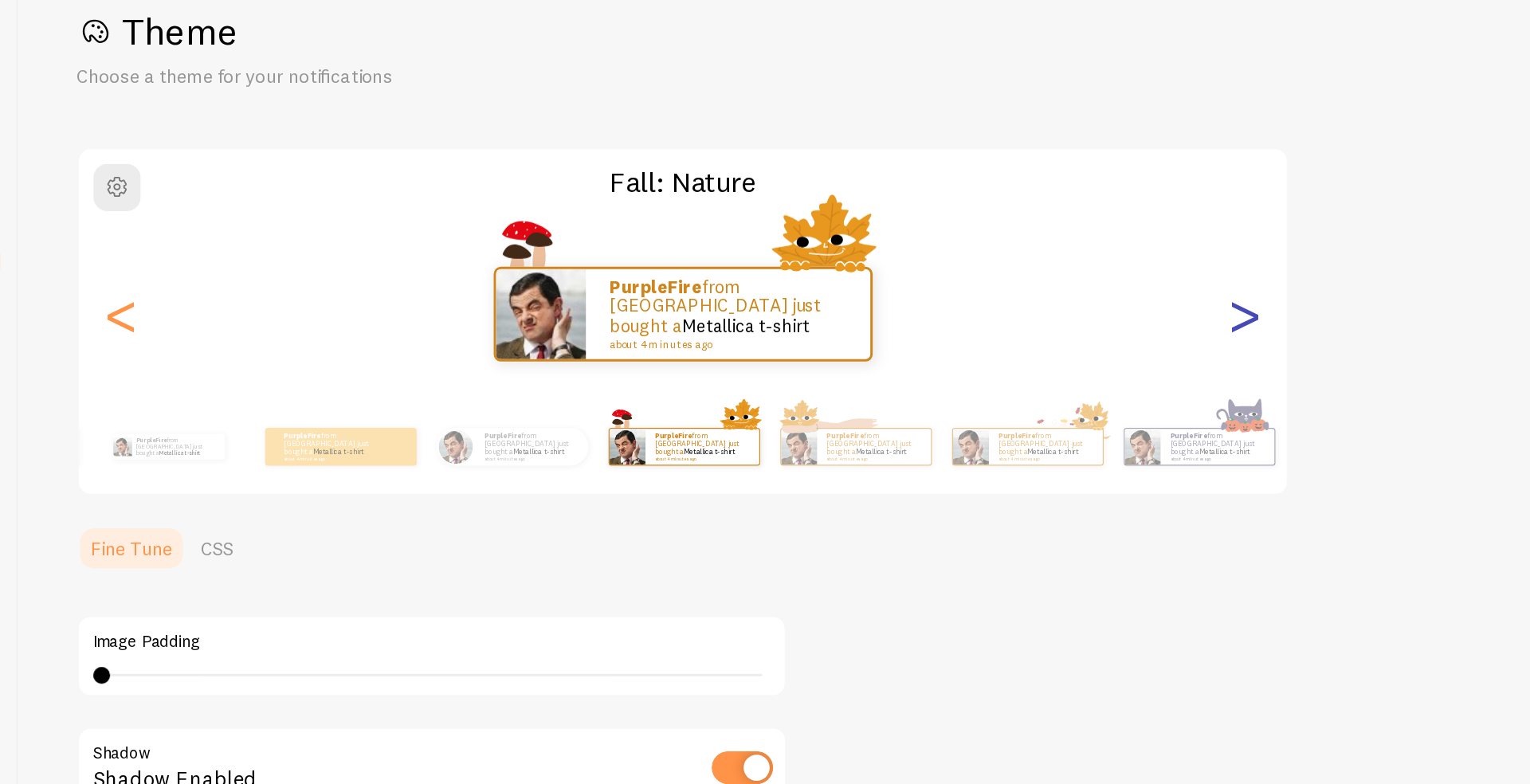
click at [1015, 291] on div ">" at bounding box center [1008, 296] width 19 height 115
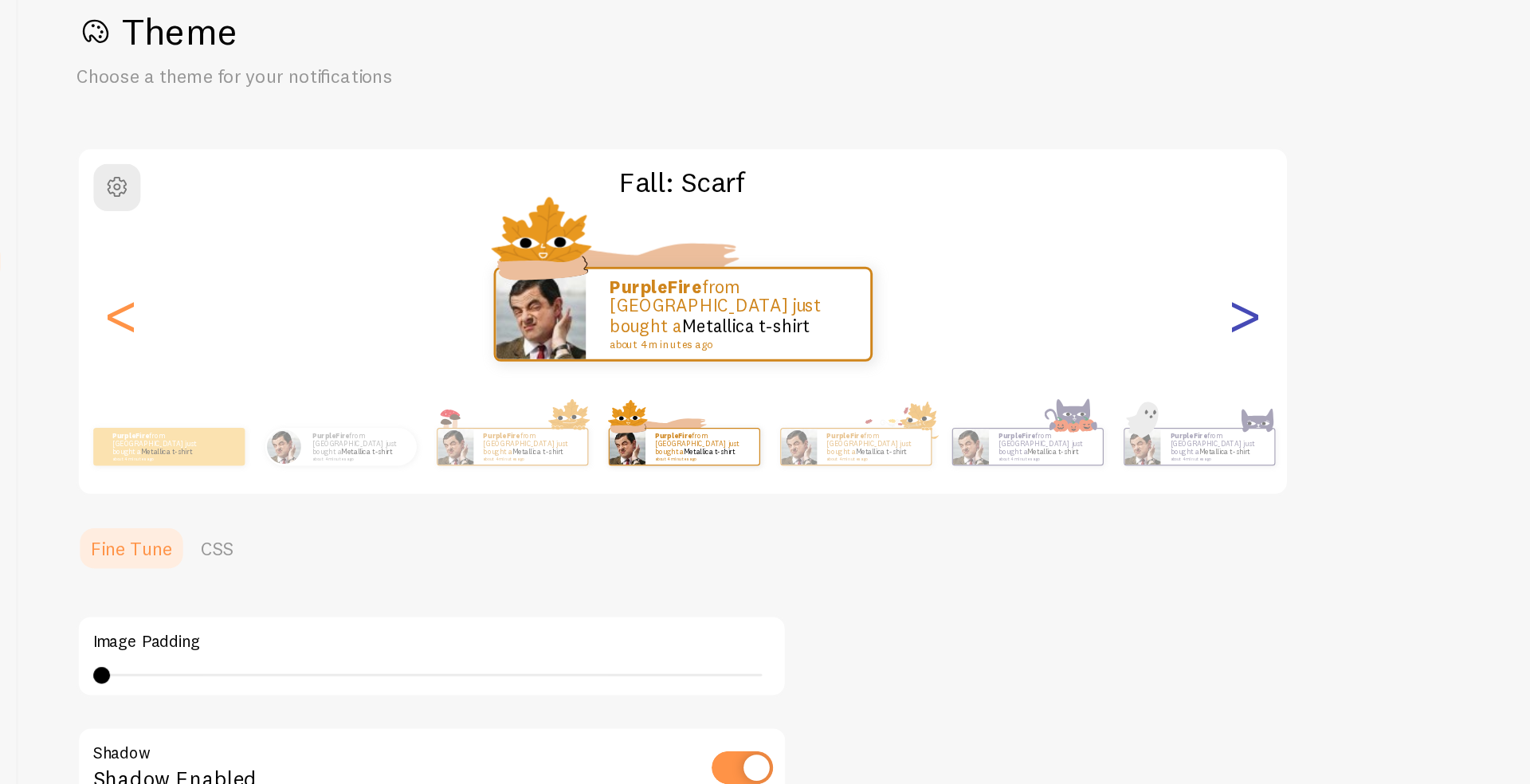
click at [1015, 291] on div ">" at bounding box center [1008, 296] width 19 height 115
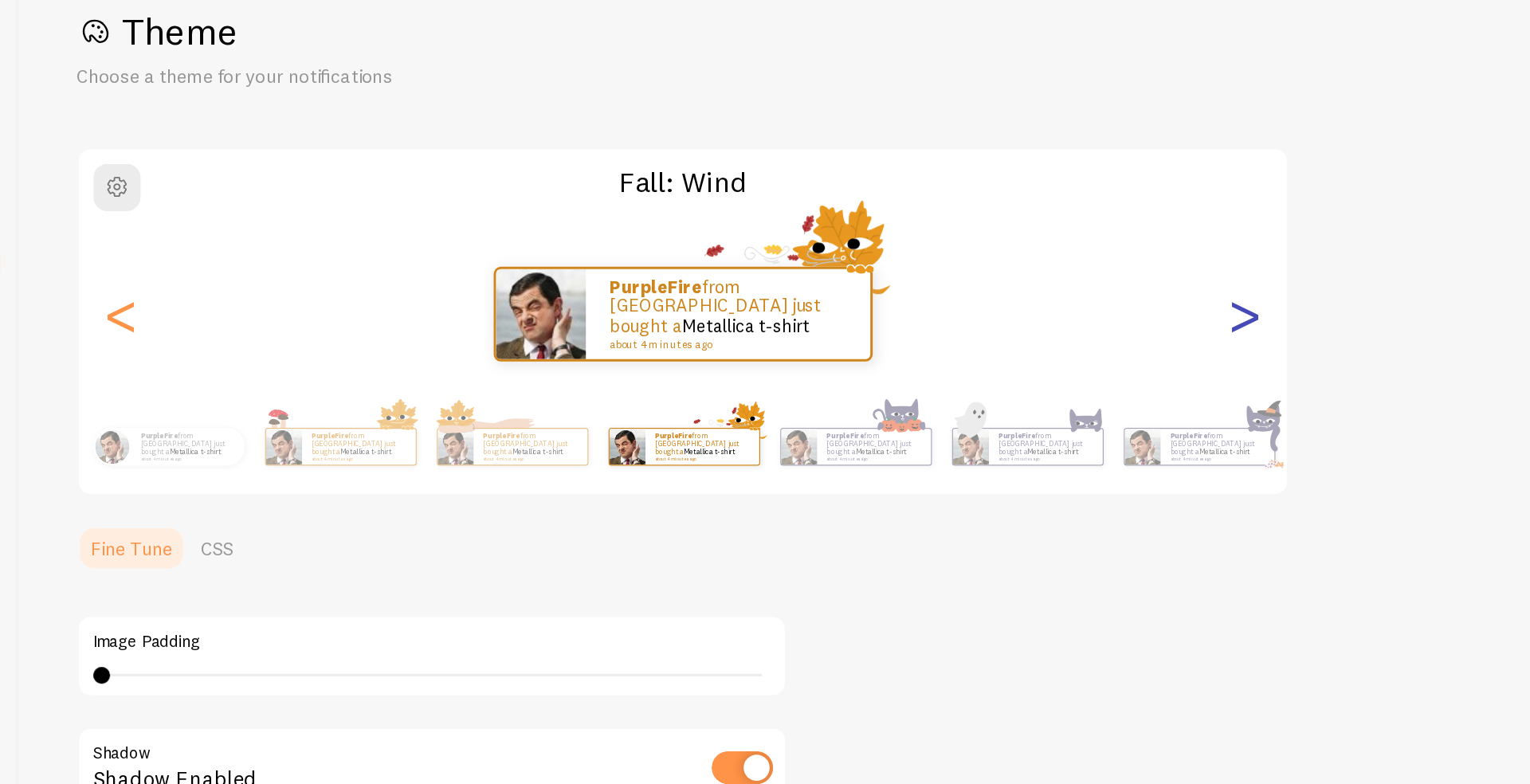
click at [1015, 291] on div ">" at bounding box center [1008, 296] width 19 height 115
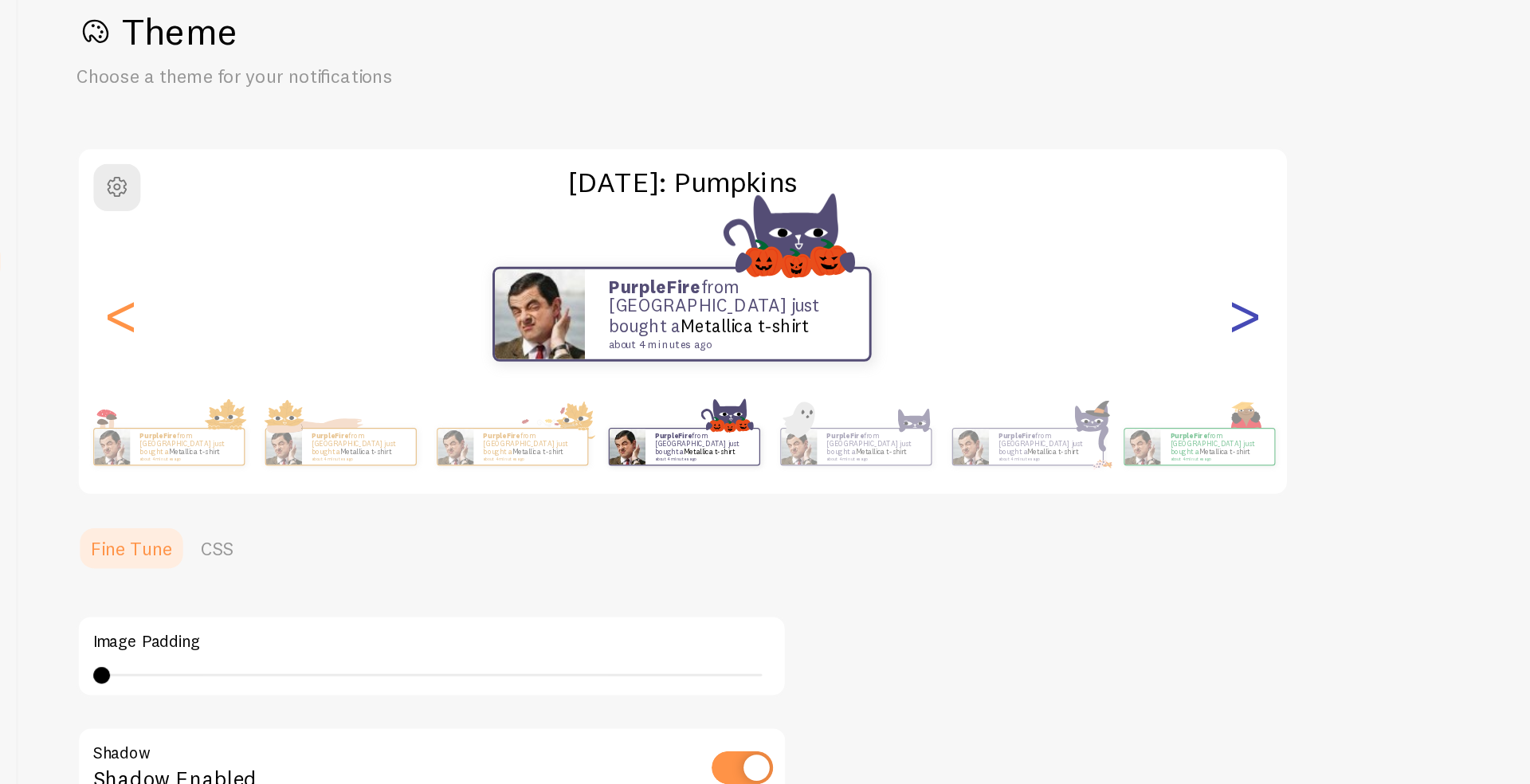
click at [1015, 291] on div ">" at bounding box center [1008, 296] width 19 height 115
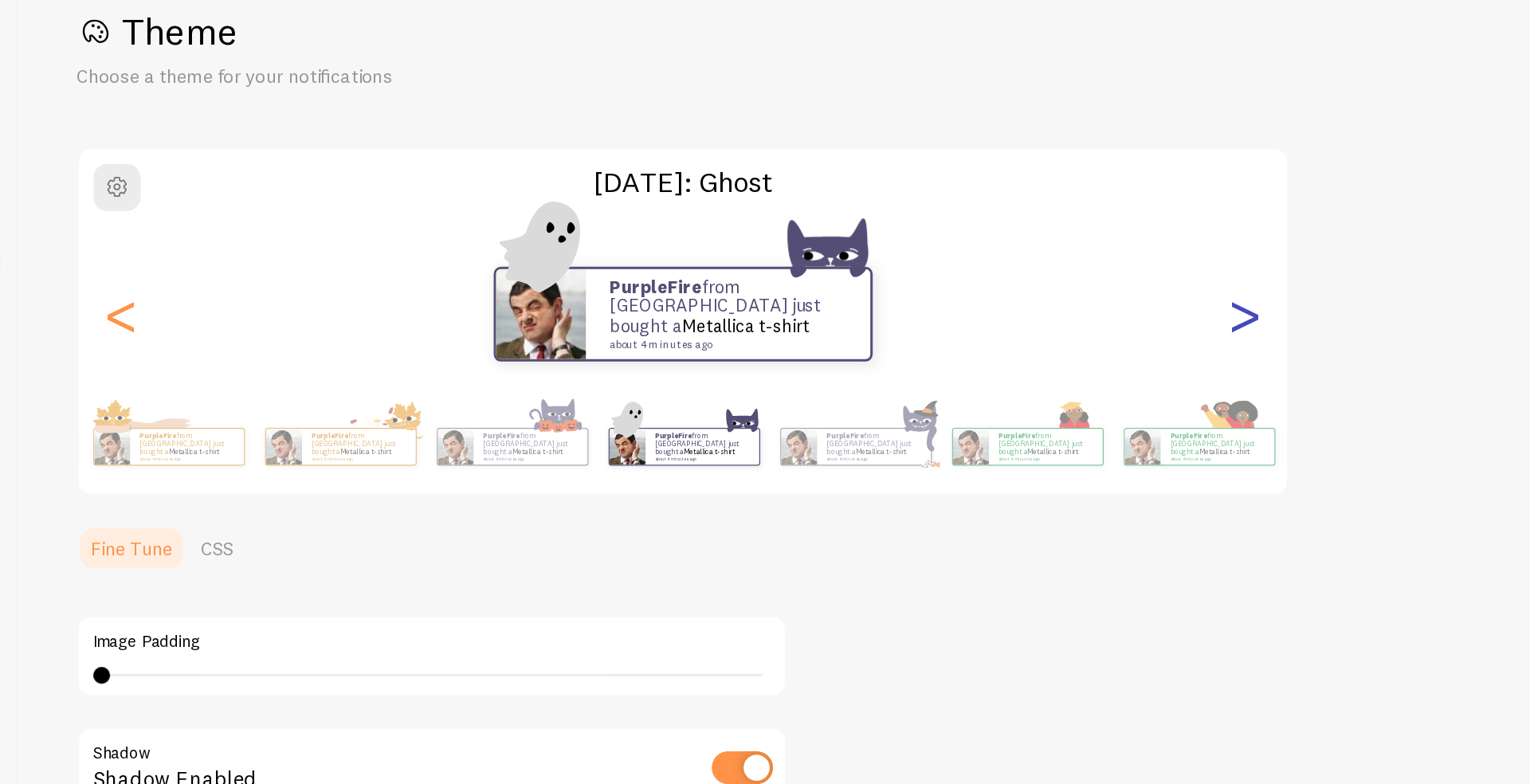
click at [1013, 290] on div ">" at bounding box center [1008, 296] width 19 height 115
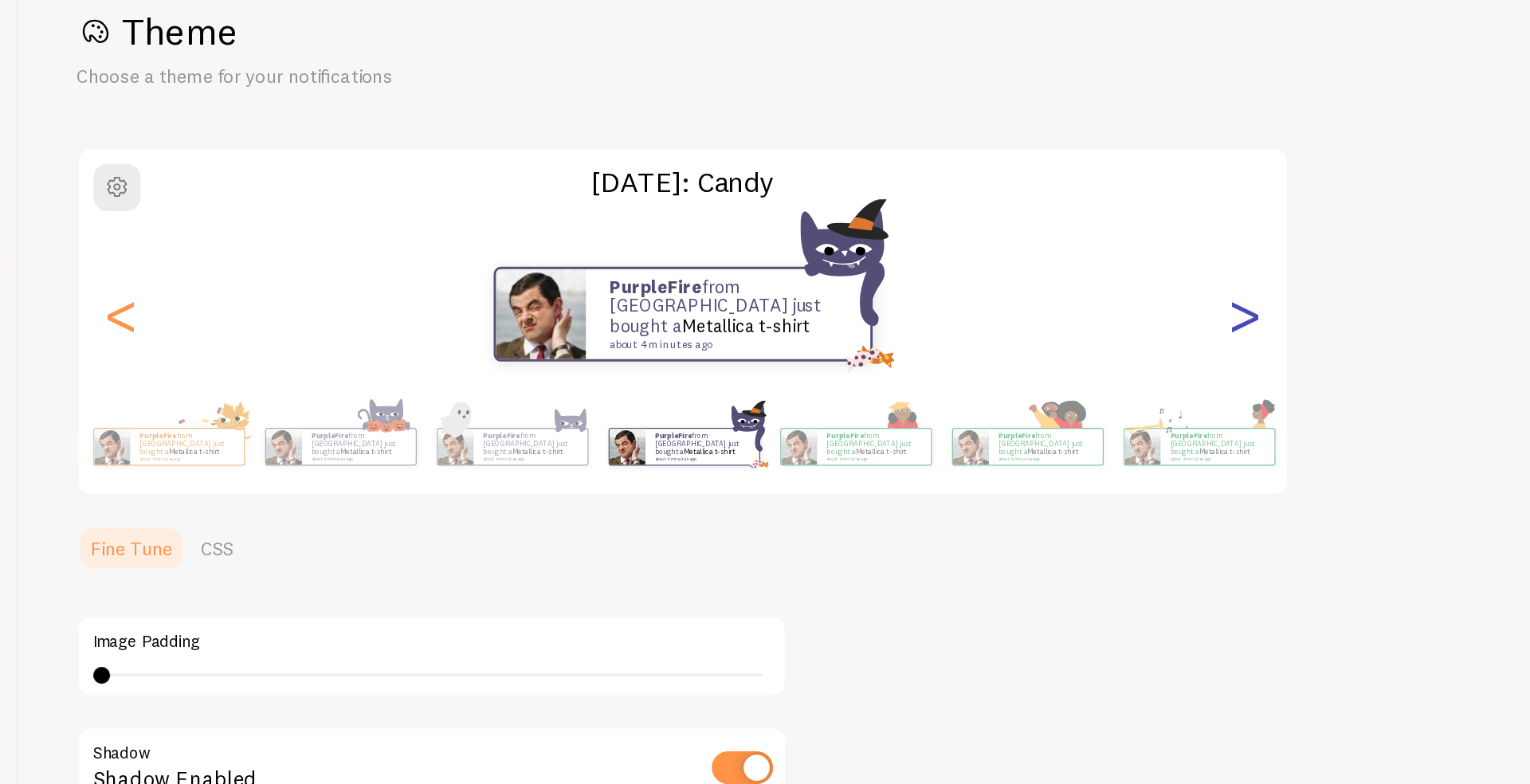
click at [1013, 290] on div ">" at bounding box center [1008, 296] width 19 height 115
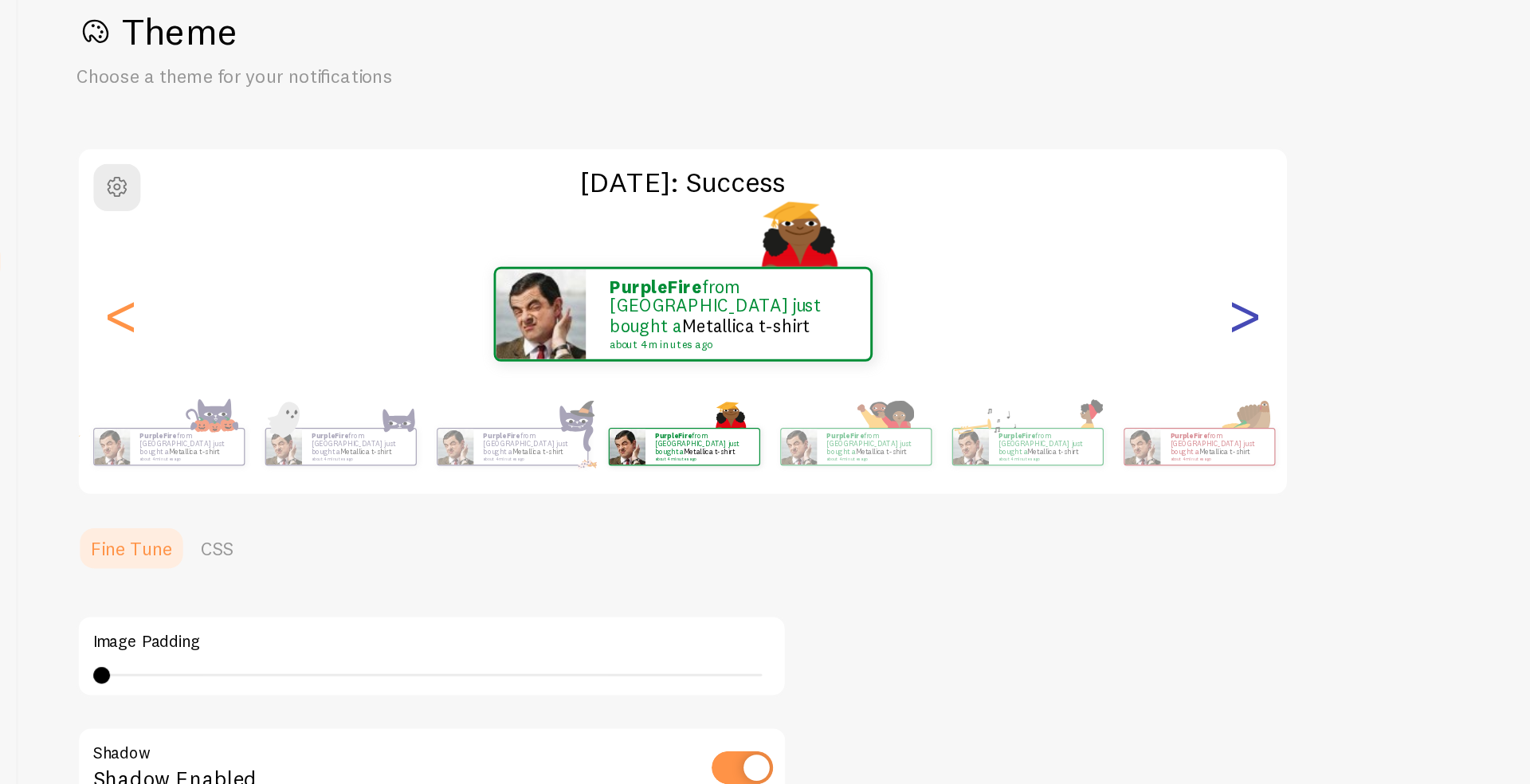
click at [1012, 290] on div ">" at bounding box center [1008, 296] width 19 height 115
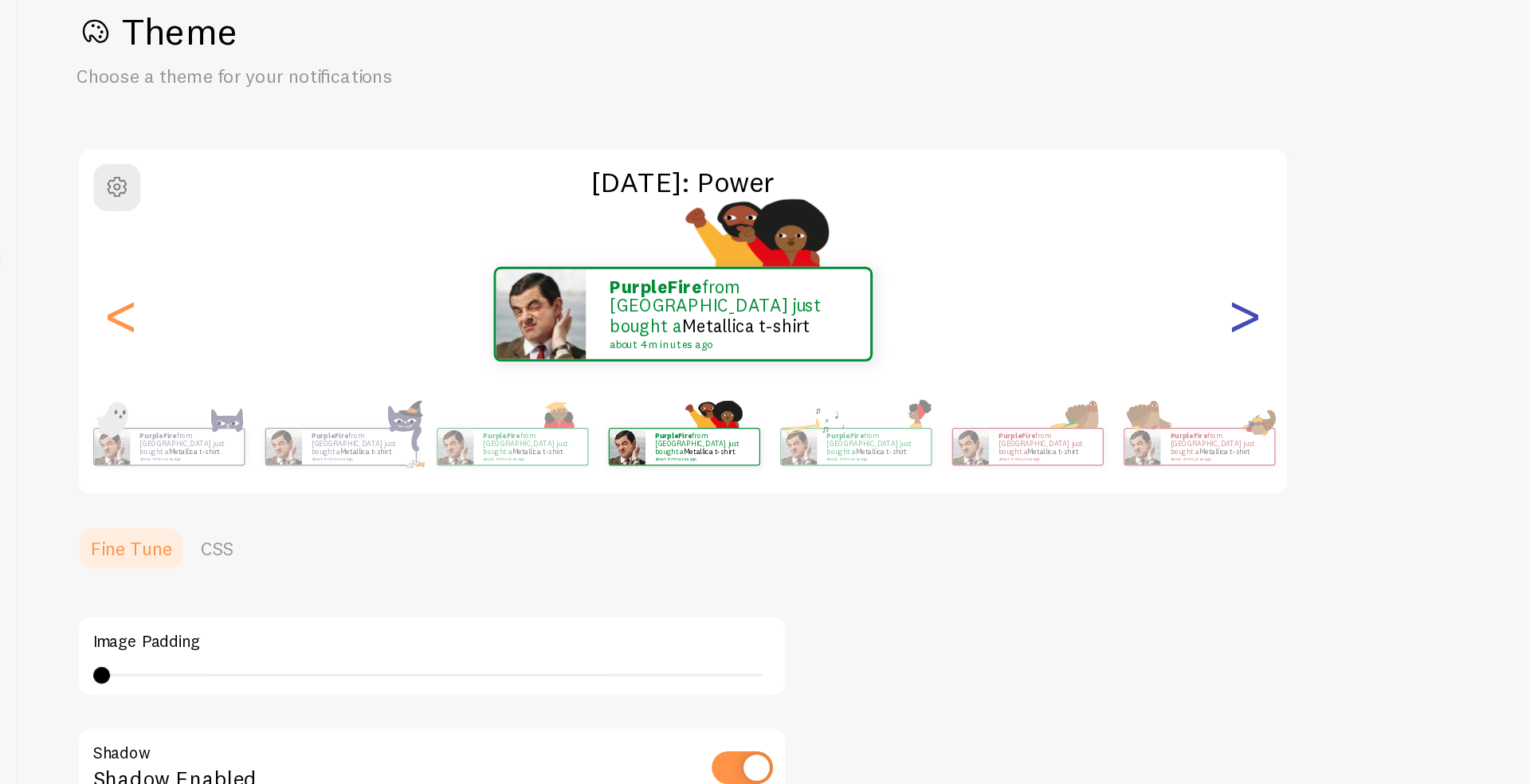
click at [1012, 290] on div ">" at bounding box center [1008, 296] width 19 height 115
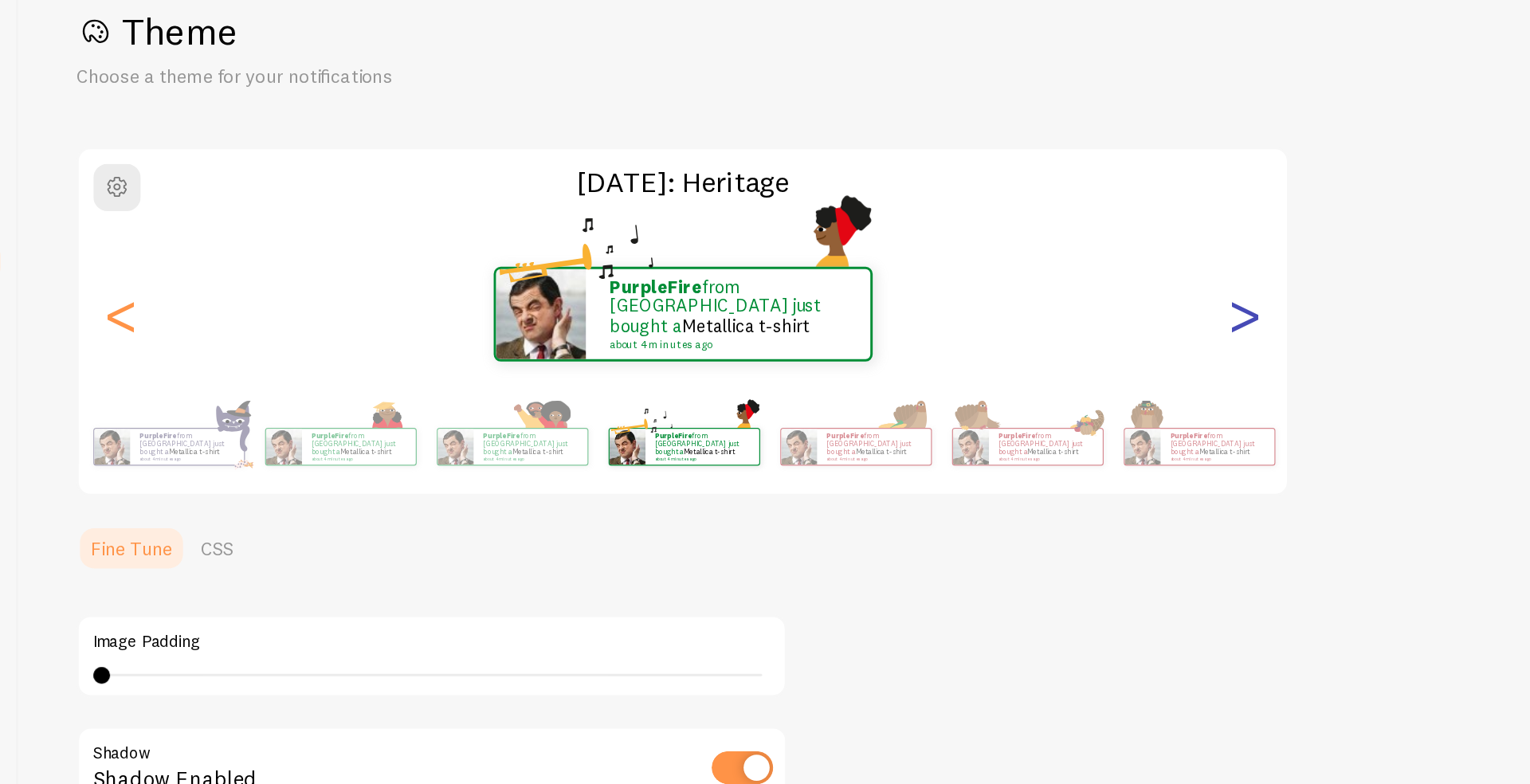
click at [1012, 290] on div ">" at bounding box center [1008, 296] width 19 height 115
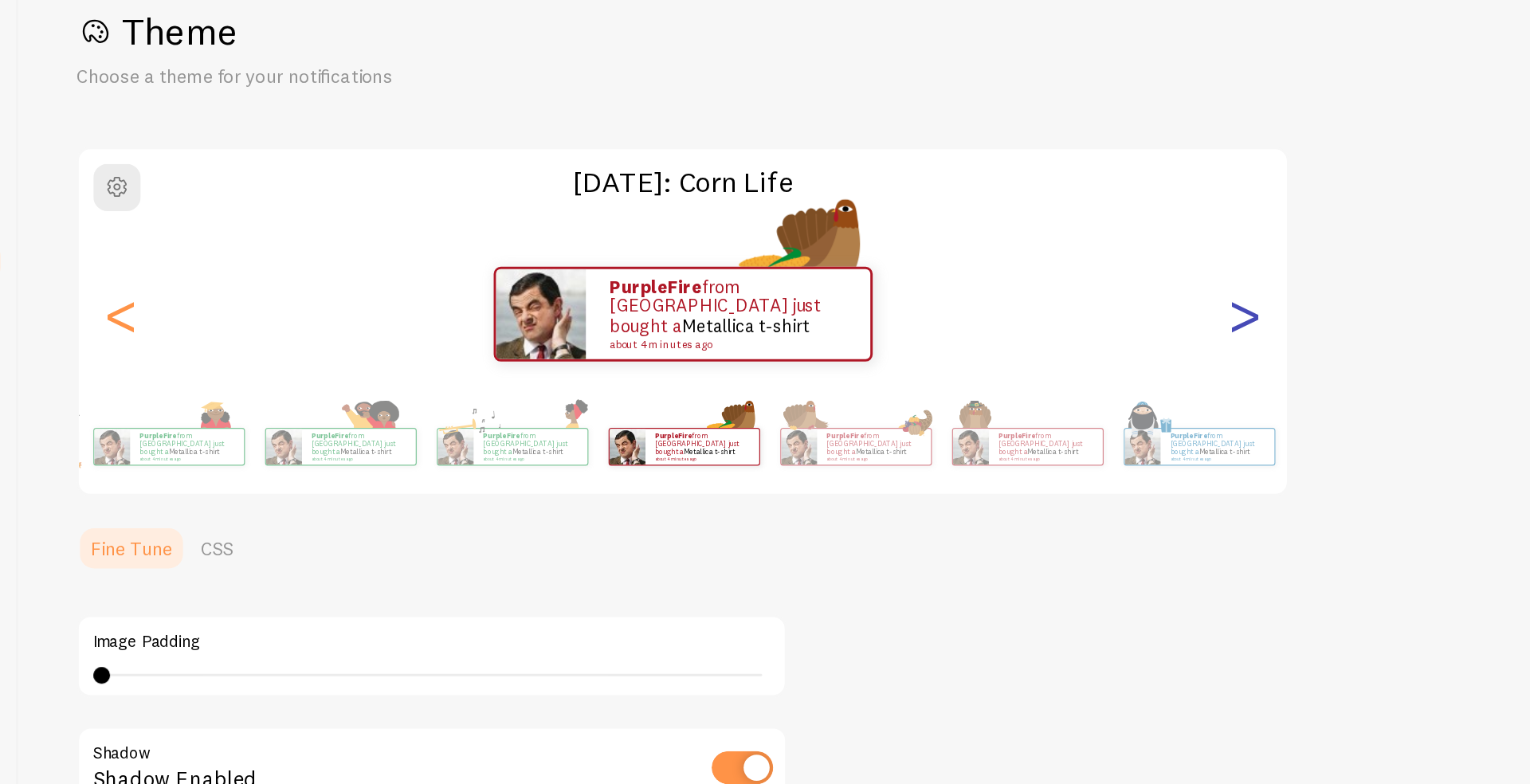
click at [1011, 289] on div ">" at bounding box center [1008, 296] width 19 height 115
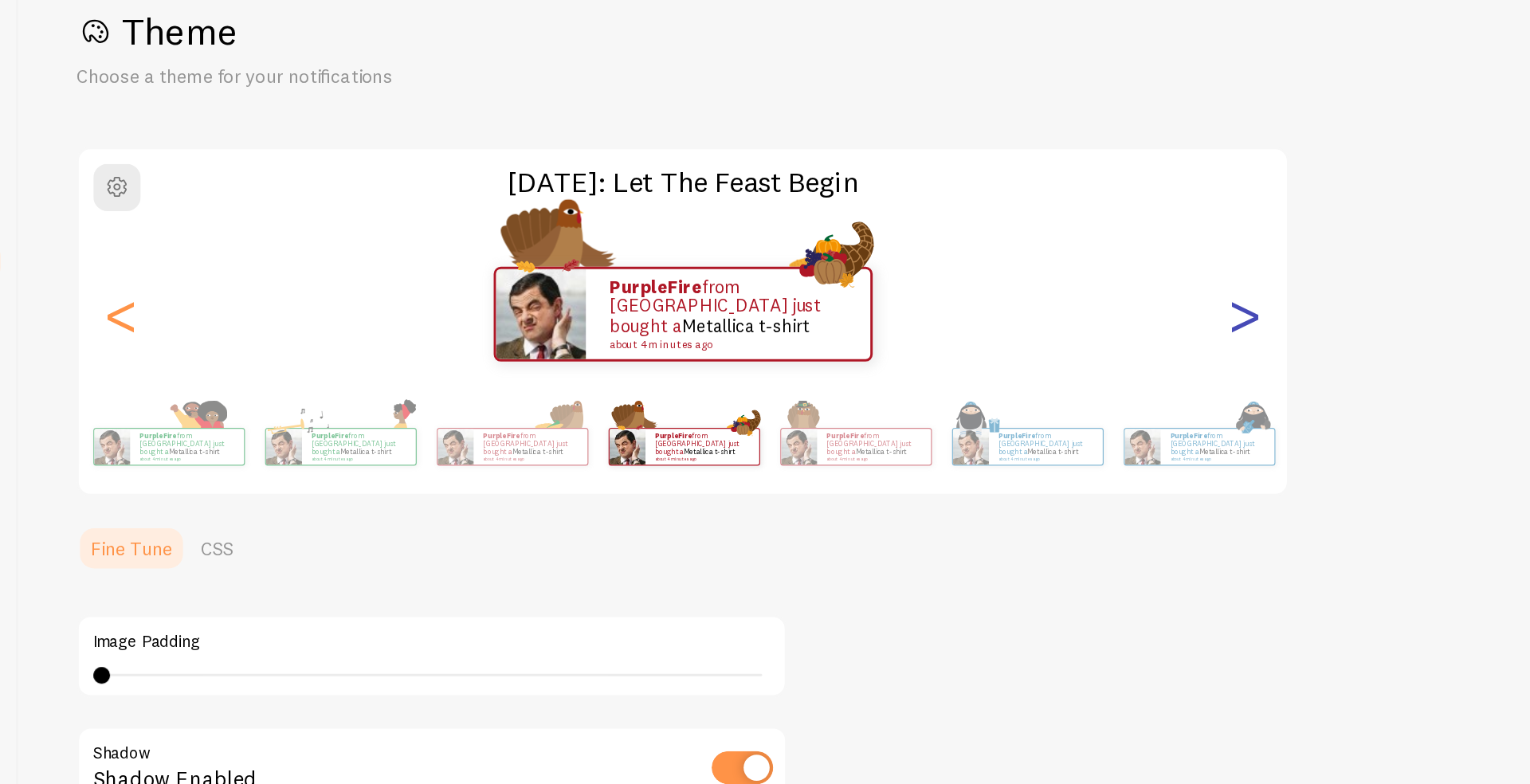
click at [1011, 289] on div ">" at bounding box center [1008, 296] width 19 height 115
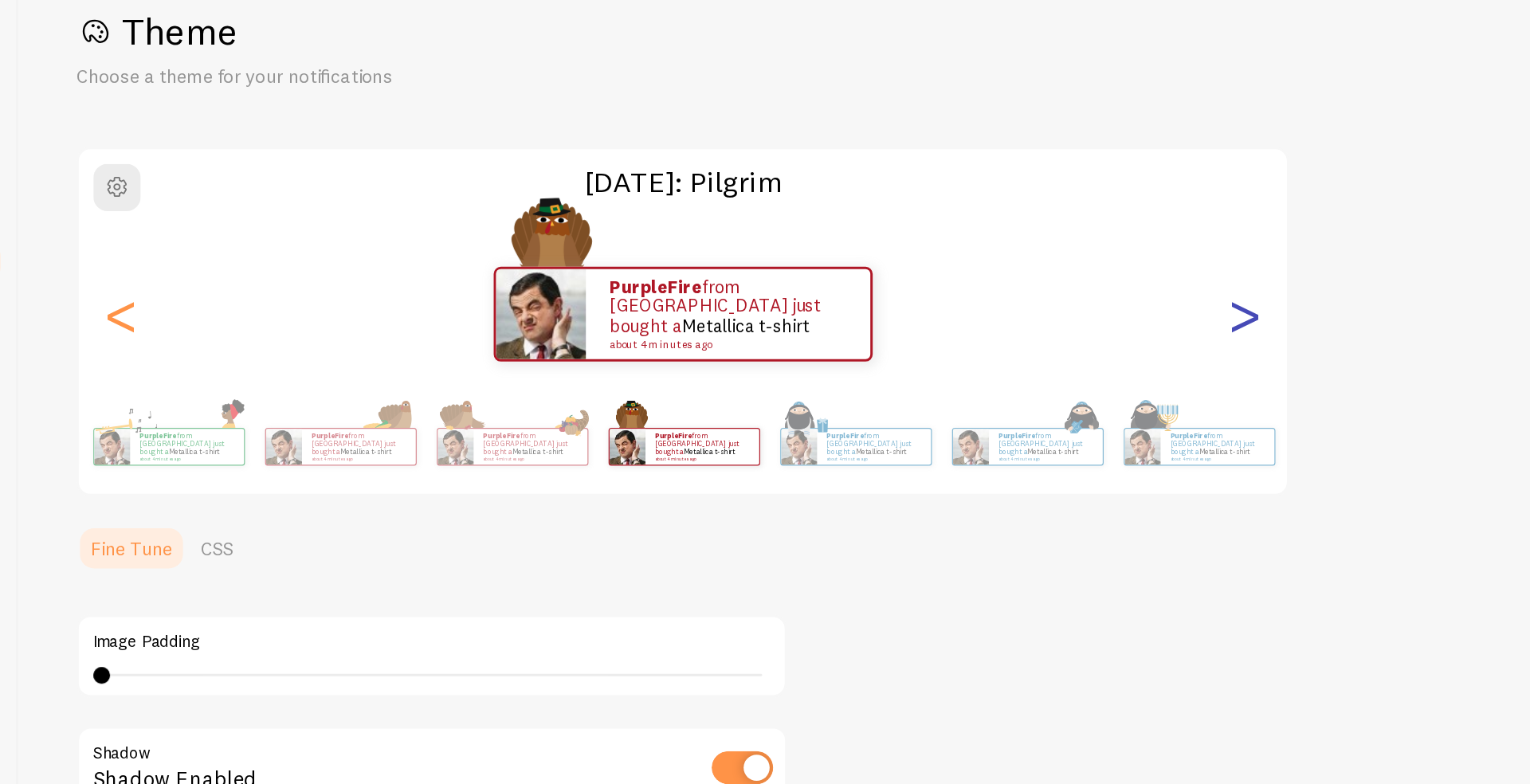
click at [1011, 290] on div ">" at bounding box center [1008, 296] width 19 height 115
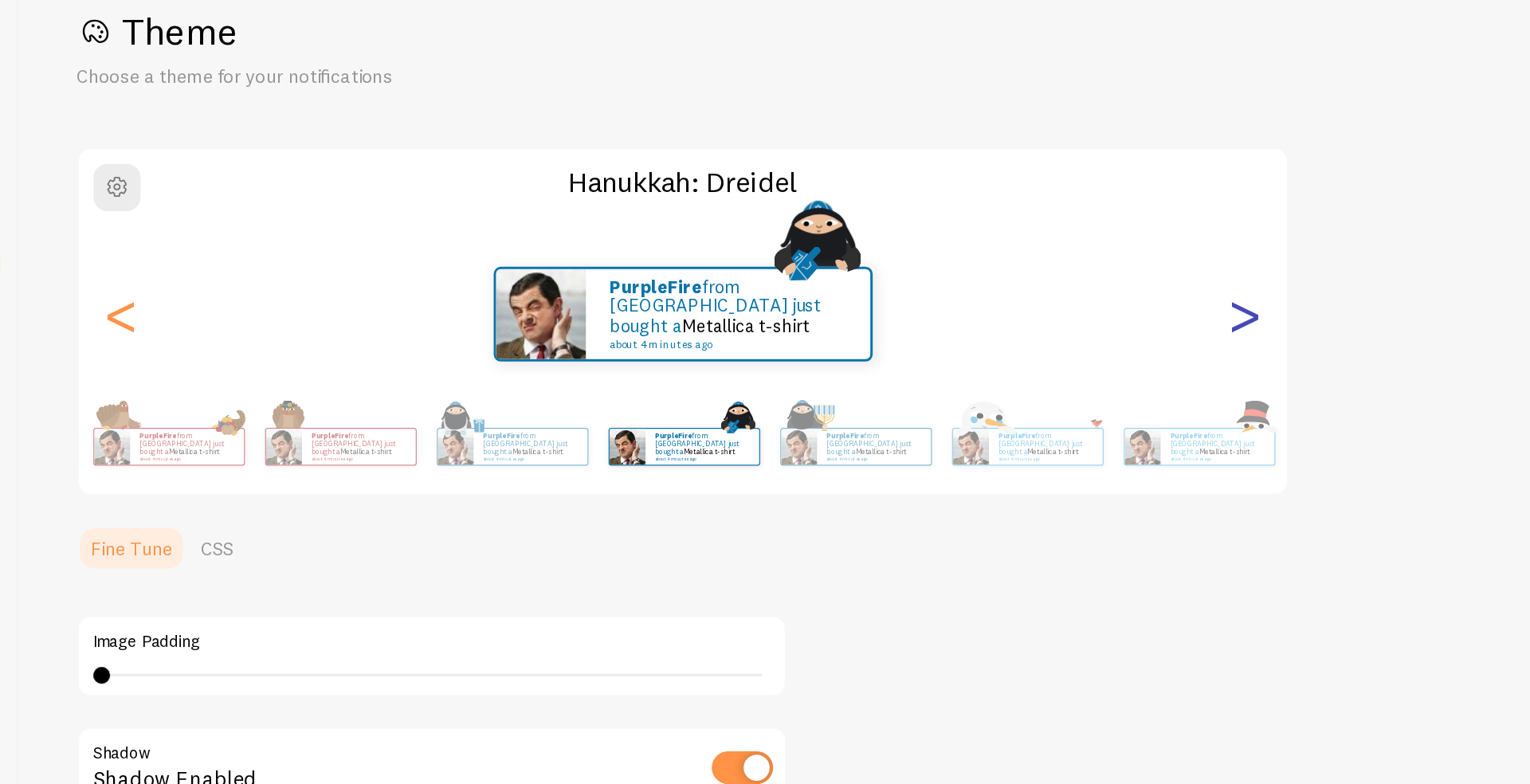
click at [1011, 290] on div ">" at bounding box center [1008, 296] width 19 height 115
click at [1011, 295] on div ">" at bounding box center [1008, 296] width 19 height 115
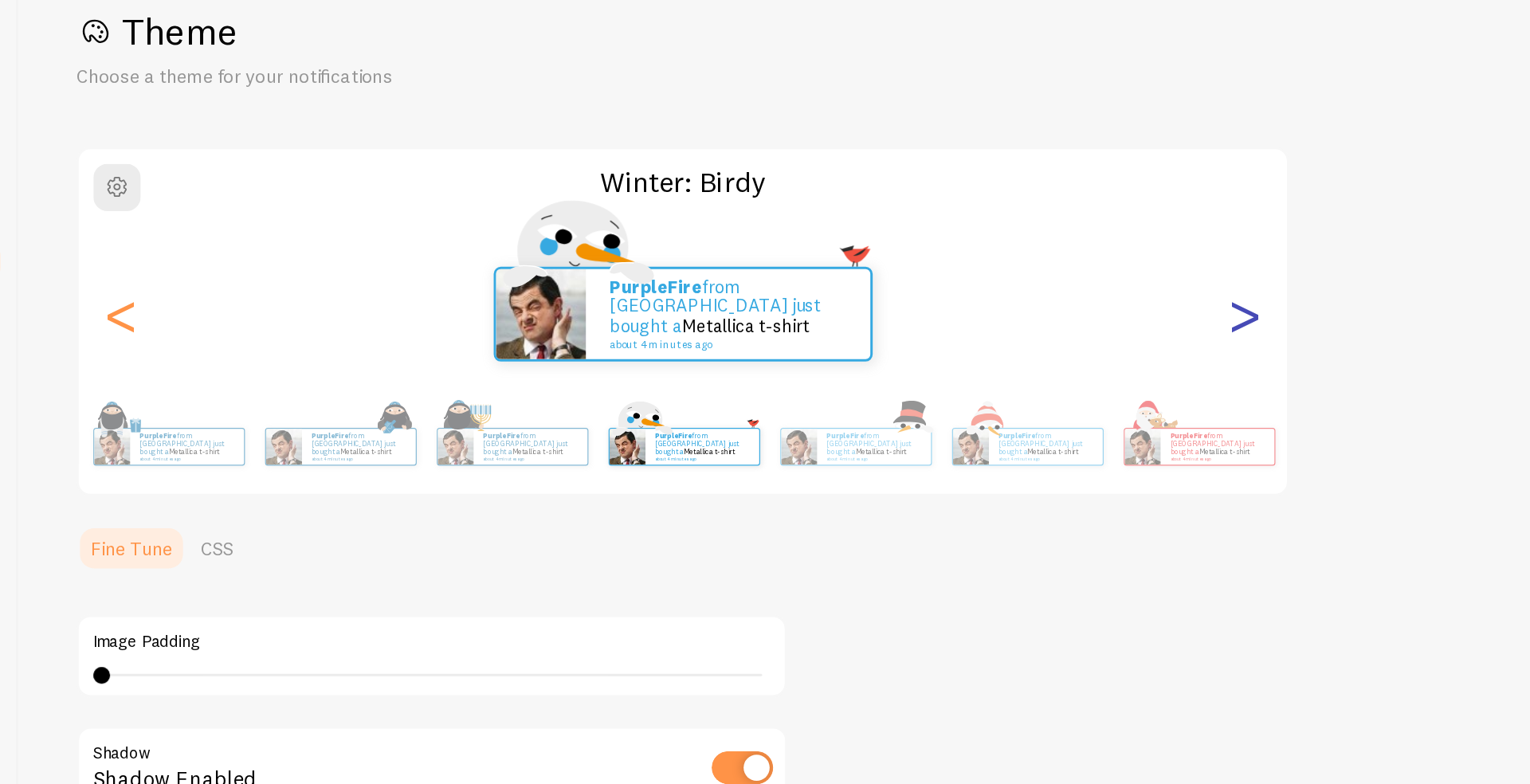
click at [1011, 295] on div ">" at bounding box center [1008, 296] width 19 height 115
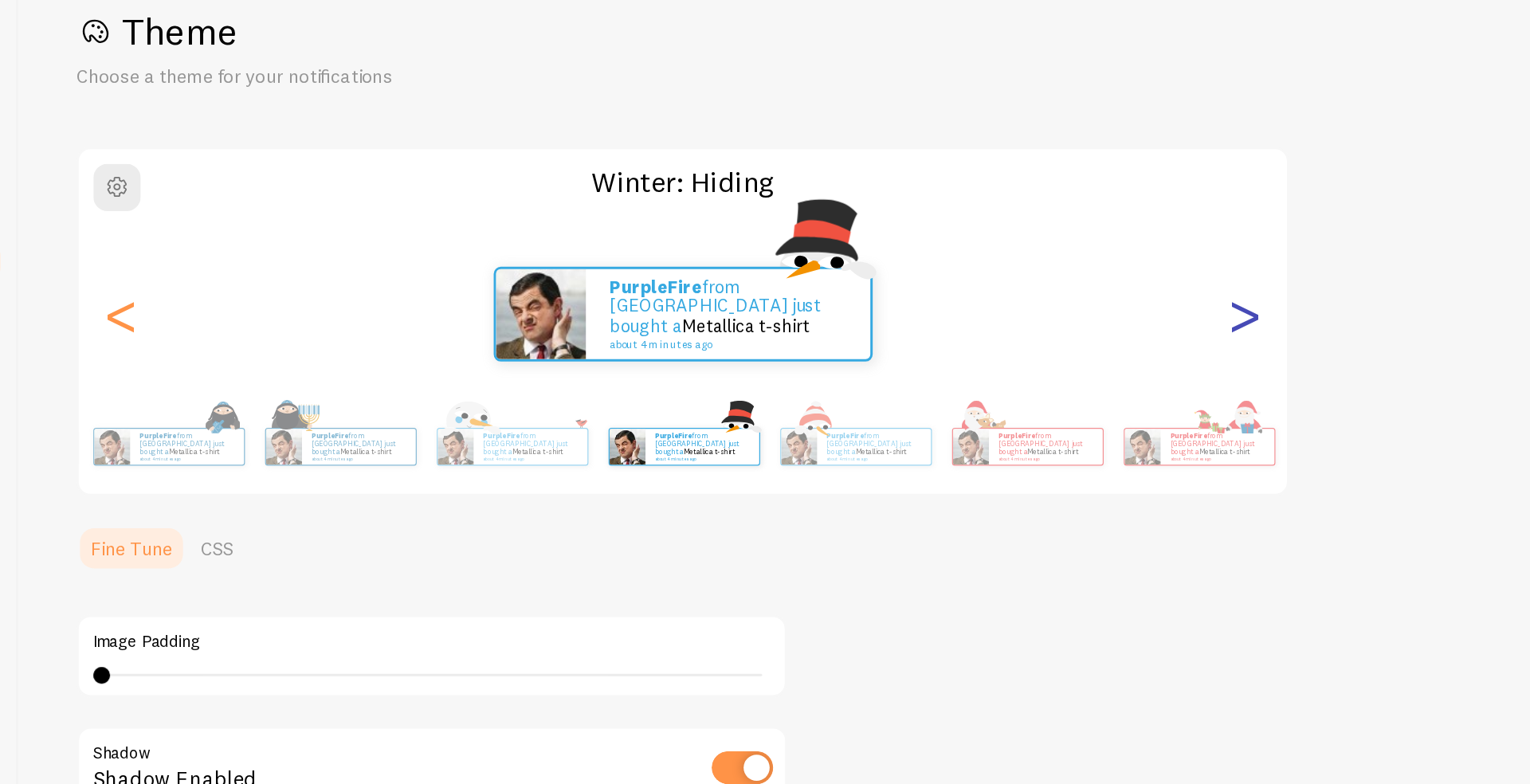
click at [1011, 295] on div ">" at bounding box center [1008, 296] width 19 height 115
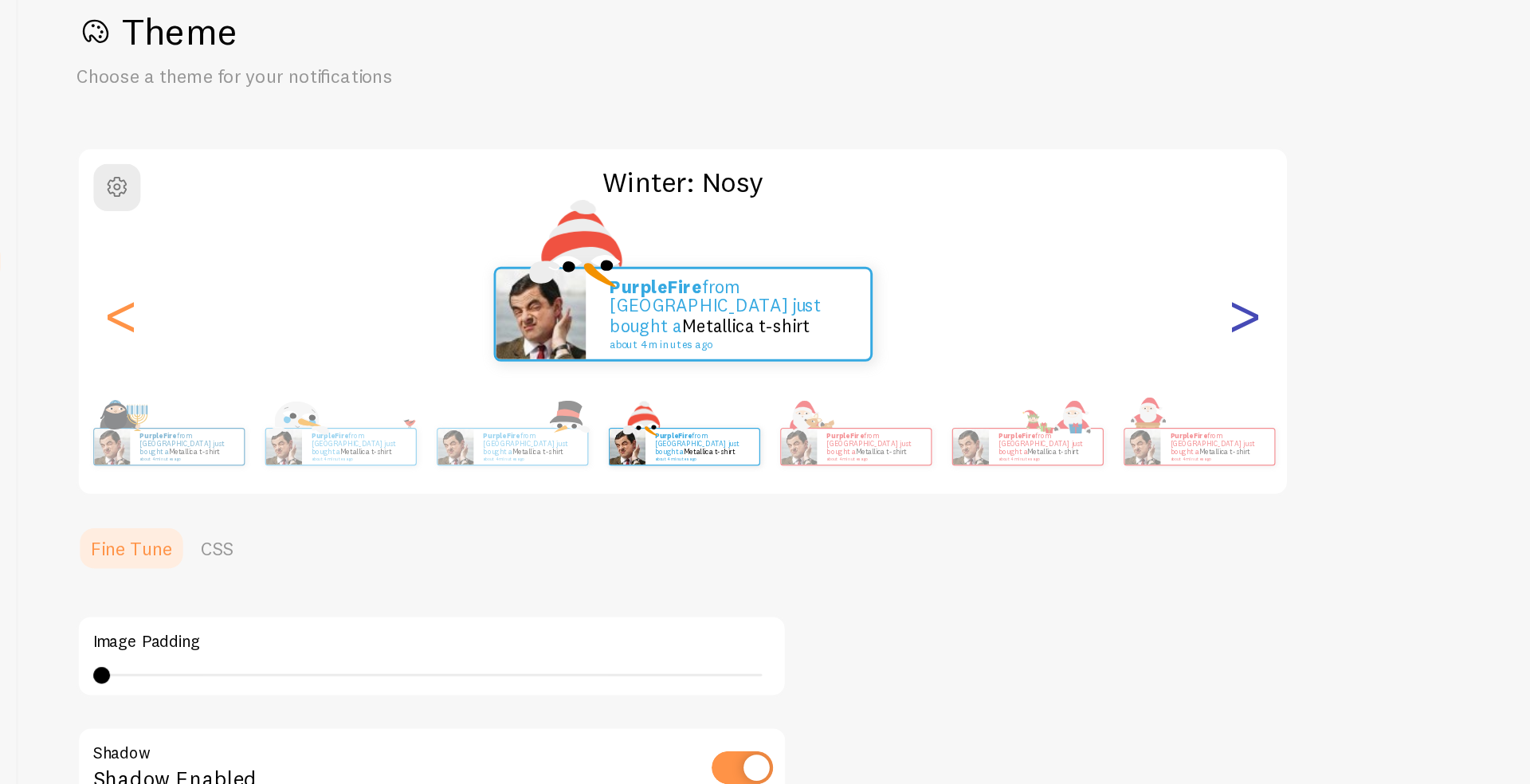
click at [1011, 295] on div ">" at bounding box center [1008, 296] width 19 height 115
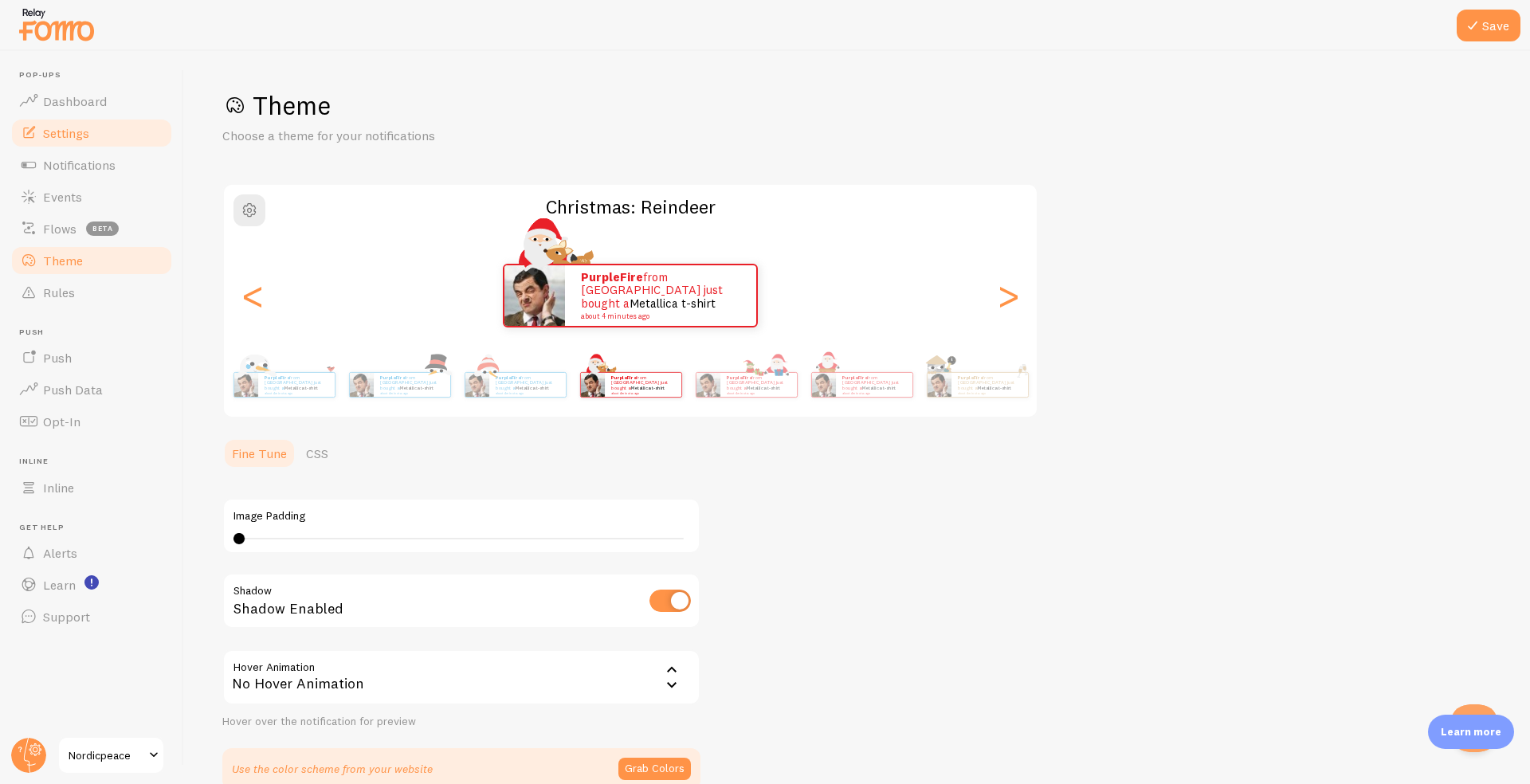
click at [79, 136] on span "Settings" at bounding box center [66, 133] width 46 height 16
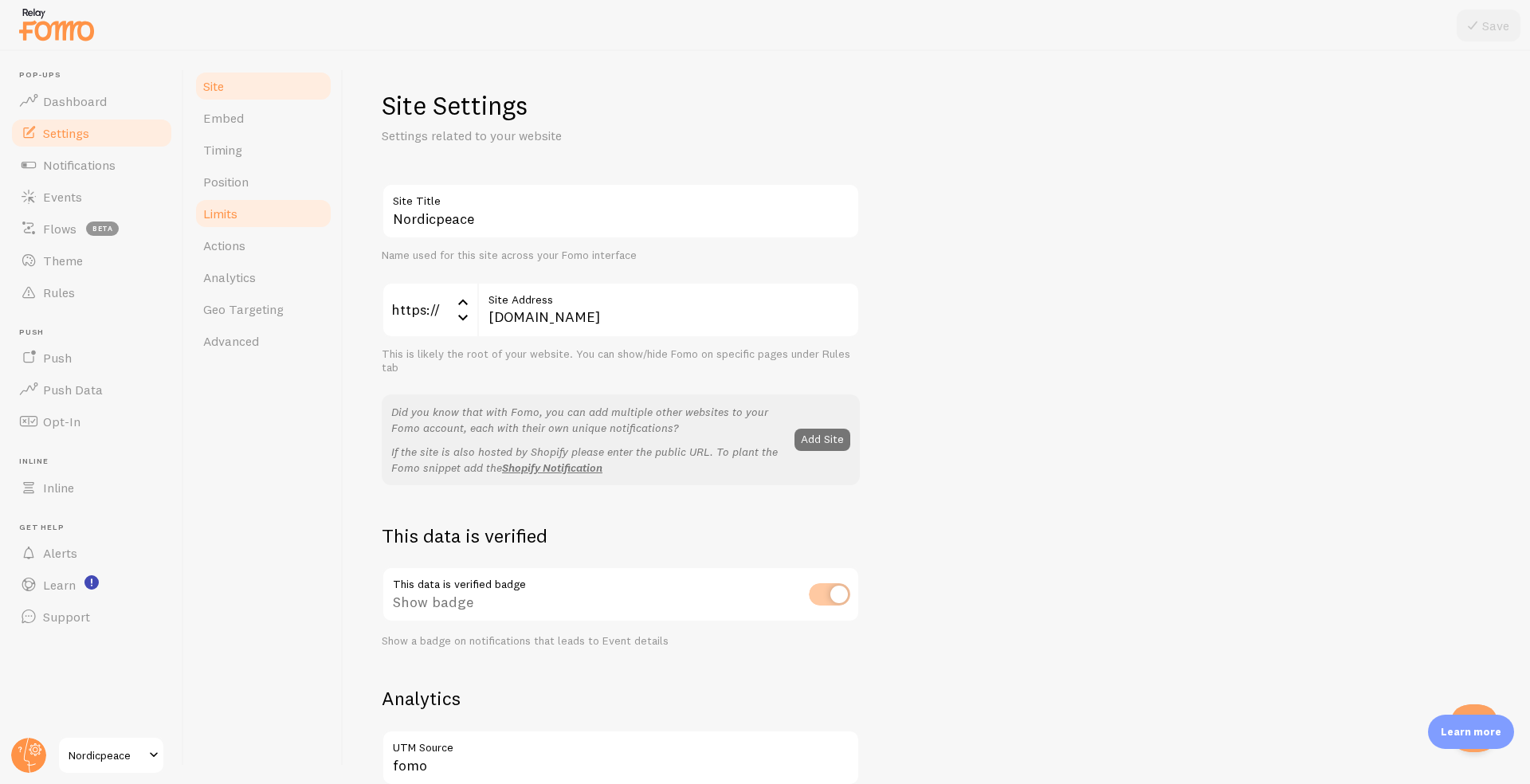
click at [250, 211] on link "Limits" at bounding box center [263, 213] width 140 height 32
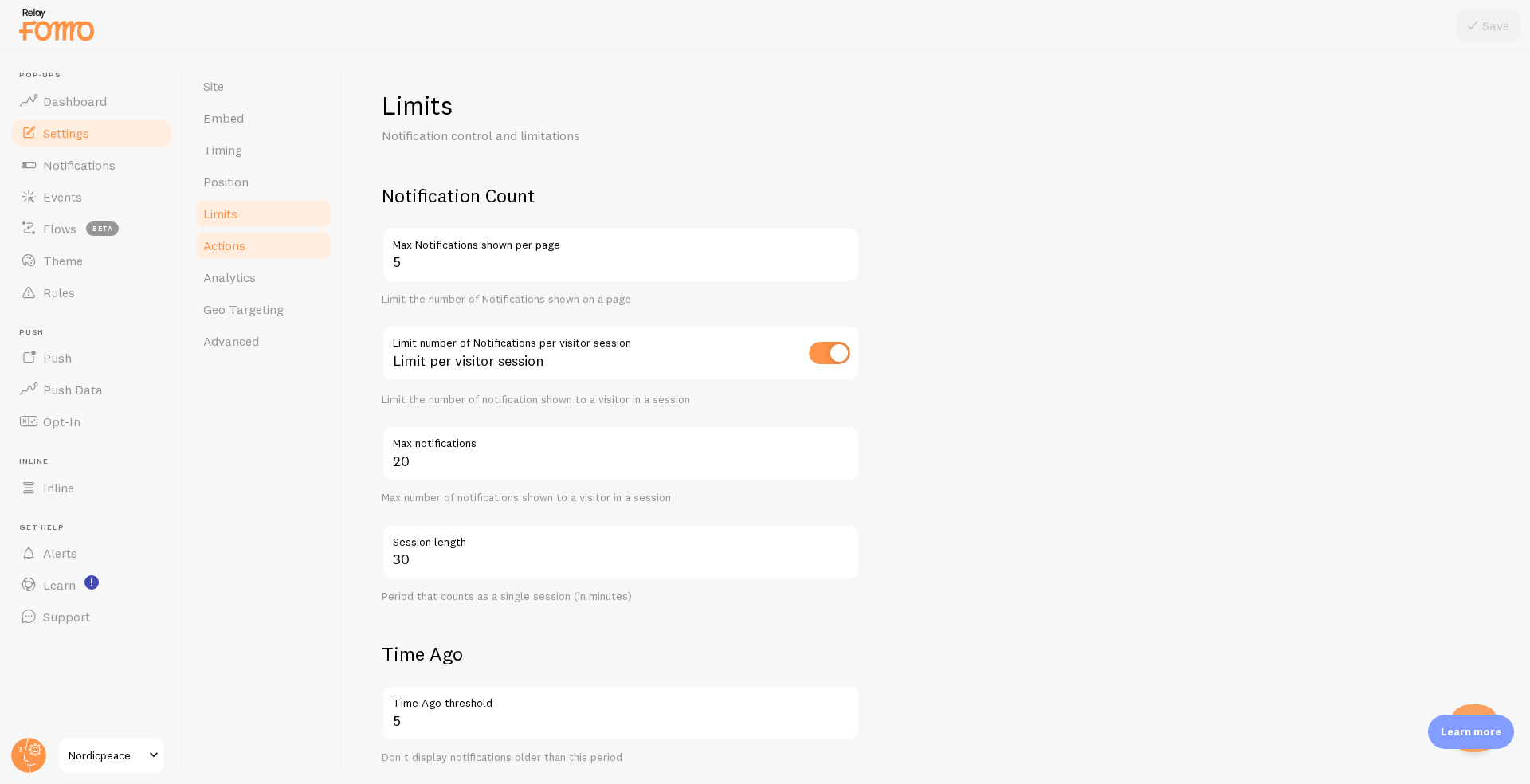
click at [250, 245] on link "Actions" at bounding box center [263, 245] width 140 height 32
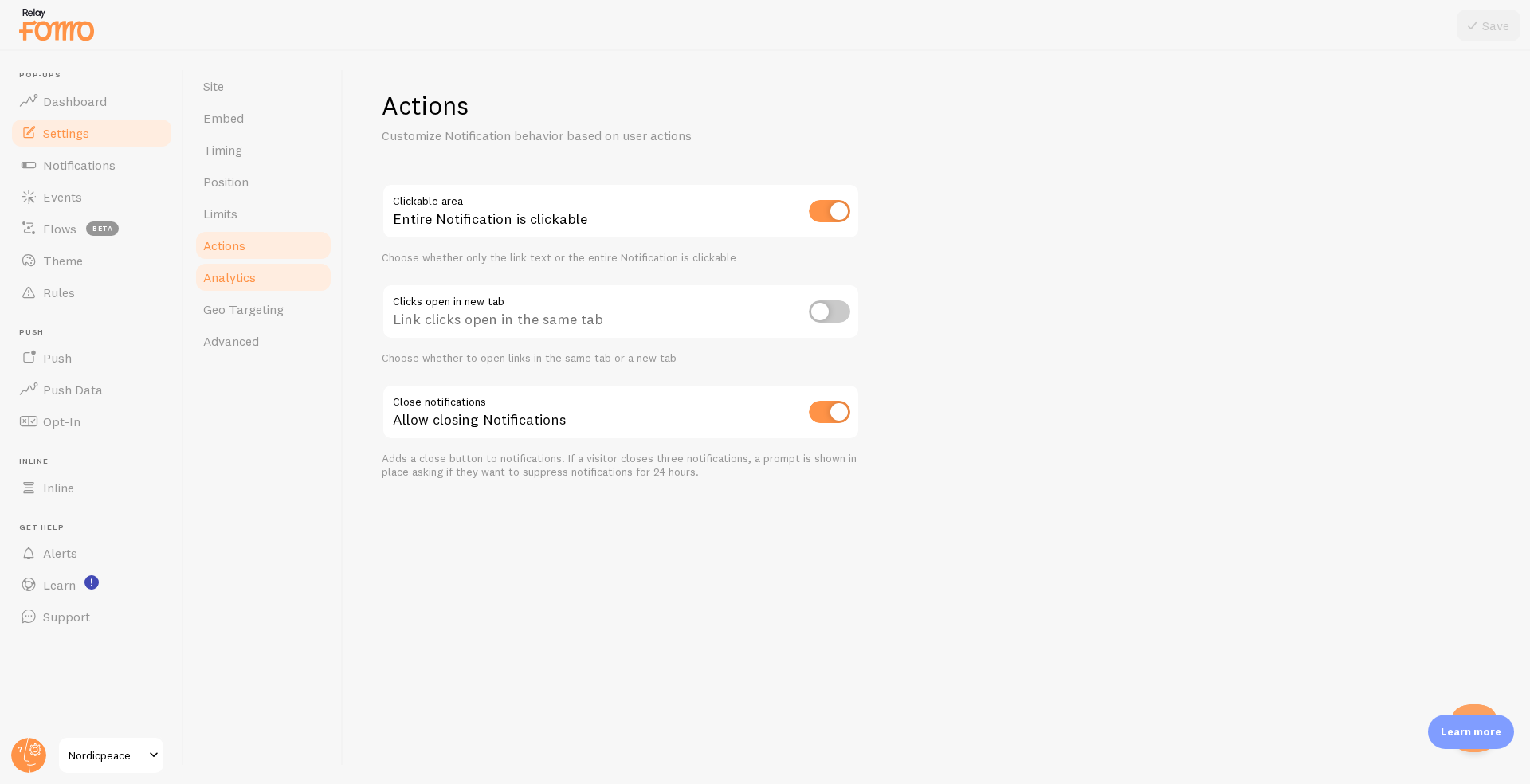
click at [253, 274] on span "Analytics" at bounding box center [229, 277] width 53 height 16
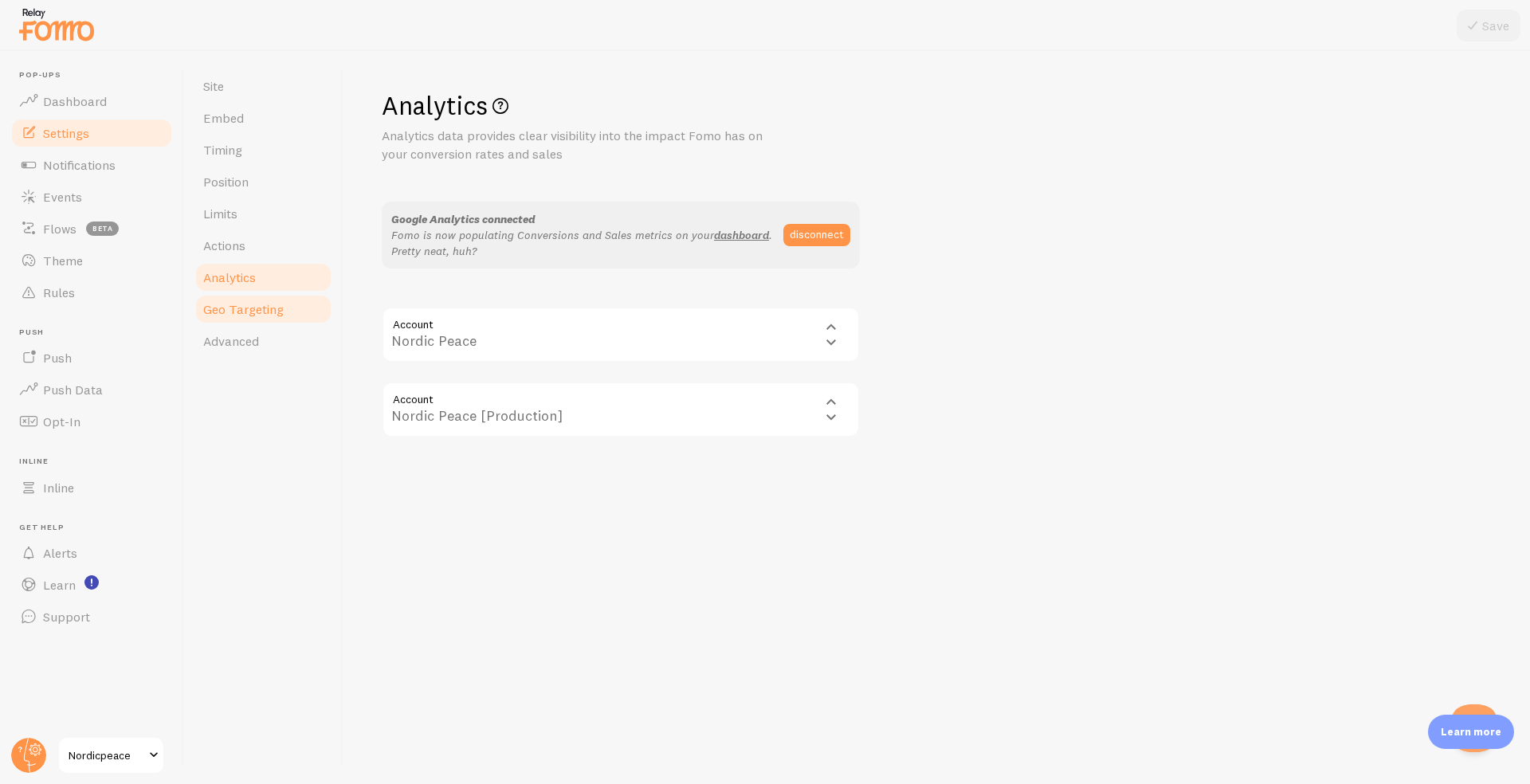
click at [263, 306] on span "Geo Targeting" at bounding box center [243, 309] width 80 height 16
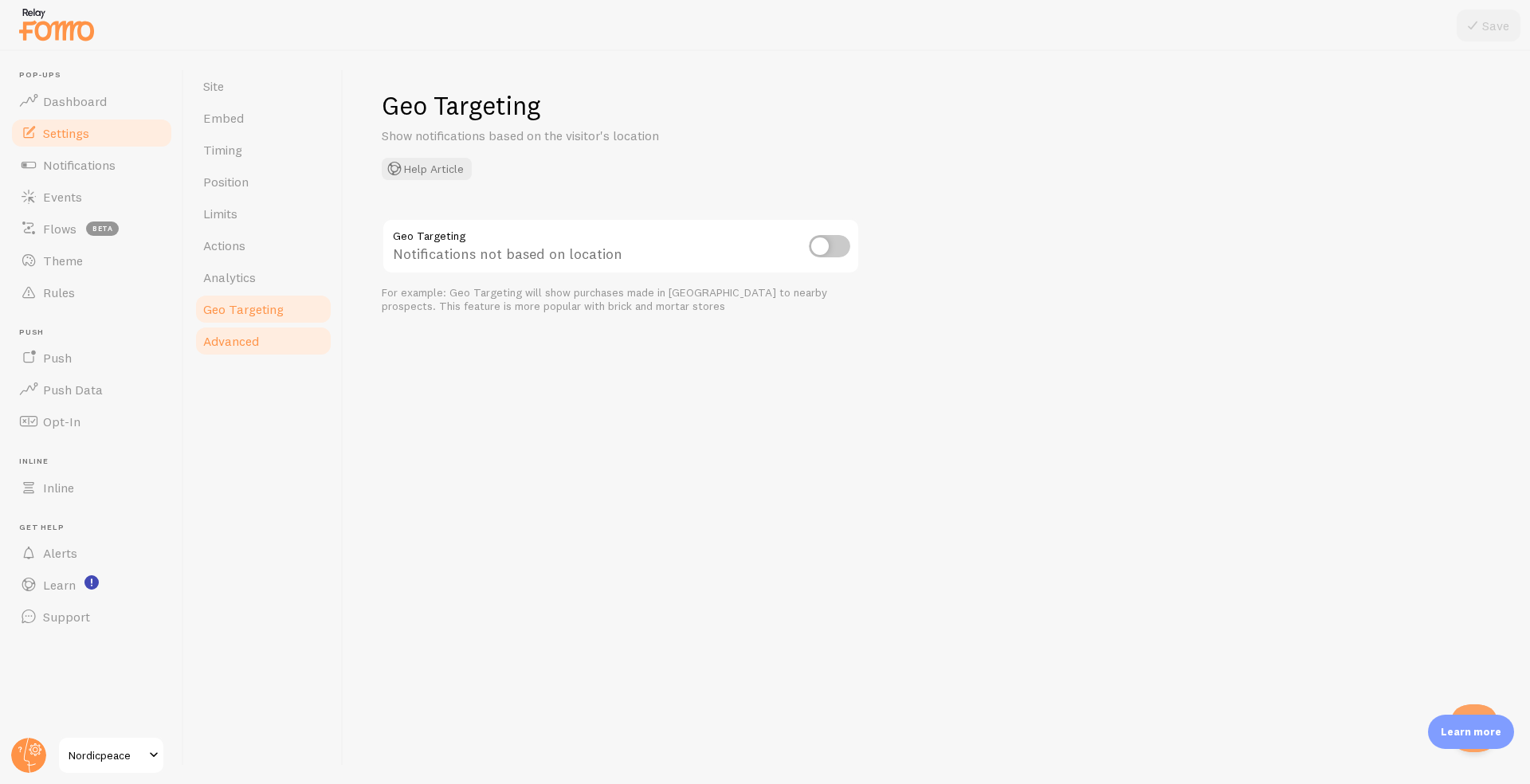
click at [255, 336] on span "Advanced" at bounding box center [231, 341] width 56 height 16
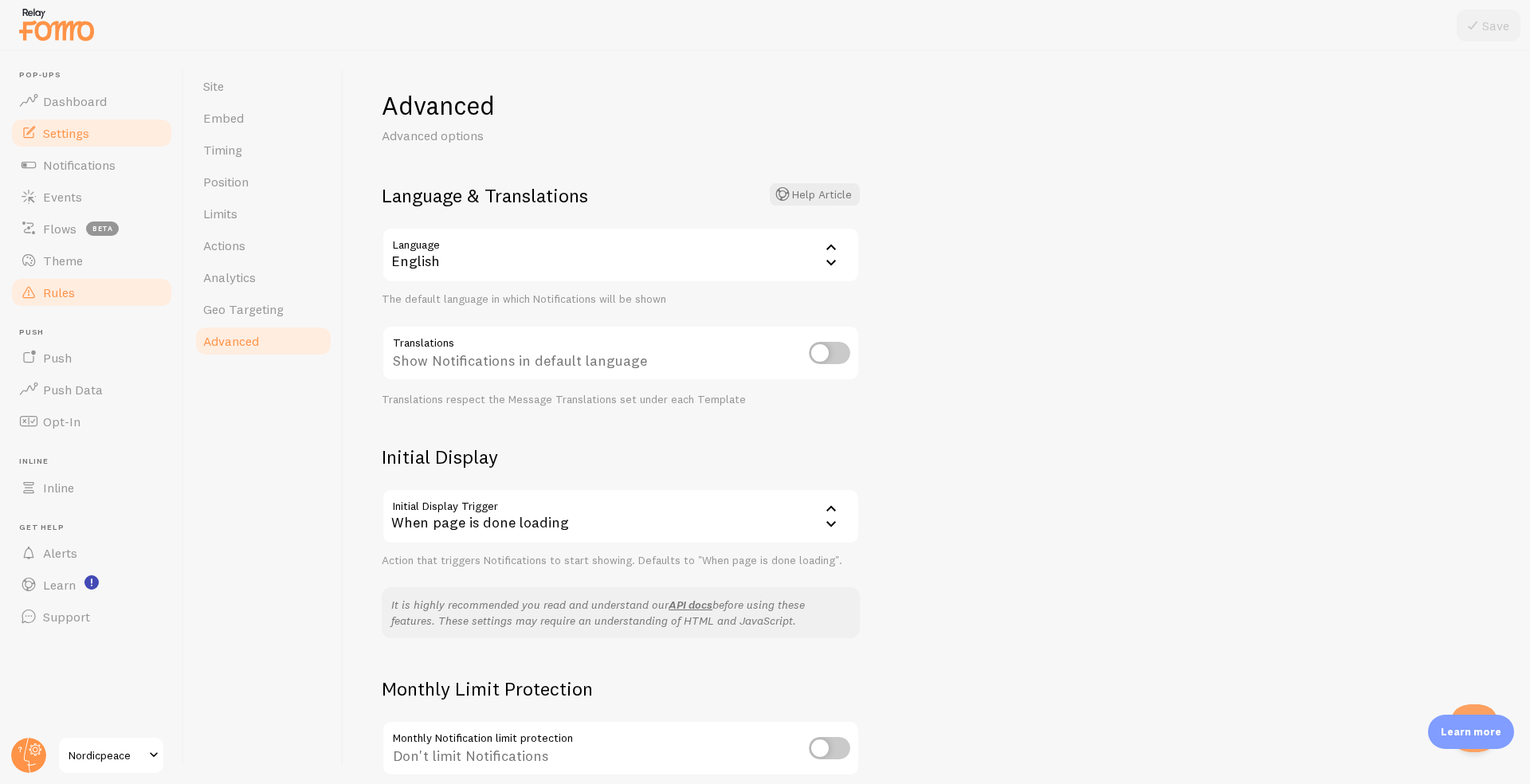
click at [72, 303] on link "Rules" at bounding box center [91, 292] width 164 height 32
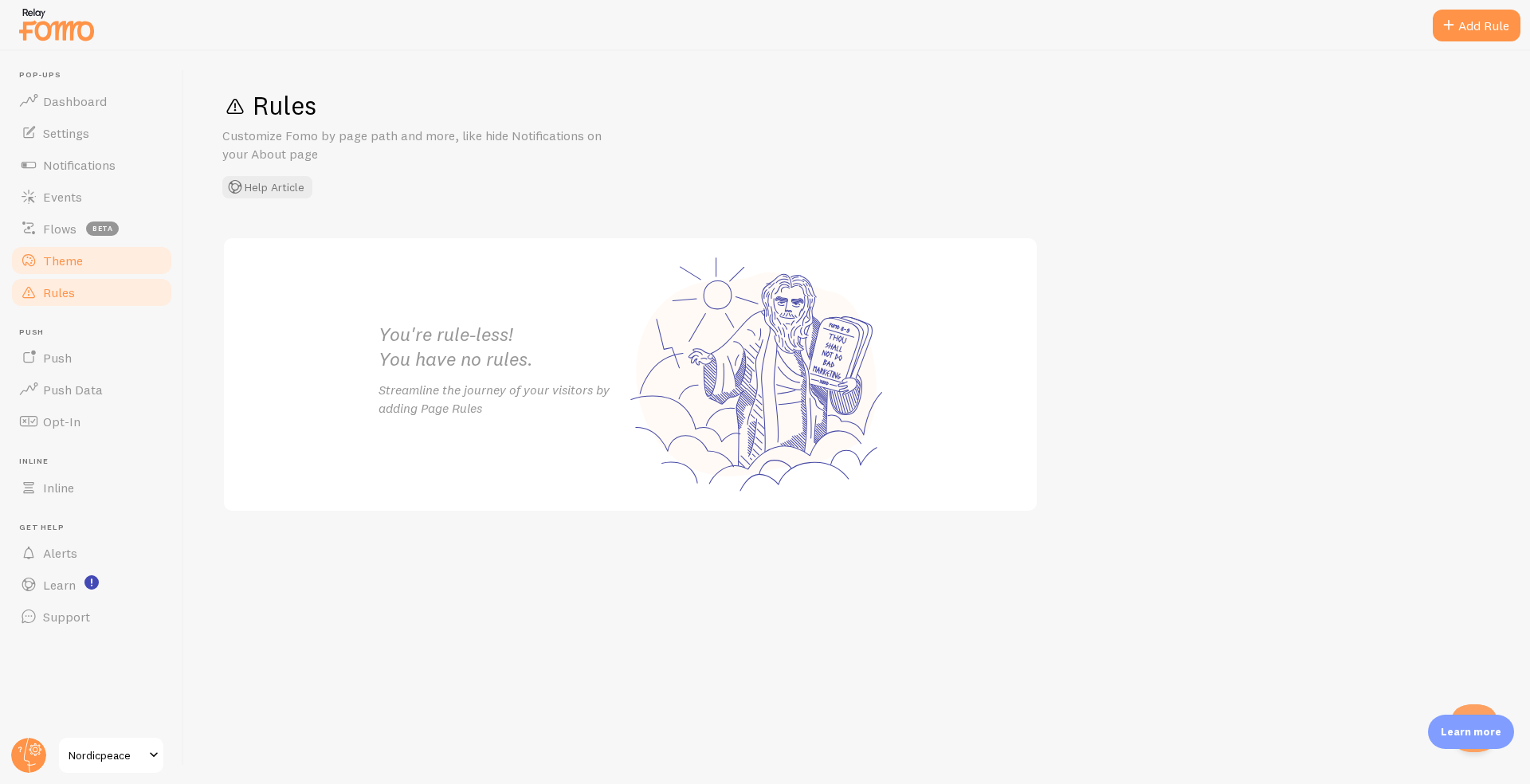
click at [71, 261] on span "Theme" at bounding box center [63, 260] width 40 height 16
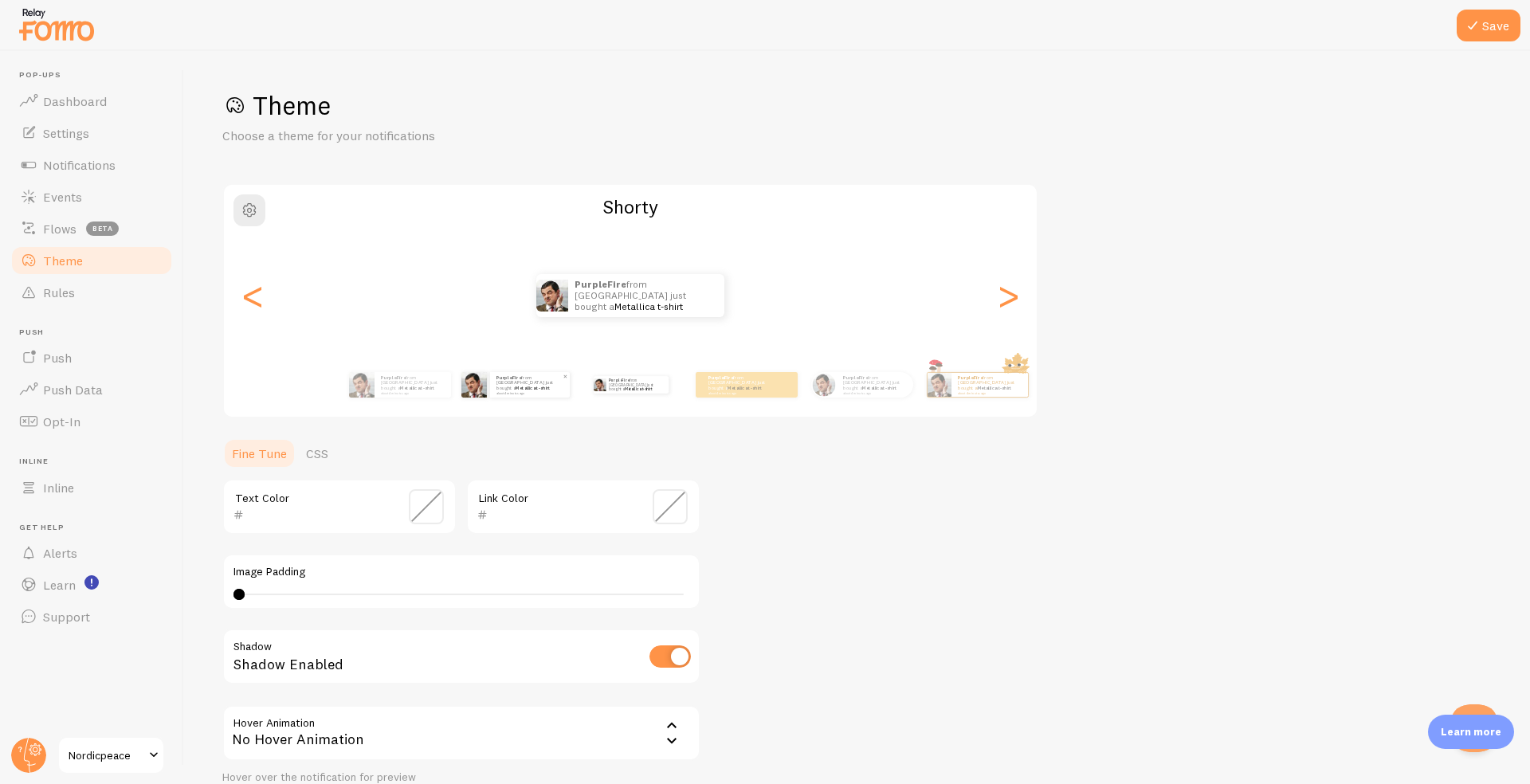
click at [510, 392] on small "about 4 minutes ago" at bounding box center [529, 392] width 65 height 3
click at [428, 402] on div "PurpleFire from [GEOGRAPHIC_DATA] just bought a Metallica t-shirt about 4 minut…" at bounding box center [399, 385] width 102 height 45
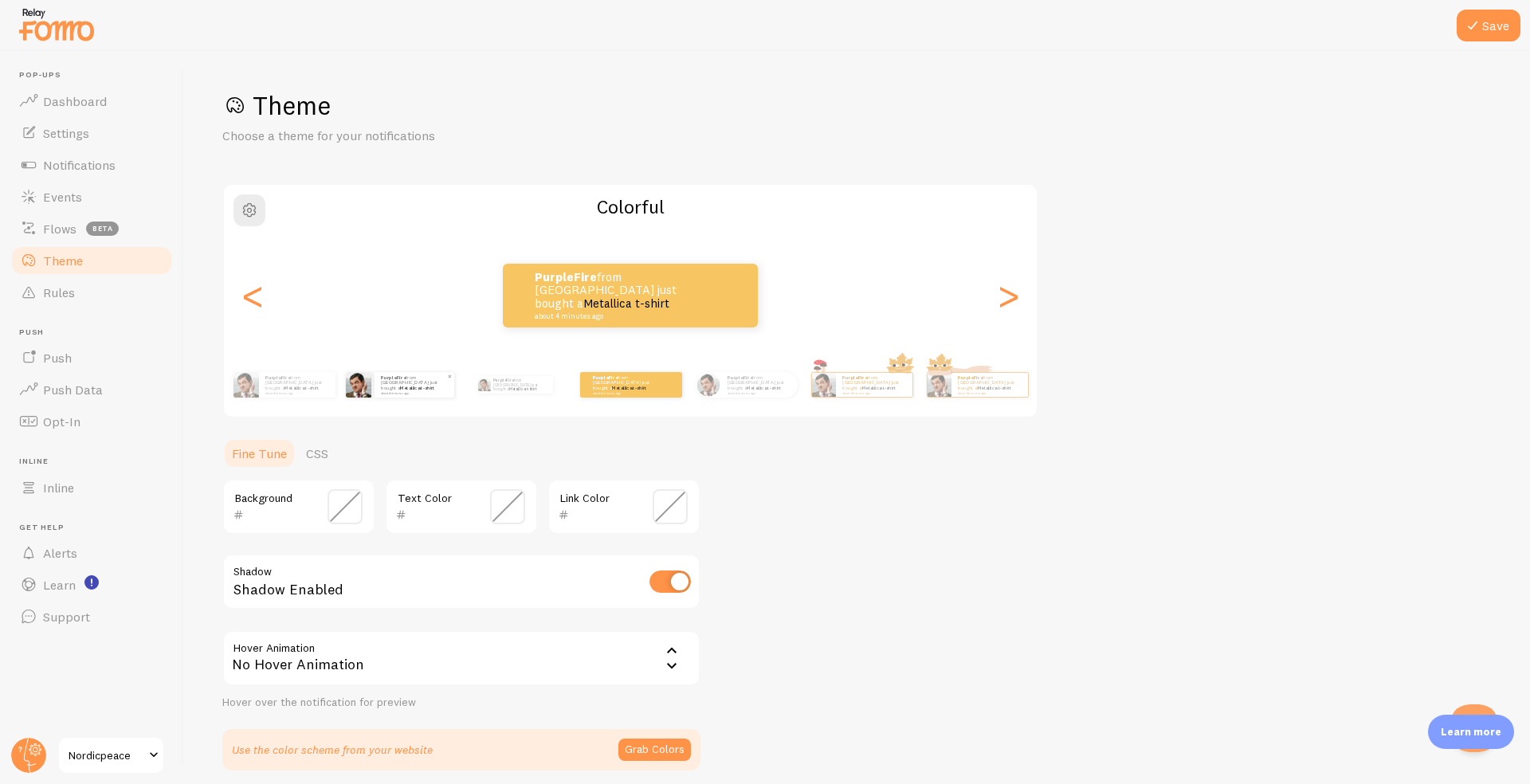
click at [425, 394] on div "PurpleFire from [GEOGRAPHIC_DATA] just bought a Metallica t-shirt about 4 minut…" at bounding box center [414, 385] width 79 height 26
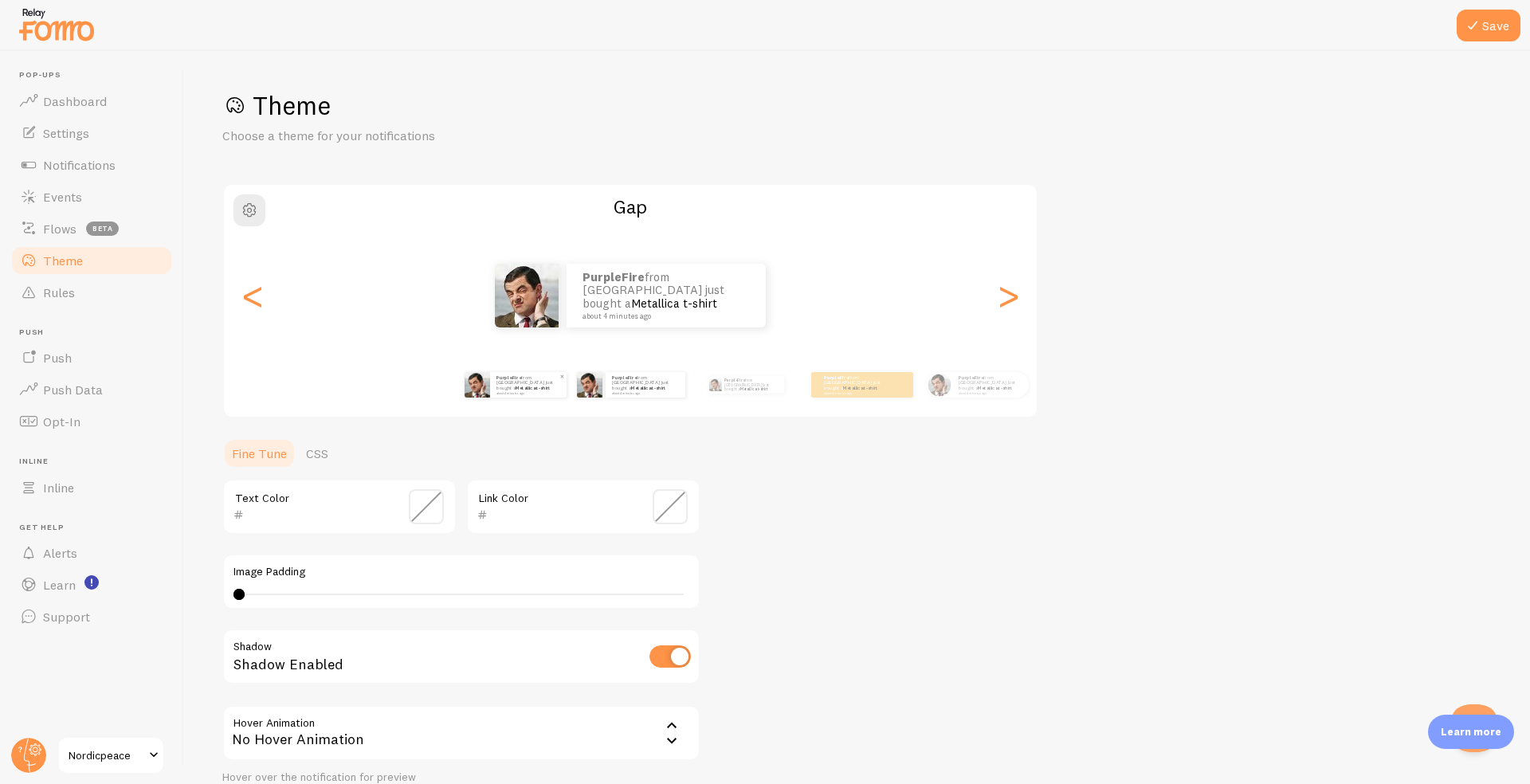
click at [483, 389] on img at bounding box center [477, 385] width 26 height 26
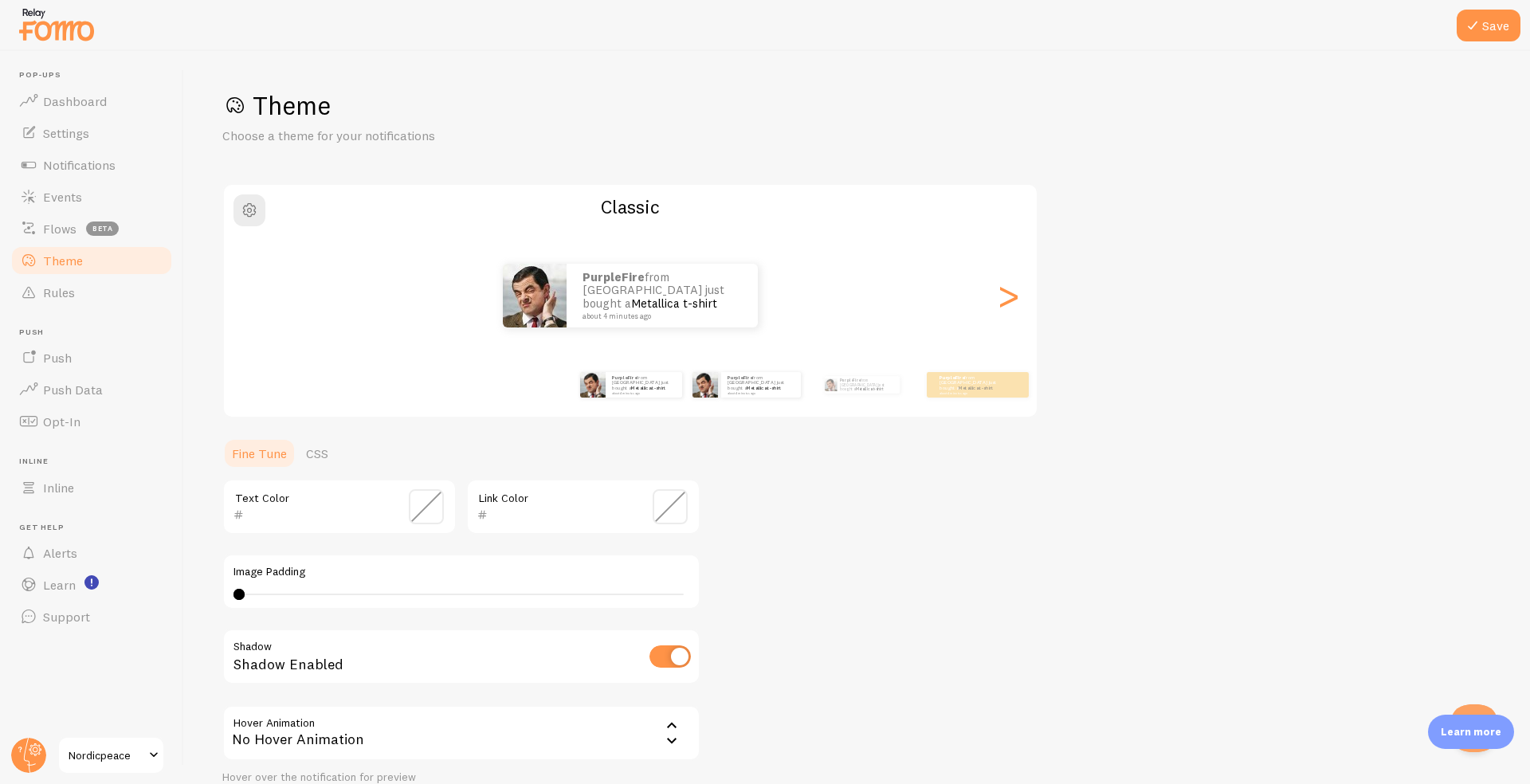
click at [723, 397] on div "PurpleFire from [GEOGRAPHIC_DATA] just bought a Metallica t-shirt about 4 minut…" at bounding box center [746, 385] width 102 height 45
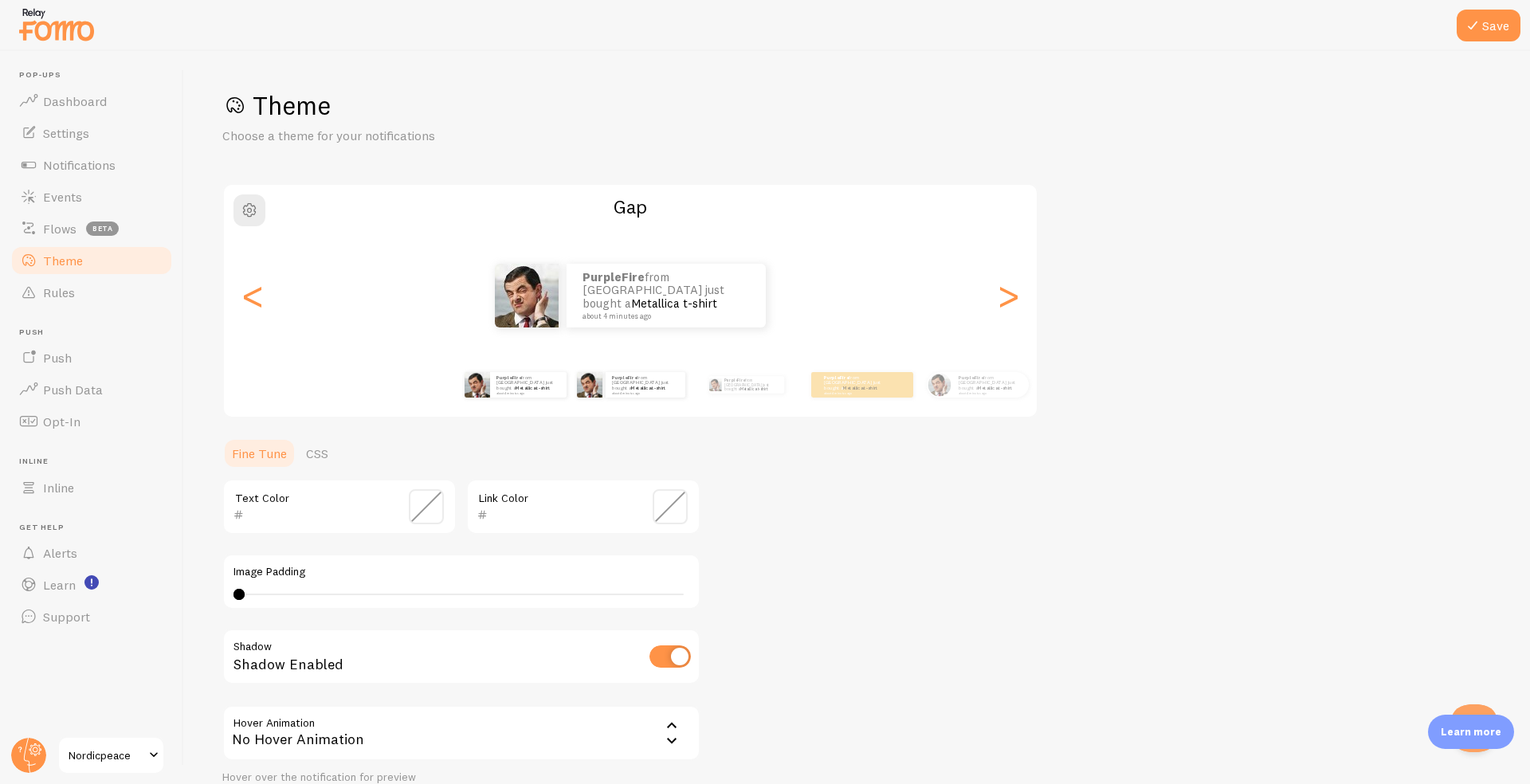
click at [545, 397] on div "PurpleFire from [GEOGRAPHIC_DATA] just bought a Metallica t-shirt about 4 minut…" at bounding box center [514, 385] width 102 height 45
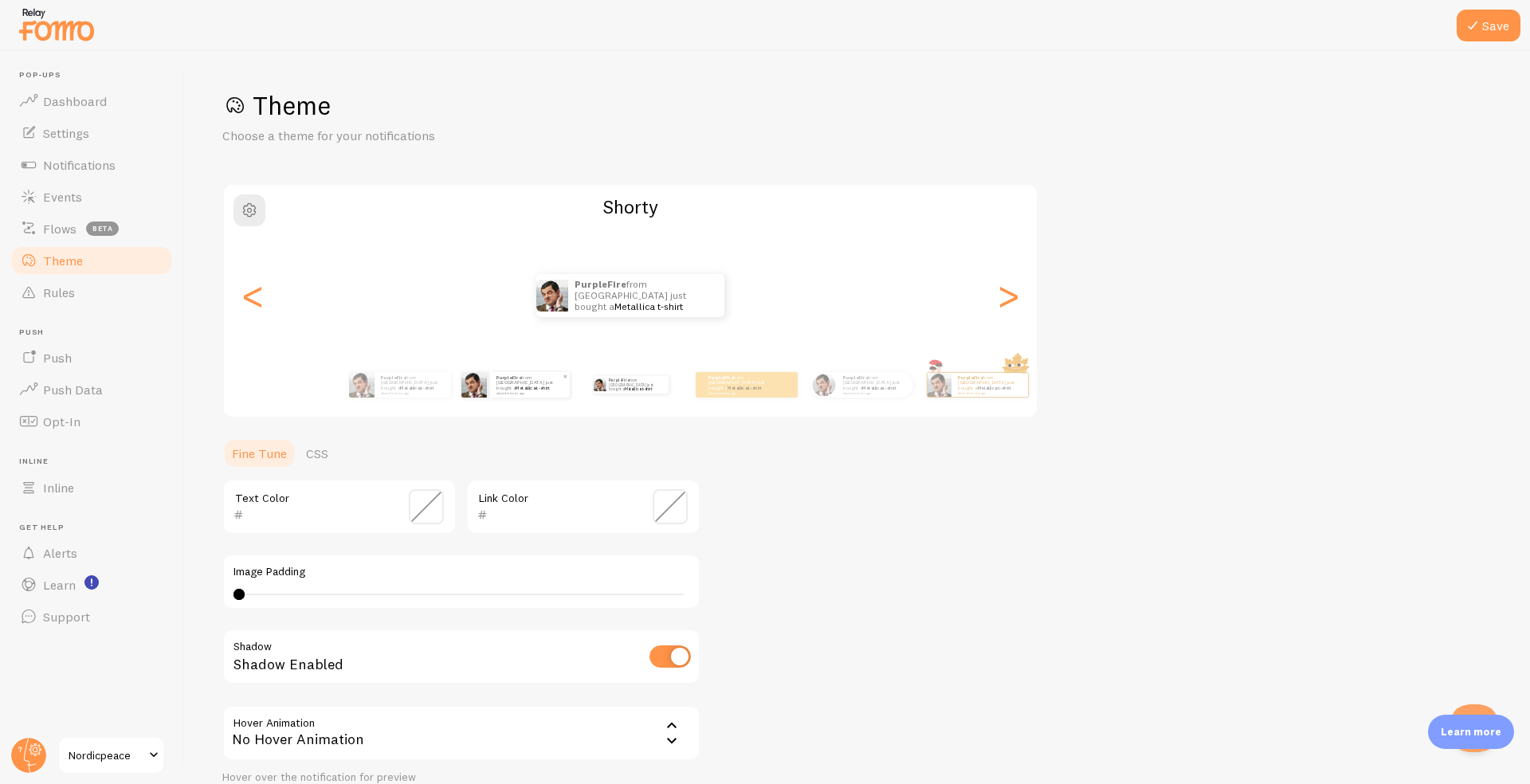
click at [548, 392] on small "about 4 minutes ago" at bounding box center [529, 392] width 65 height 3
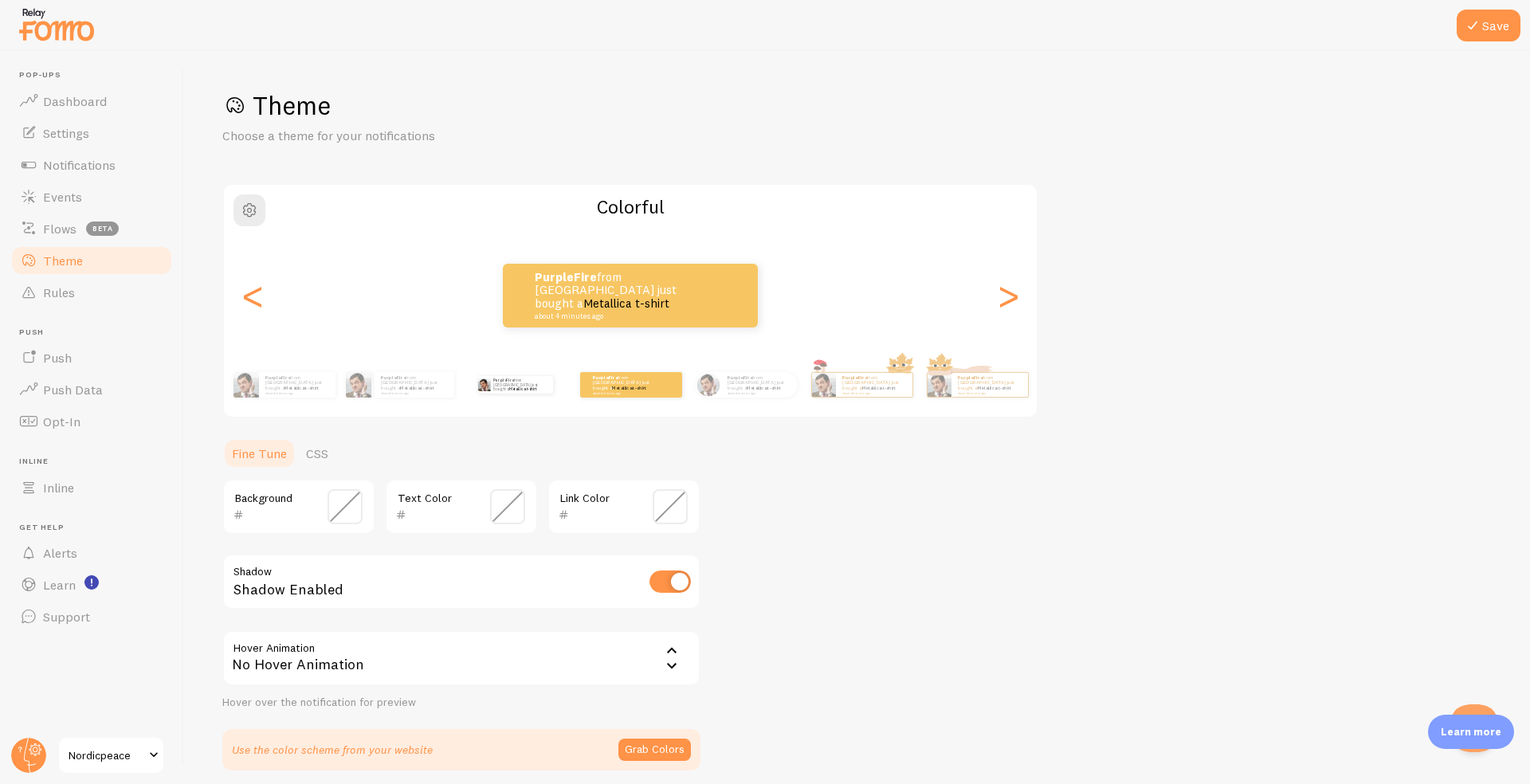
click at [535, 397] on div "PurpleFire from [GEOGRAPHIC_DATA] just bought a Metallica t-shirt about 4 minut…" at bounding box center [514, 385] width 102 height 45
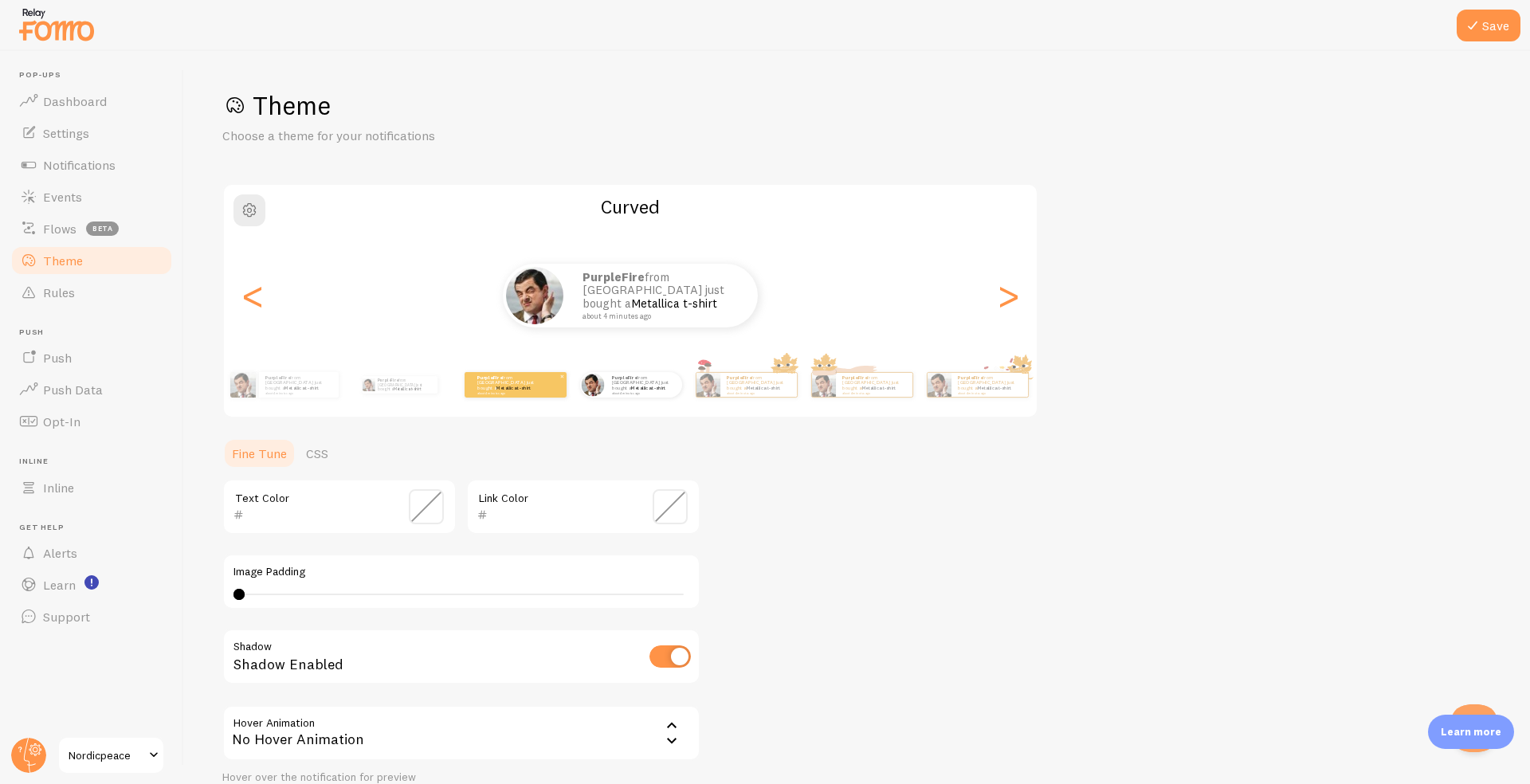
click at [530, 392] on small "about 4 minutes ago" at bounding box center [508, 392] width 62 height 3
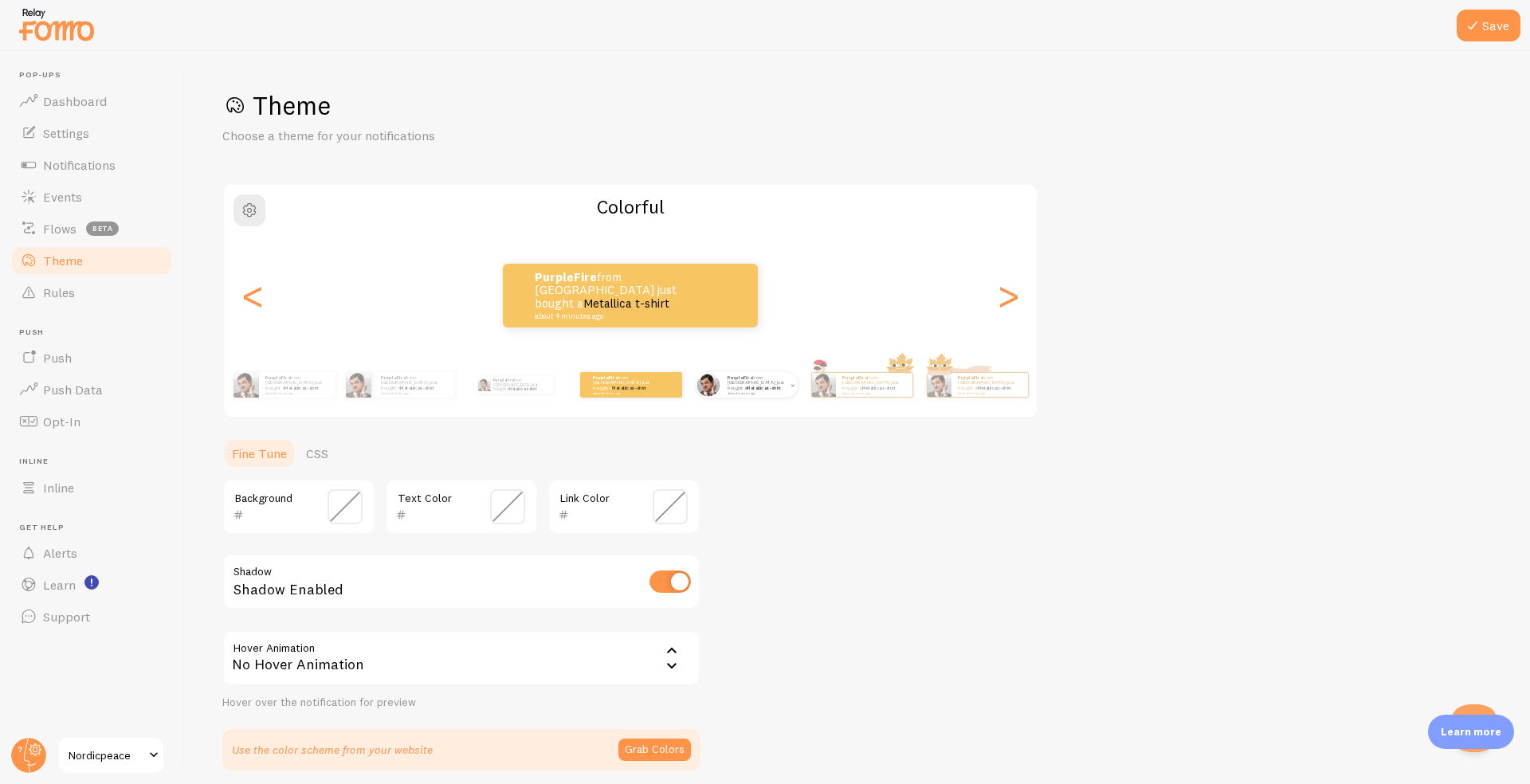
click at [723, 384] on div "PurpleFire from [GEOGRAPHIC_DATA] just bought a Metallica t-shirt about 4 minut…" at bounding box center [759, 385] width 77 height 26
click at [725, 385] on div "PurpleFire from [GEOGRAPHIC_DATA] just bought a Metallica t-shirt about 4 minut…" at bounding box center [759, 385] width 77 height 26
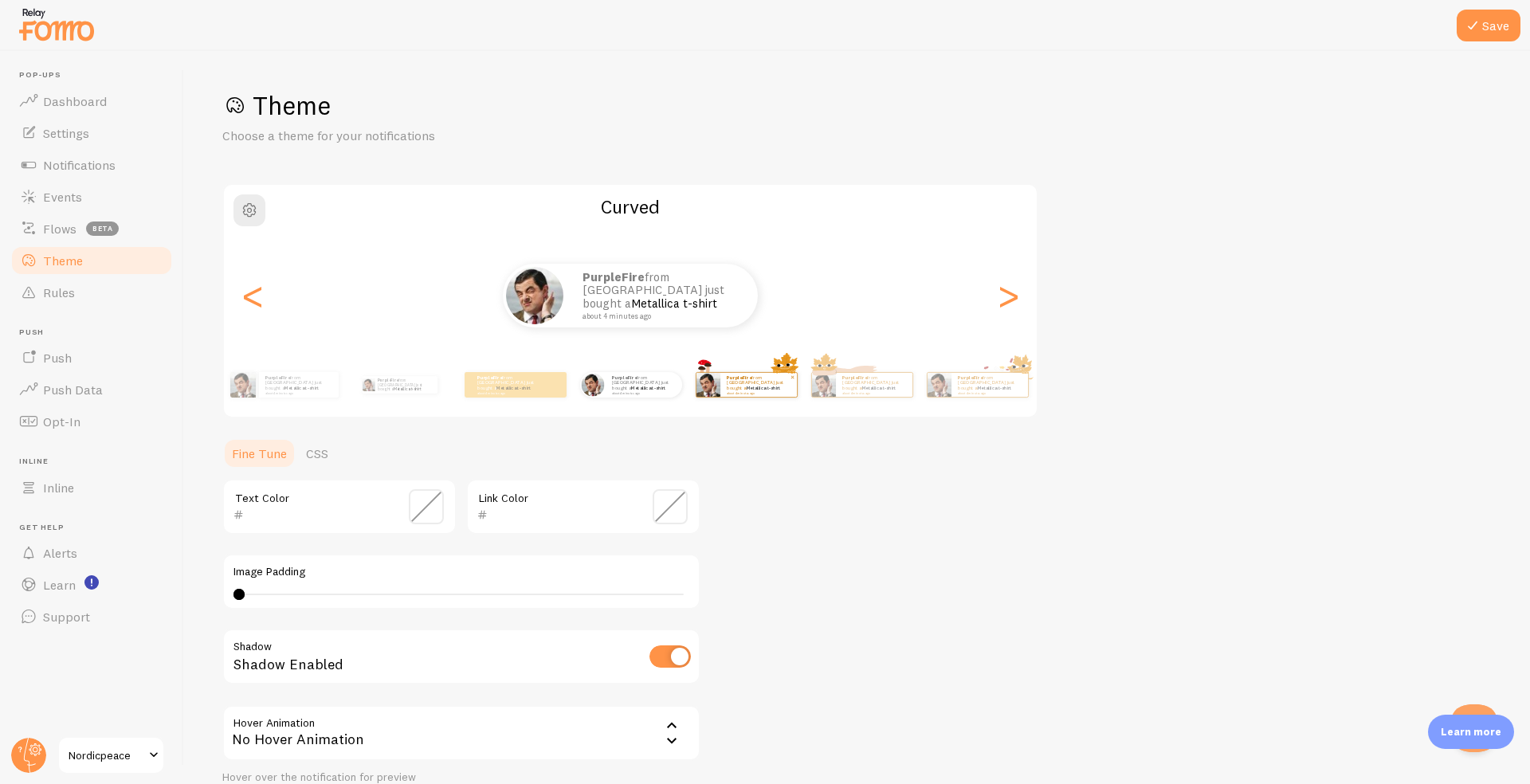
click at [737, 386] on p "PurpleFire from [GEOGRAPHIC_DATA] just bought a Metallica t-shirt about 4 minut…" at bounding box center [758, 384] width 64 height 20
type input "0"
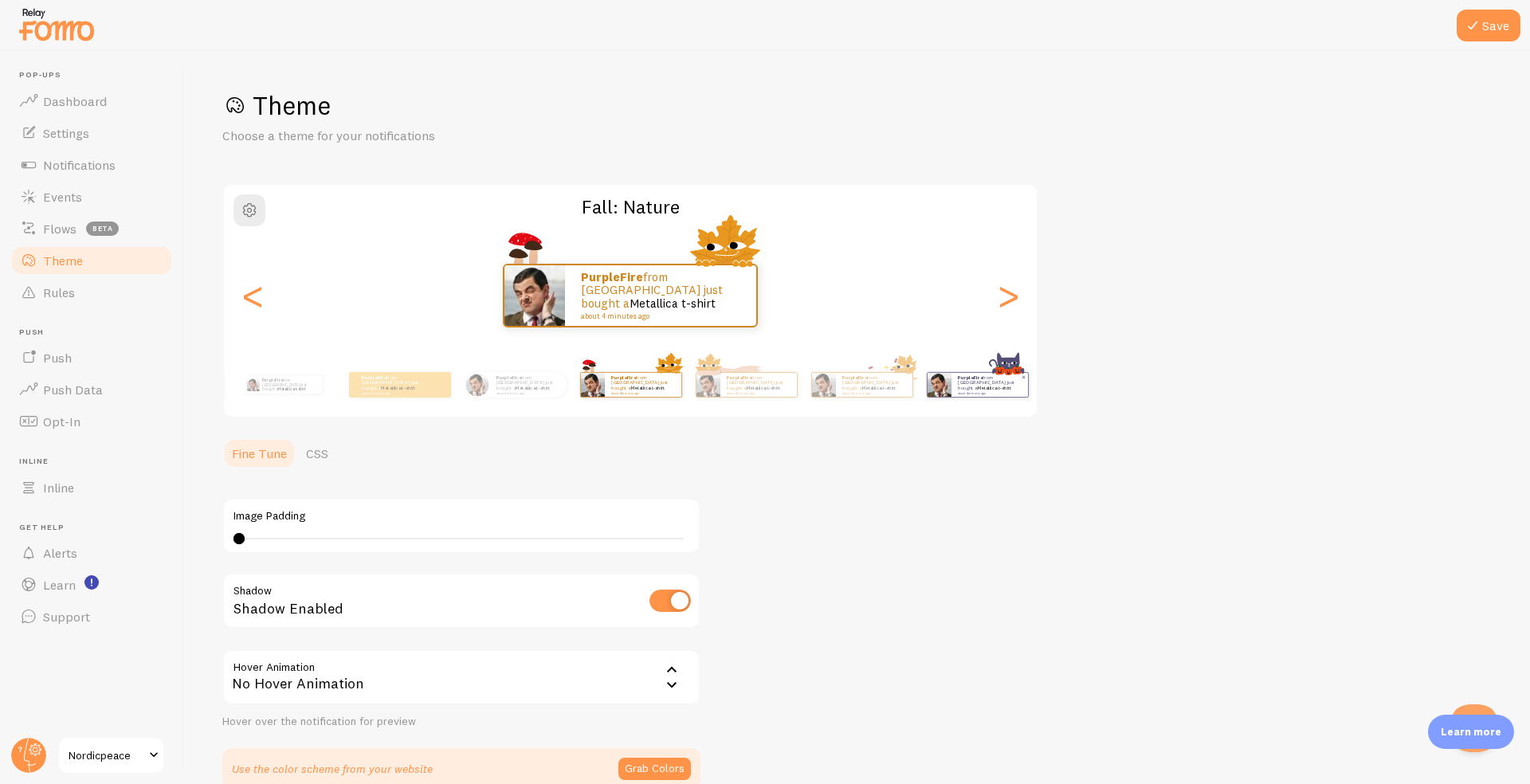
click at [987, 392] on small "about 4 minutes ago" at bounding box center [989, 392] width 62 height 3
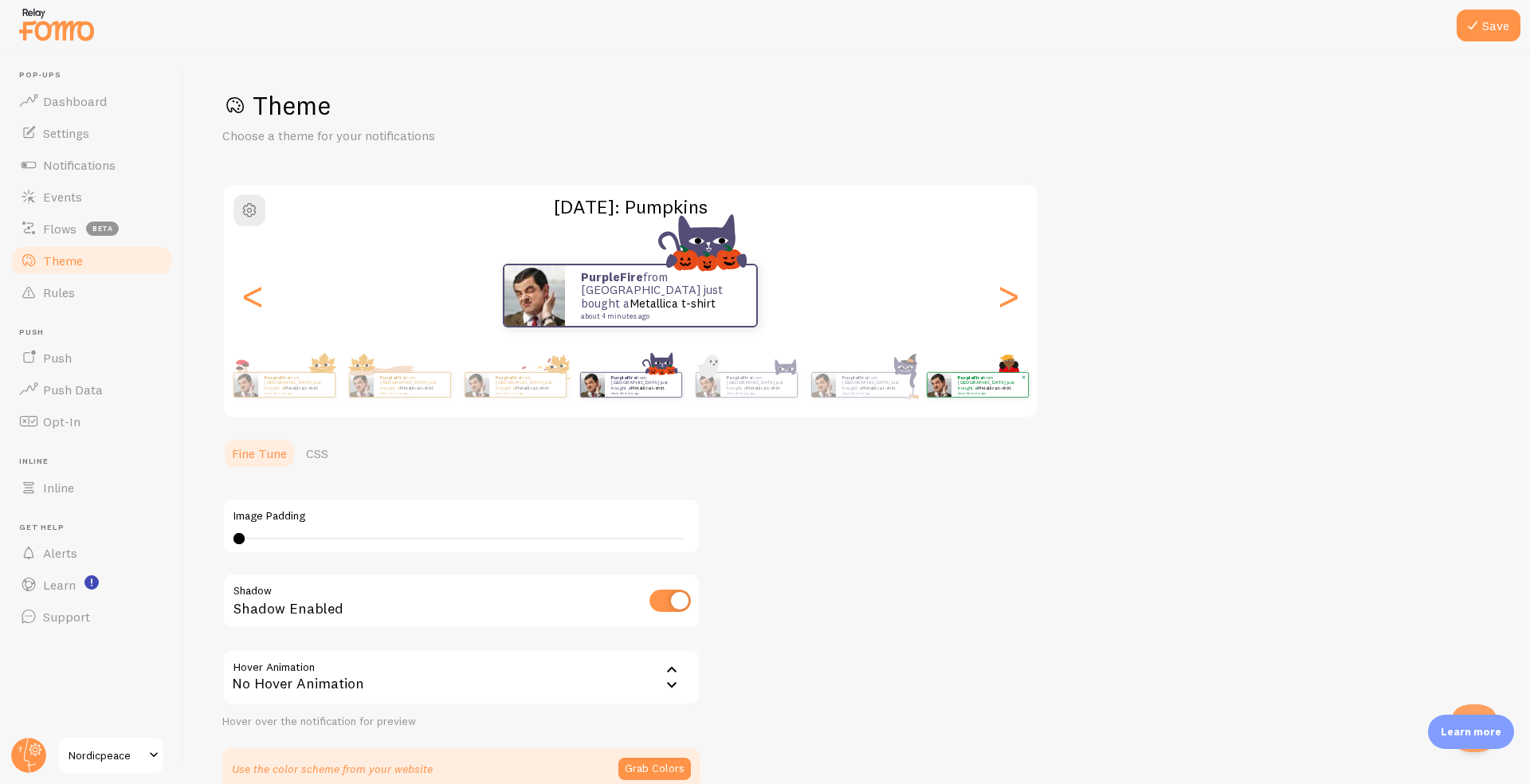
click at [987, 392] on small "about 4 minutes ago" at bounding box center [989, 392] width 62 height 3
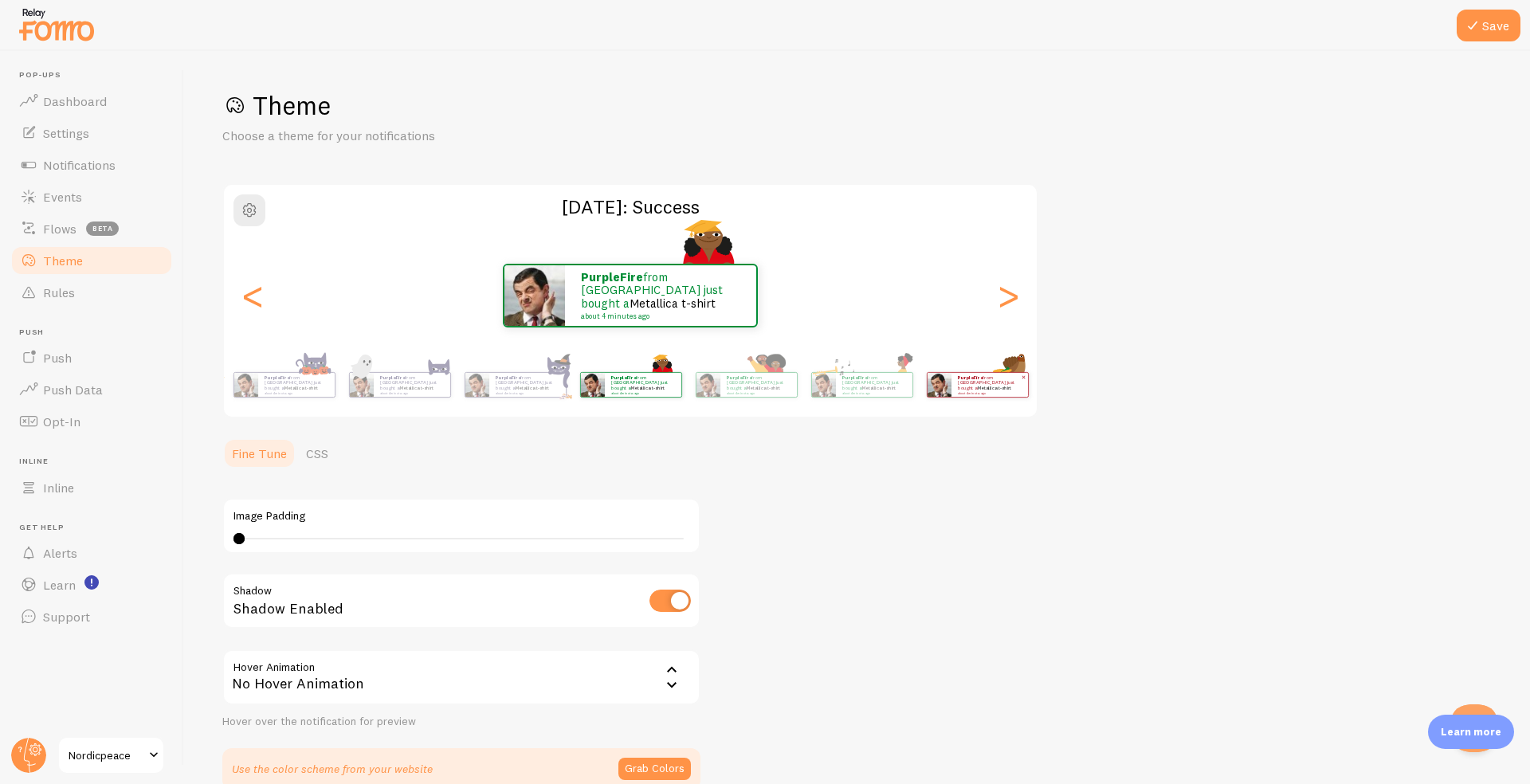
click at [987, 392] on small "about 4 minutes ago" at bounding box center [989, 392] width 62 height 3
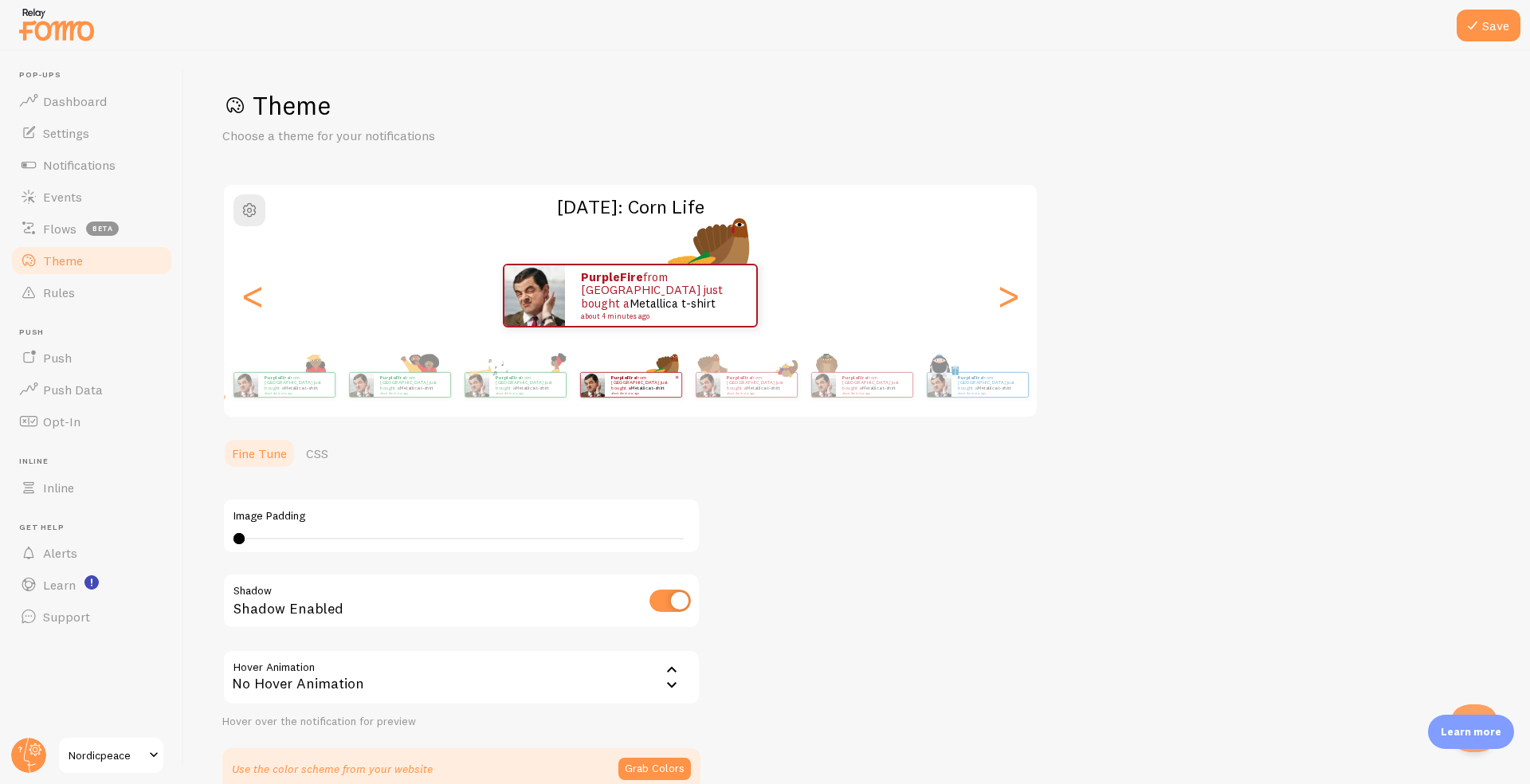
click at [987, 392] on small "about 4 minutes ago" at bounding box center [989, 392] width 62 height 3
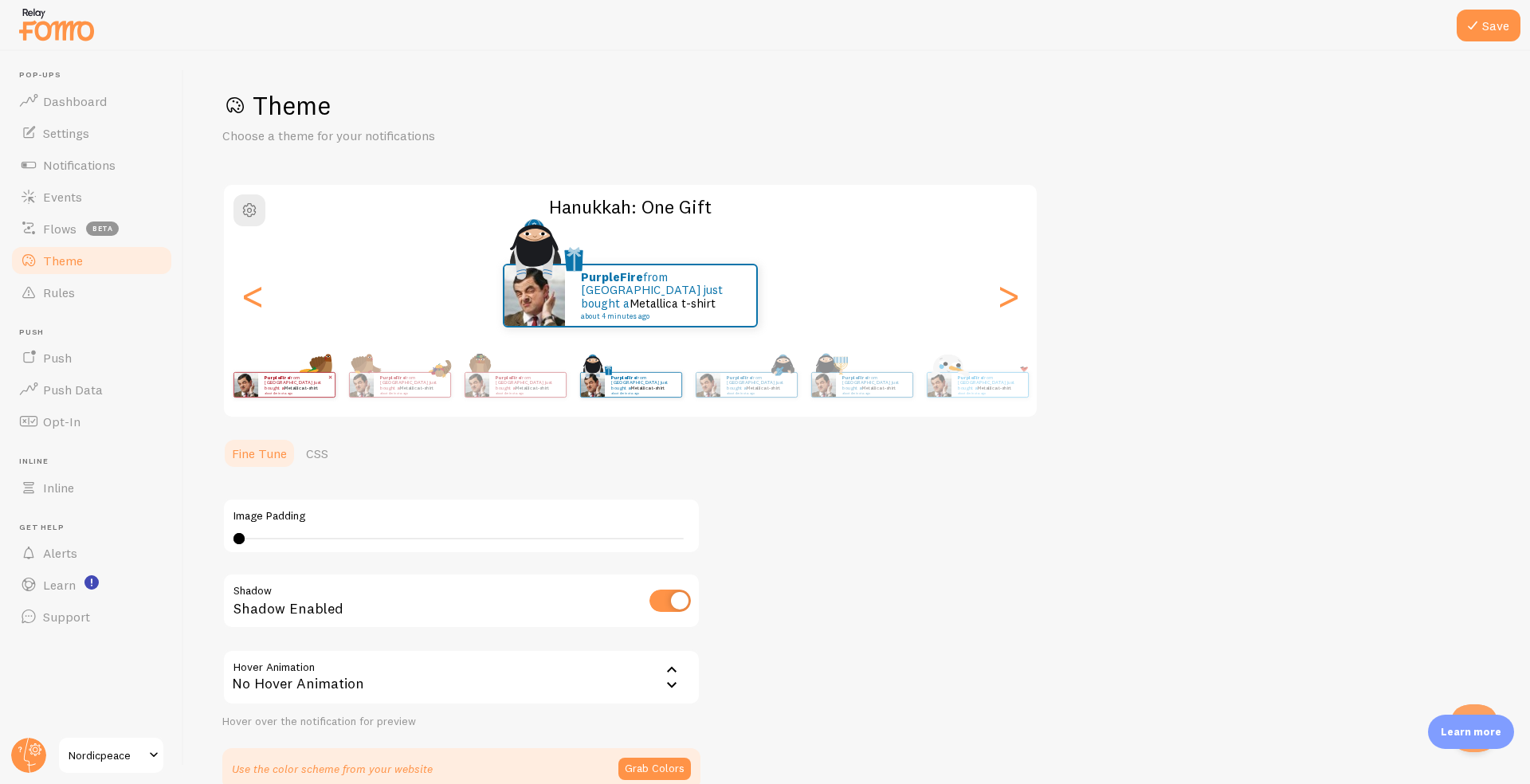
click at [987, 392] on small "about 4 minutes ago" at bounding box center [989, 392] width 62 height 3
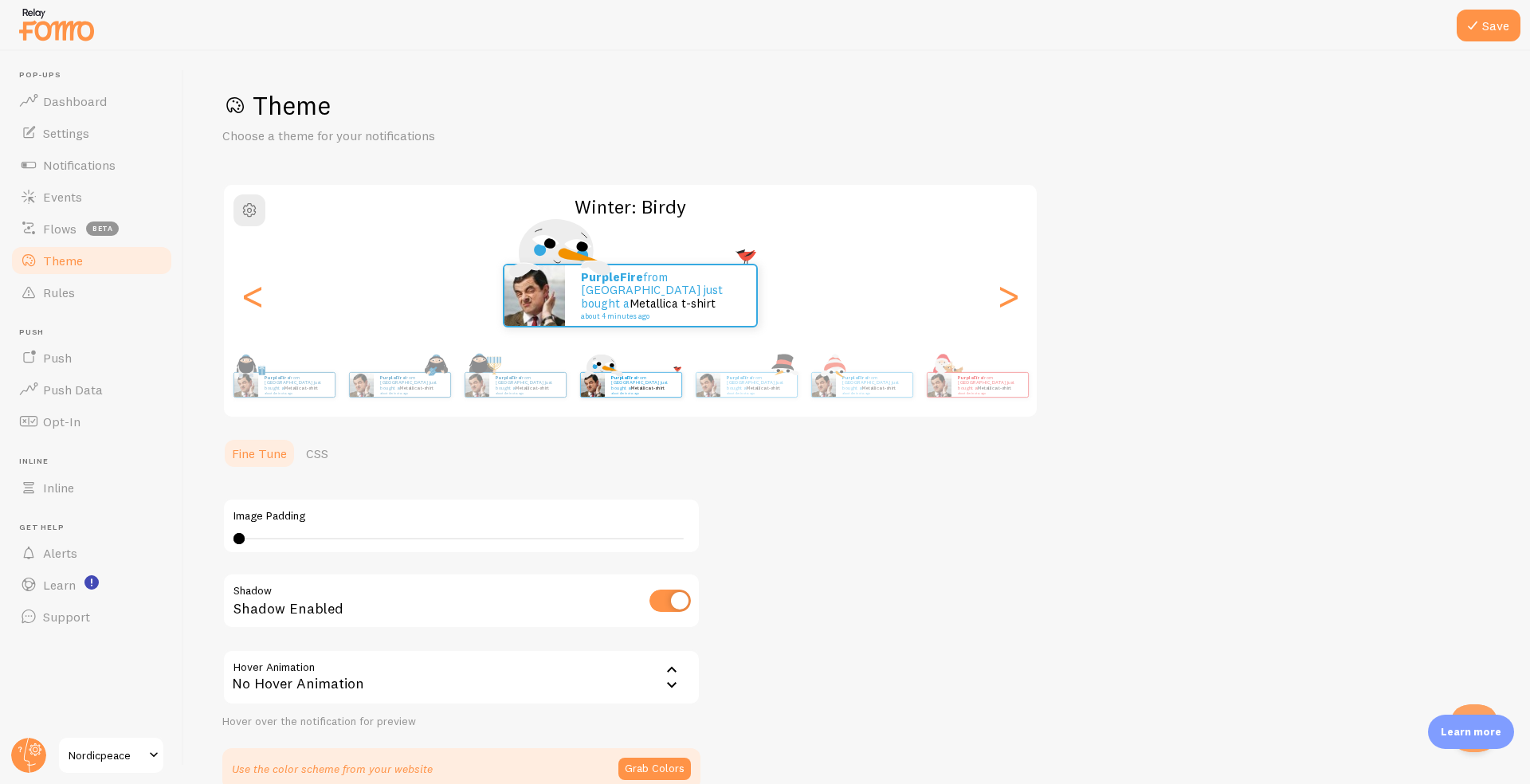
click at [987, 392] on small "about 4 minutes ago" at bounding box center [989, 392] width 62 height 3
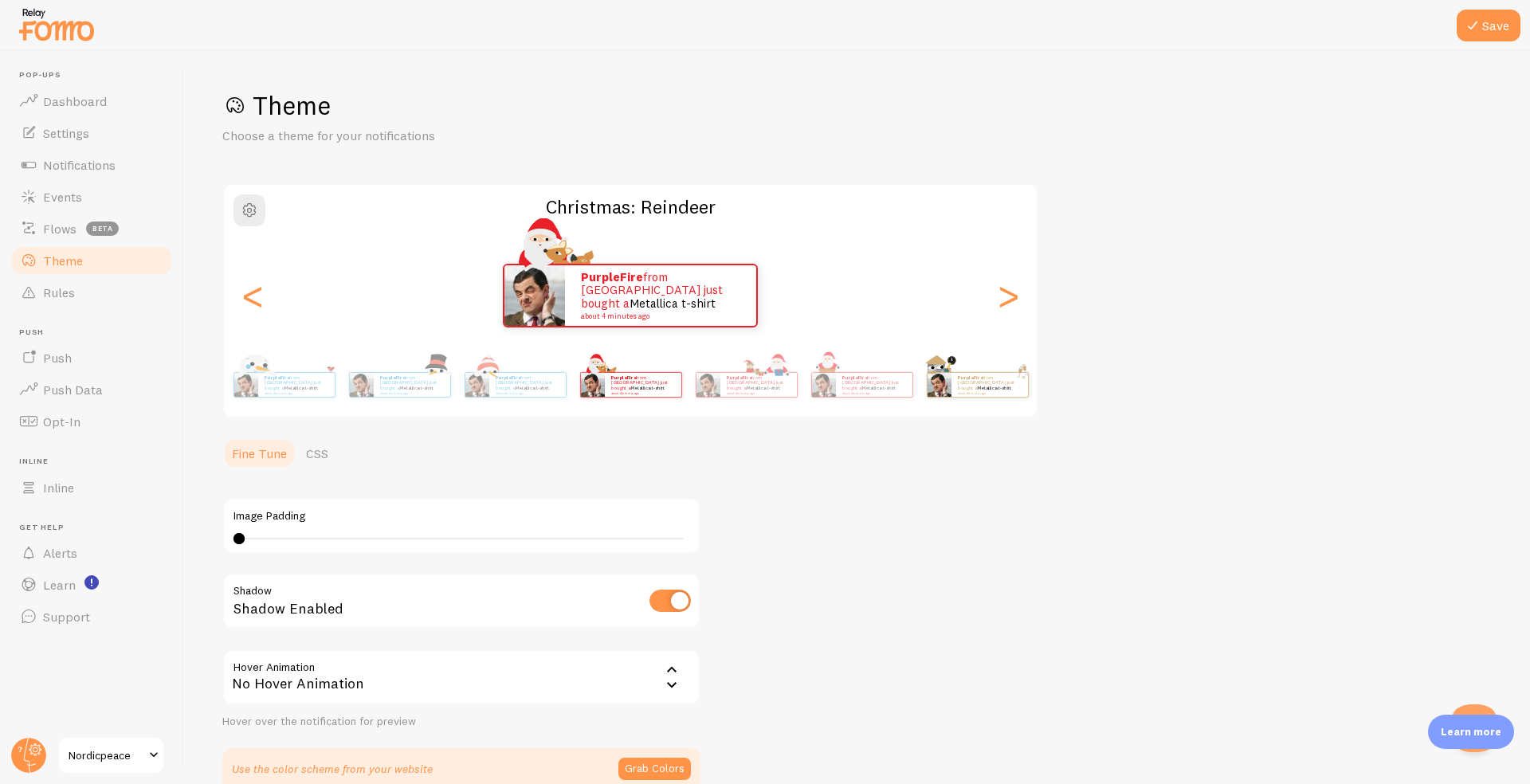
click at [983, 392] on div "PurpleFire from [GEOGRAPHIC_DATA] just bought a Metallica t-shirt about 4 minut…" at bounding box center [990, 385] width 77 height 24
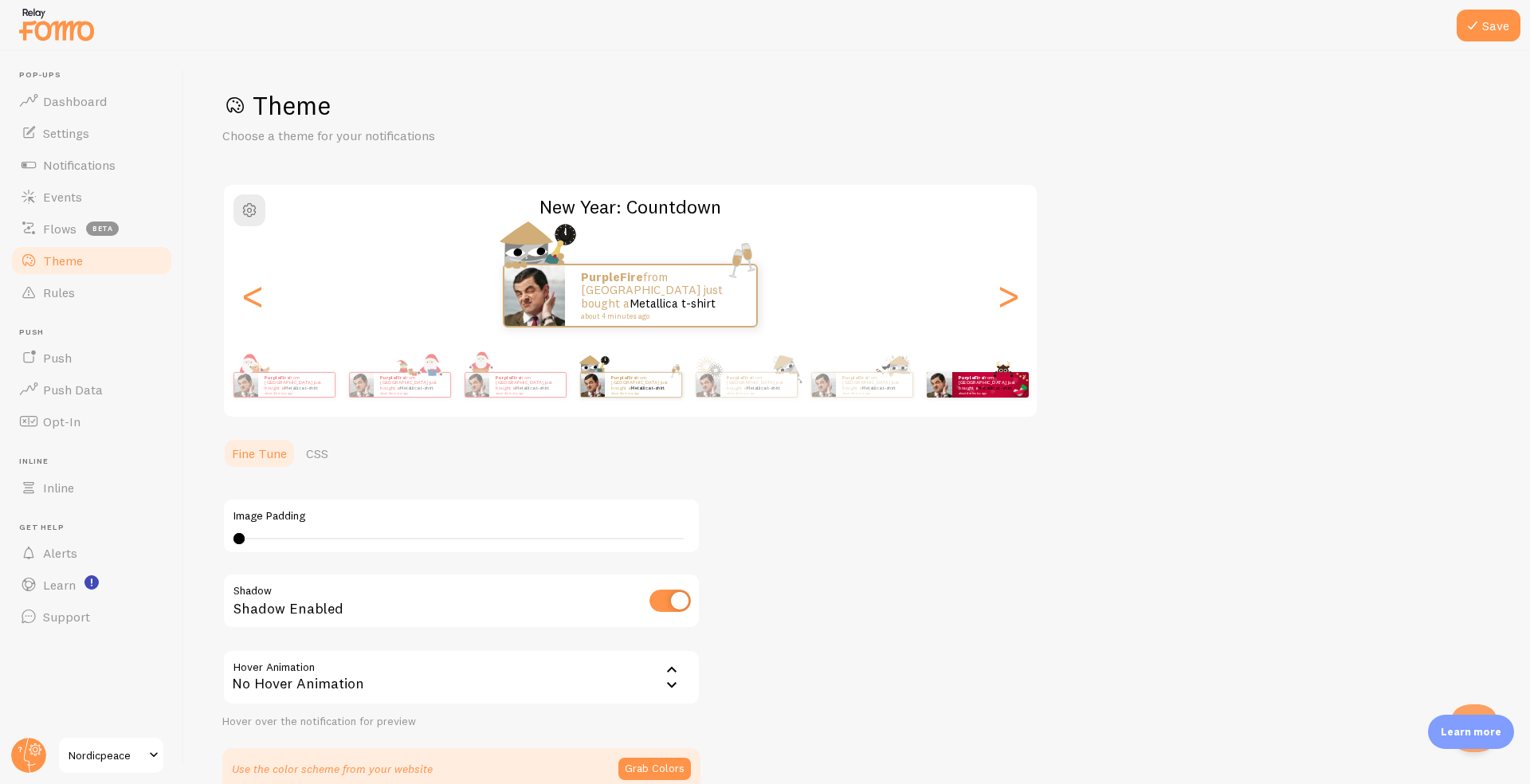
click at [982, 392] on small "about 4 minutes ago" at bounding box center [989, 392] width 62 height 3
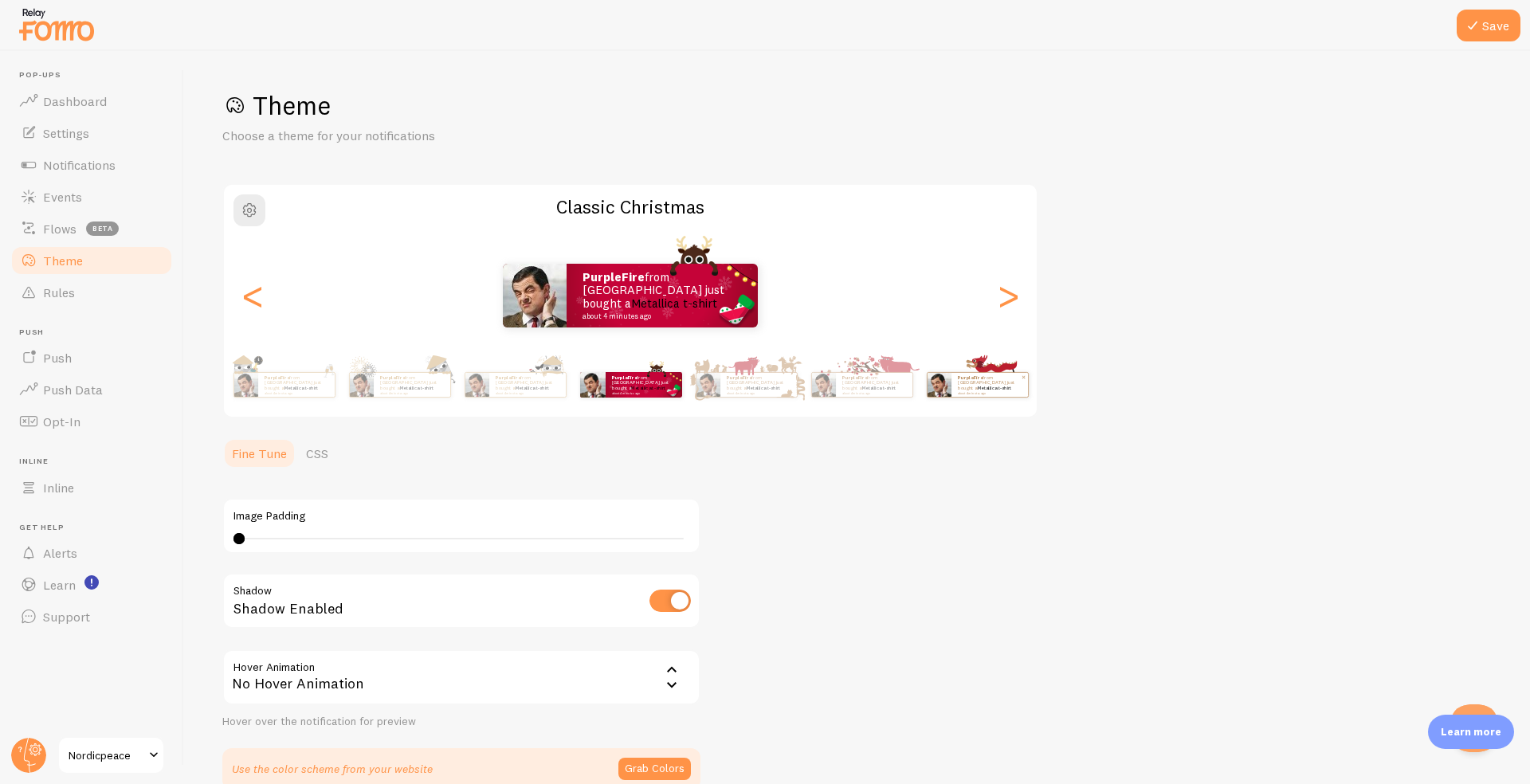
click at [982, 392] on small "about 4 minutes ago" at bounding box center [989, 392] width 62 height 3
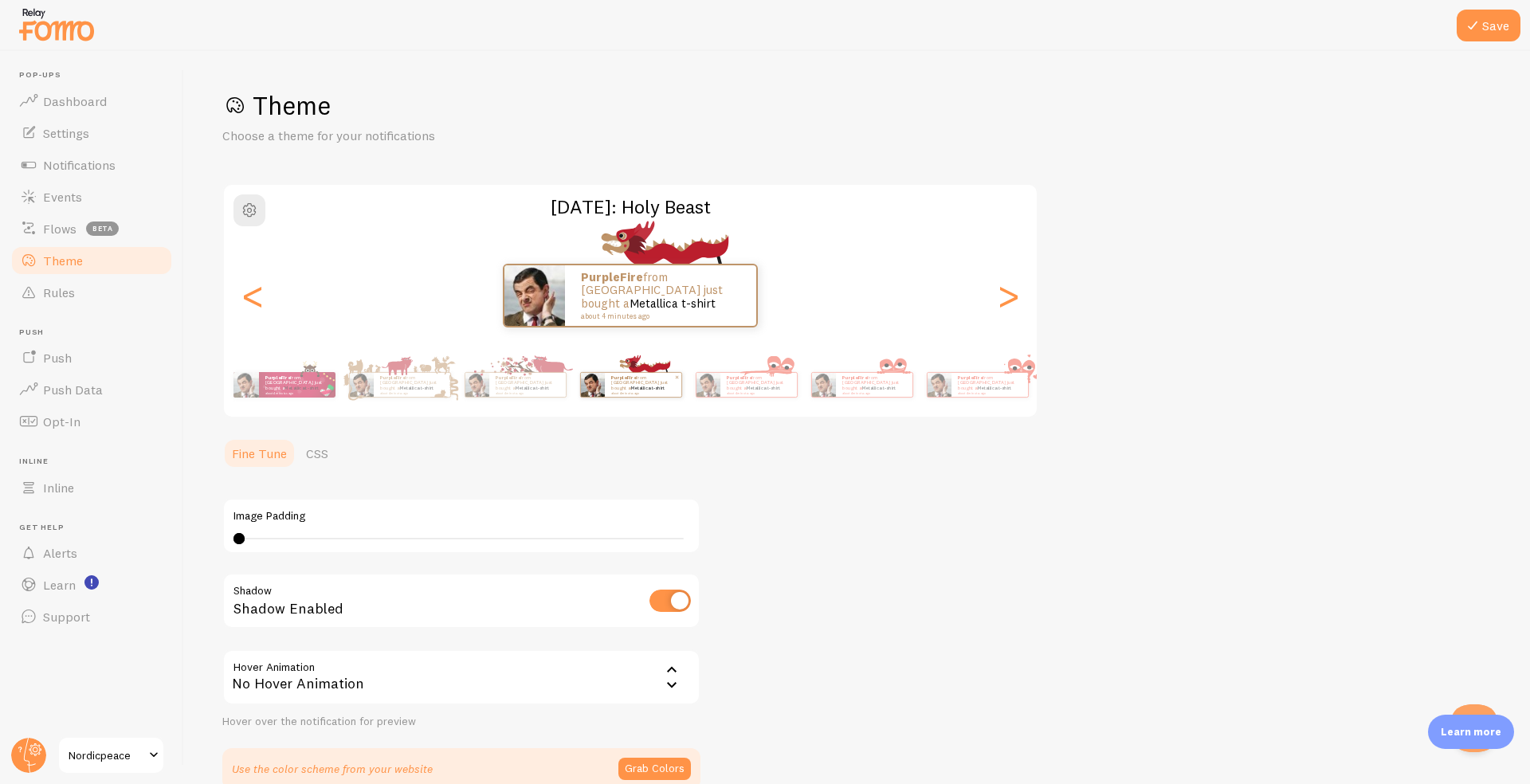
click at [982, 392] on small "about 4 minutes ago" at bounding box center [989, 392] width 62 height 3
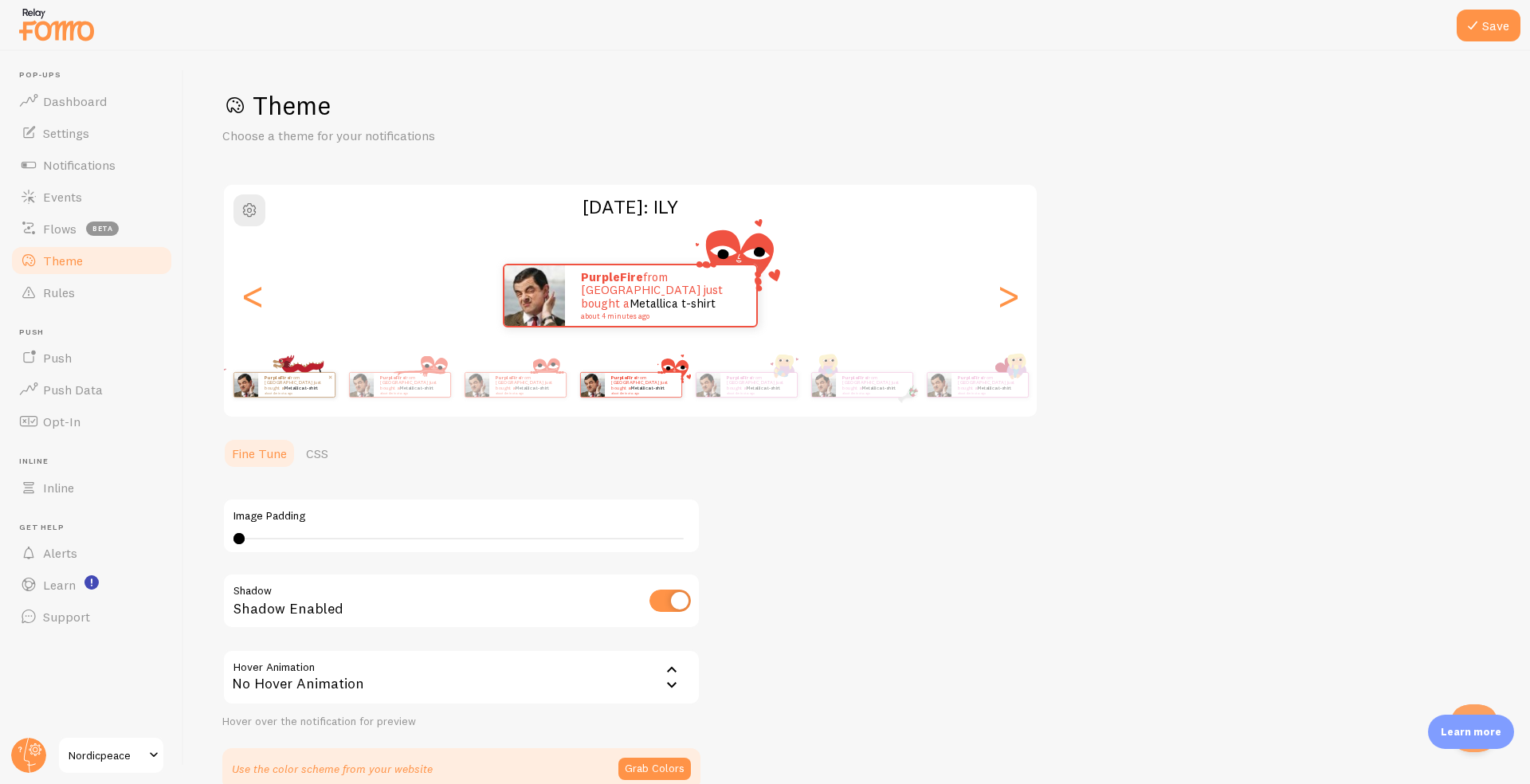
click at [982, 392] on small "about 4 minutes ago" at bounding box center [989, 392] width 62 height 3
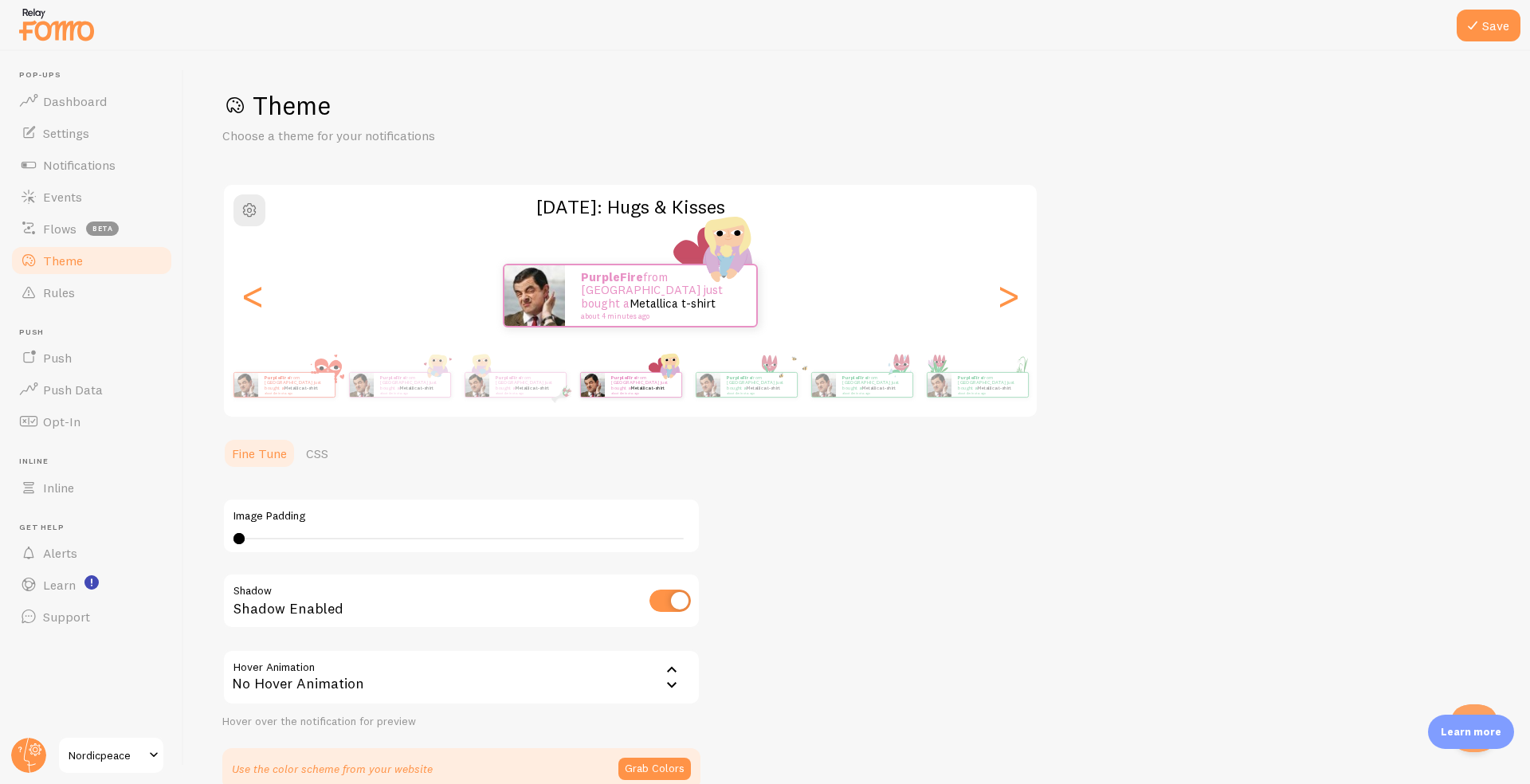
click at [982, 392] on small "about 4 minutes ago" at bounding box center [989, 392] width 62 height 3
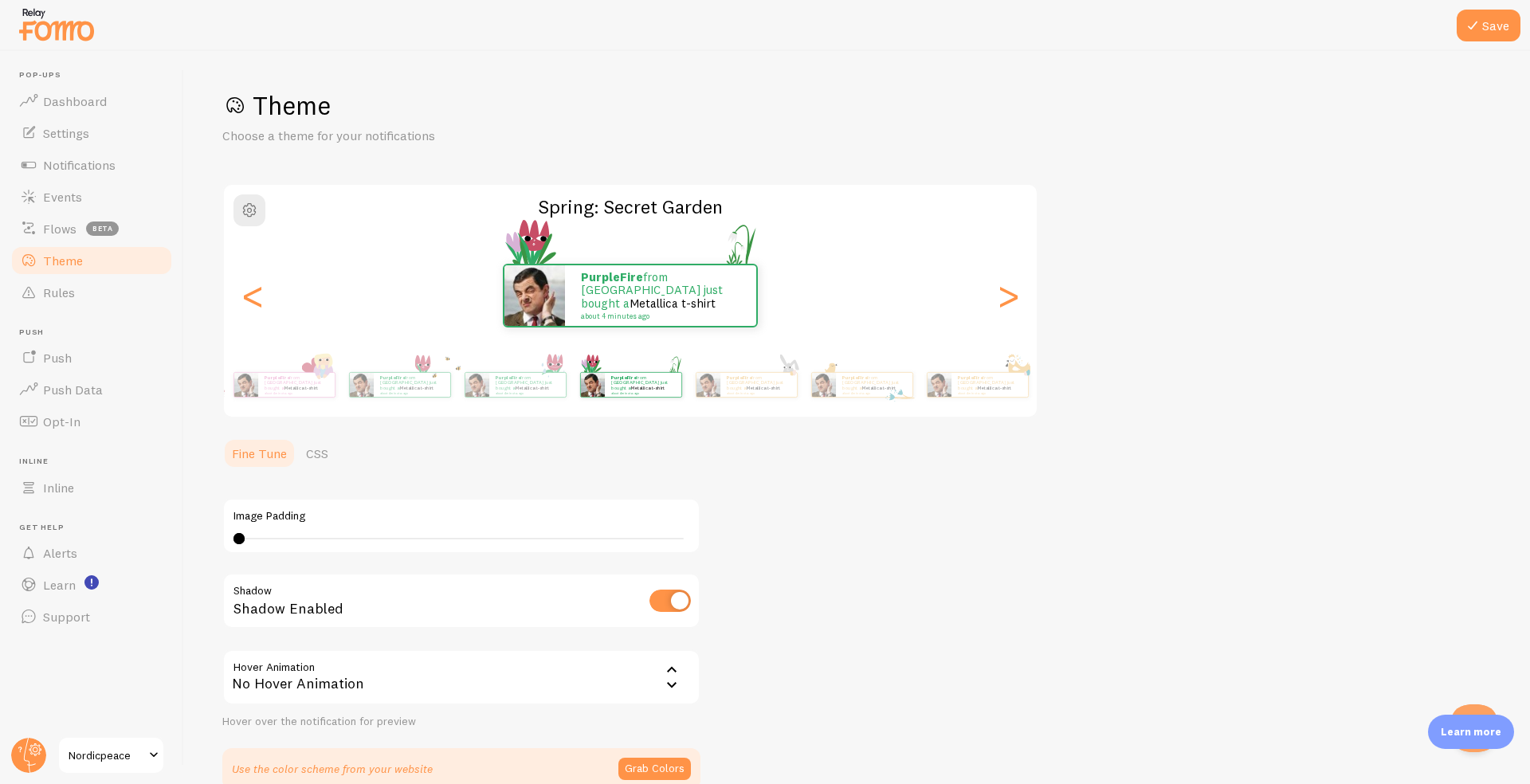
click at [673, 392] on small "about 4 minutes ago" at bounding box center [641, 392] width 62 height 3
click at [982, 392] on small "about 4 minutes ago" at bounding box center [989, 392] width 62 height 3
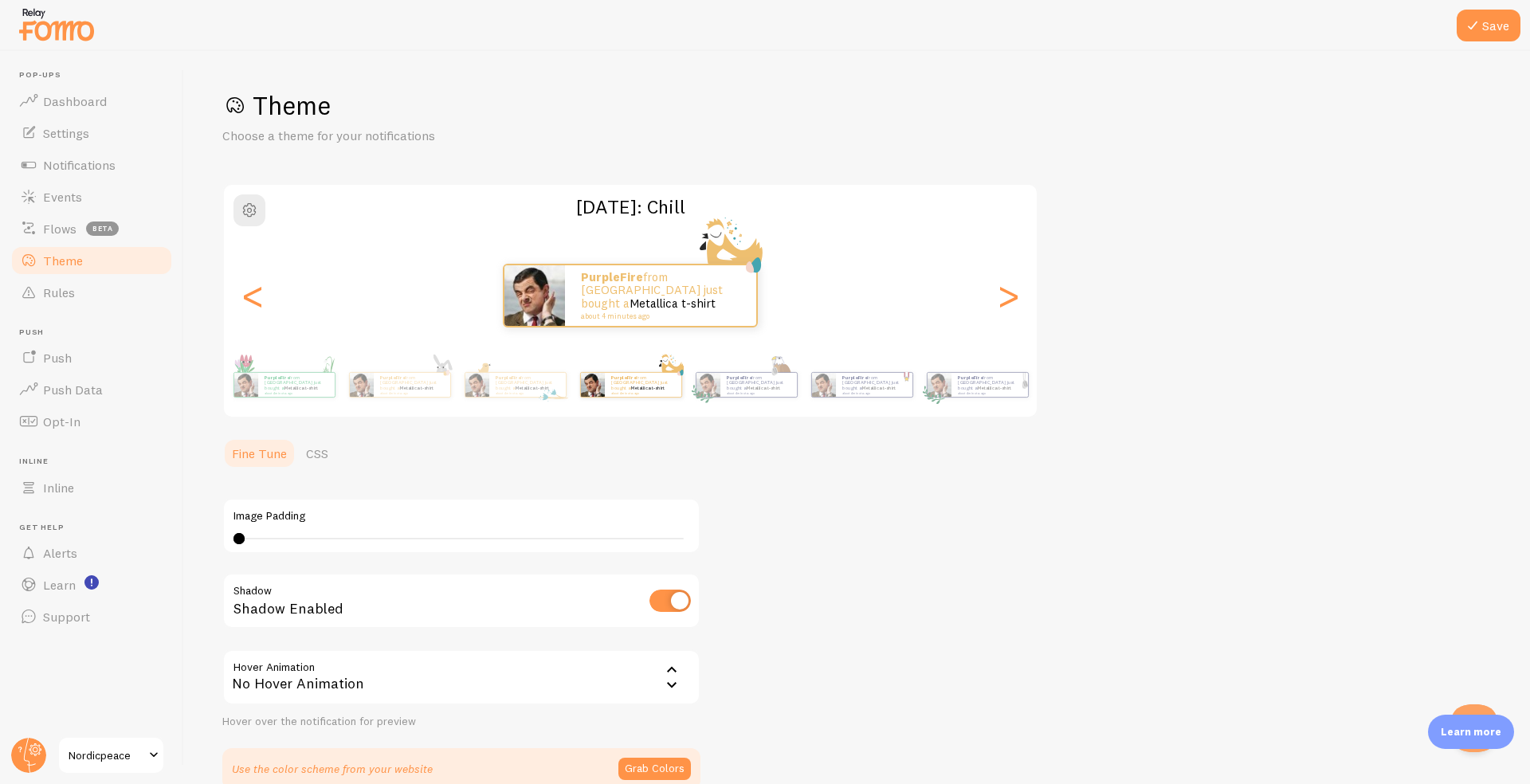
click at [982, 392] on small "about 4 minutes ago" at bounding box center [989, 392] width 62 height 3
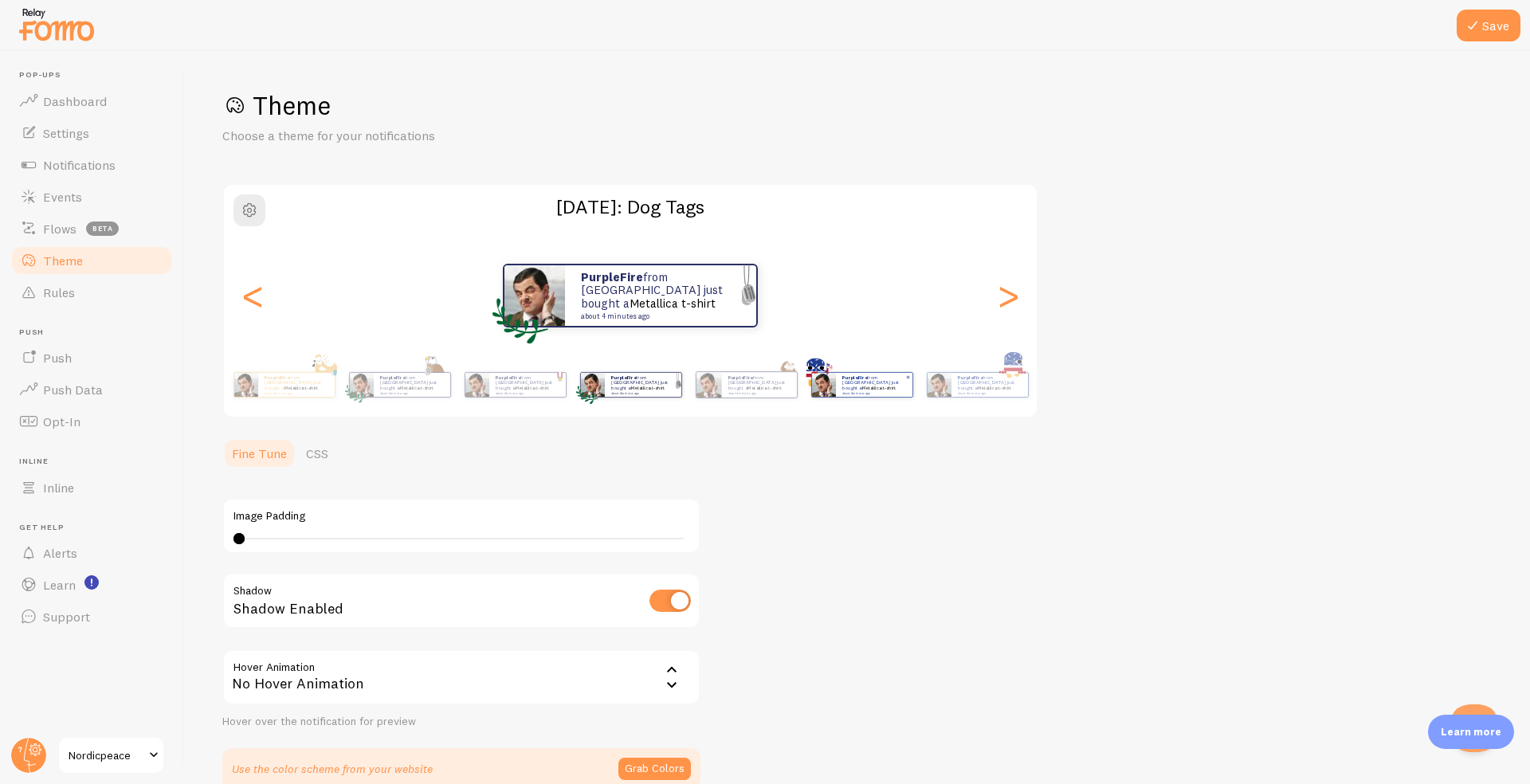
click at [820, 373] on img at bounding box center [822, 385] width 24 height 24
click at [912, 392] on div "PurpleFire from [GEOGRAPHIC_DATA] just bought a Metallica t-shirt about 4 minut…" at bounding box center [862, 385] width 102 height 45
click at [956, 389] on div "PurpleFire from [GEOGRAPHIC_DATA] just bought a Metallica t-shirt about 4 minut…" at bounding box center [990, 385] width 77 height 24
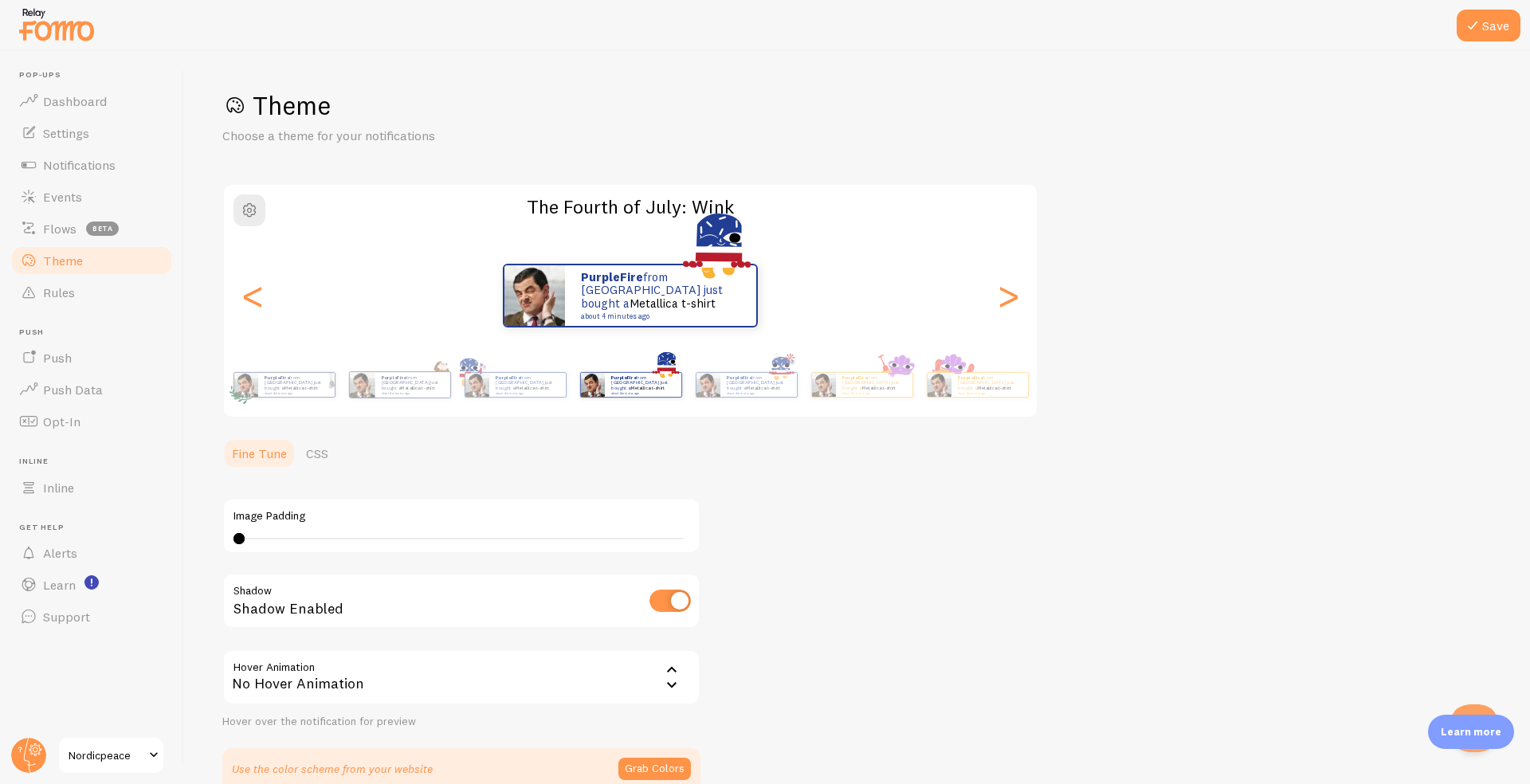
click at [1094, 472] on div "Theme Choose a theme for your notifications The Fourth of July: Wink PurpleFire…" at bounding box center [857, 439] width 1270 height 701
click at [82, 229] on link "Flows beta" at bounding box center [91, 228] width 164 height 32
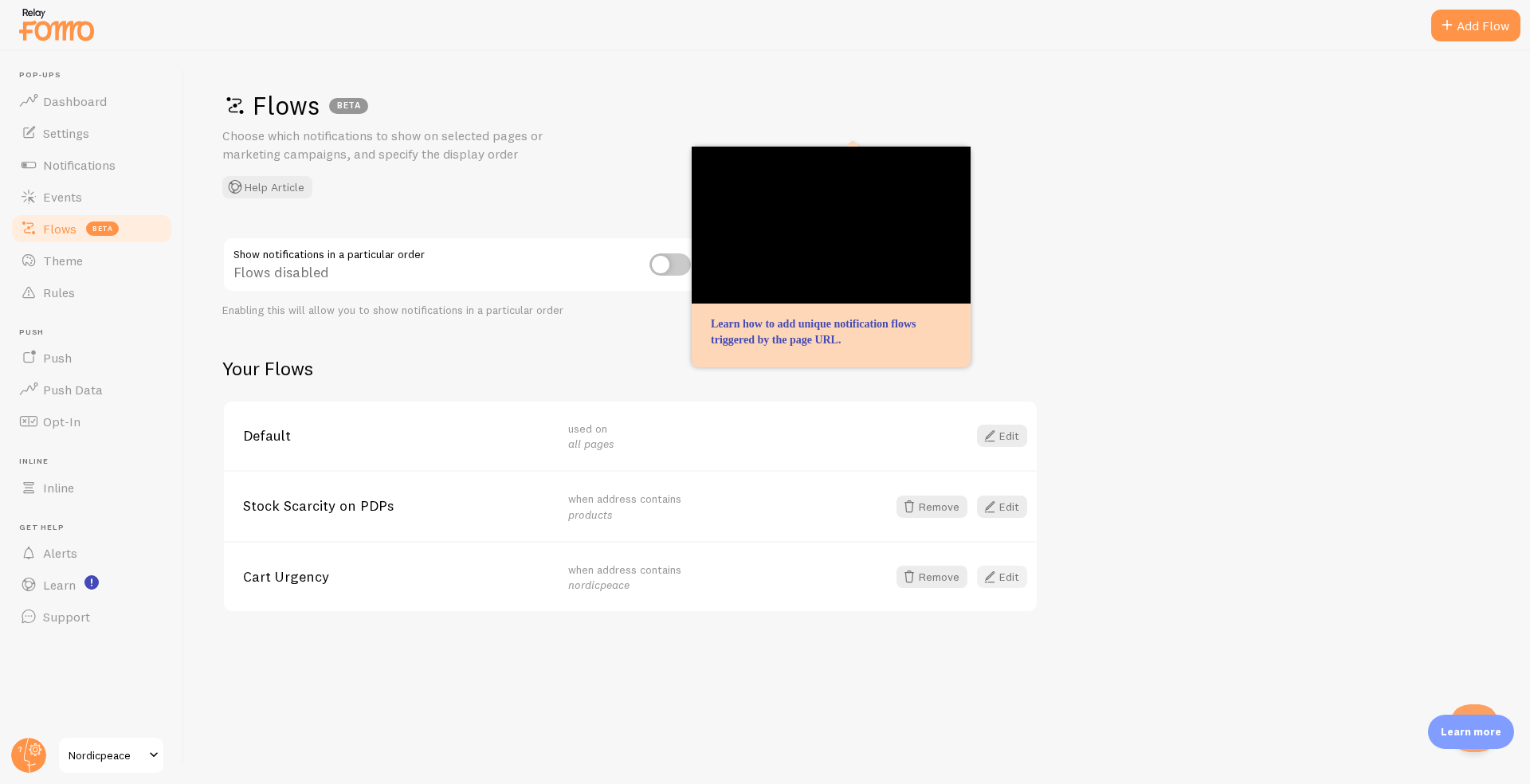
click at [985, 572] on span at bounding box center [990, 577] width 19 height 19
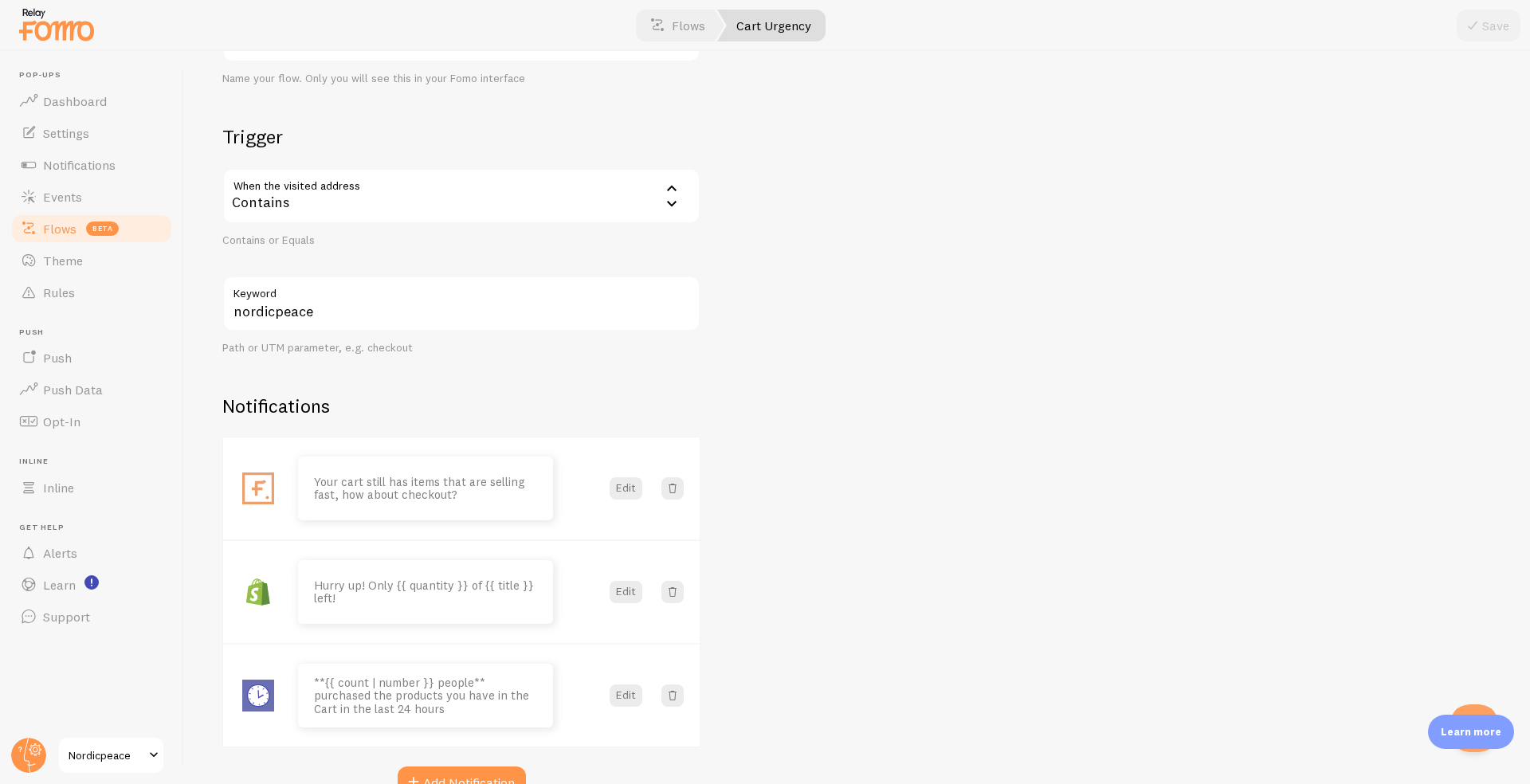
scroll to position [136, 0]
